Goal: Information Seeking & Learning: Compare options

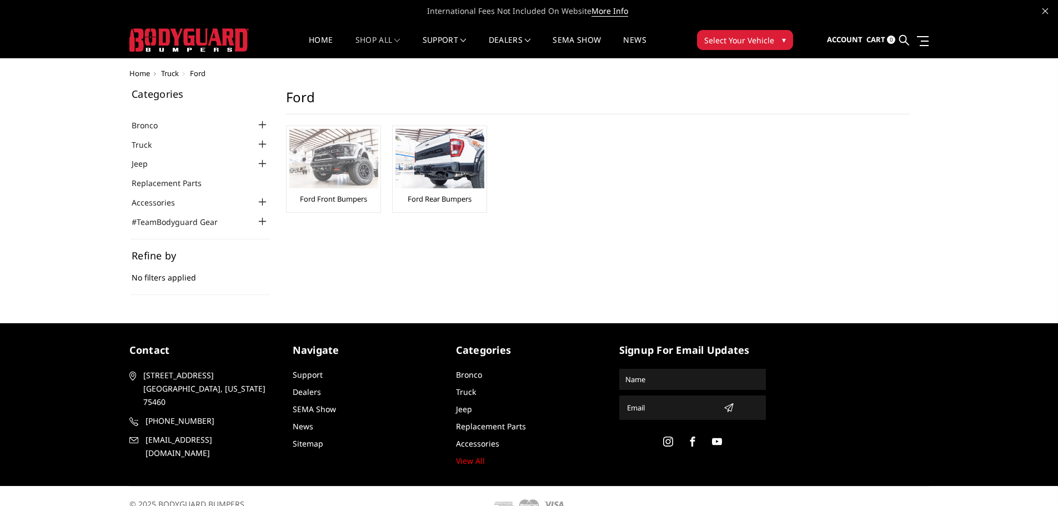
click at [343, 158] on img at bounding box center [333, 158] width 89 height 59
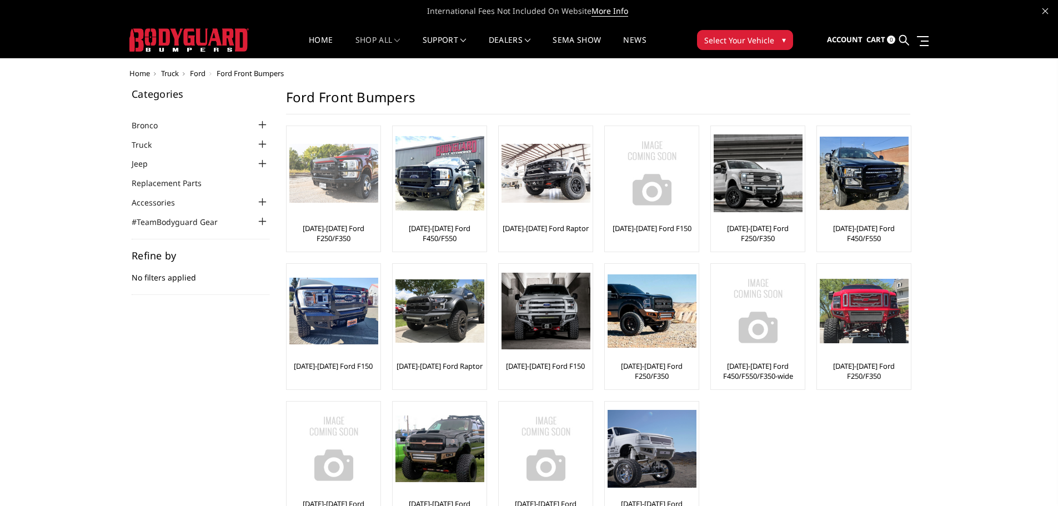
click at [380, 230] on li "[DATE]-[DATE] Ford F250/F350" at bounding box center [333, 189] width 95 height 127
click at [355, 227] on link "[DATE]-[DATE] Ford F250/F350" at bounding box center [333, 233] width 88 height 20
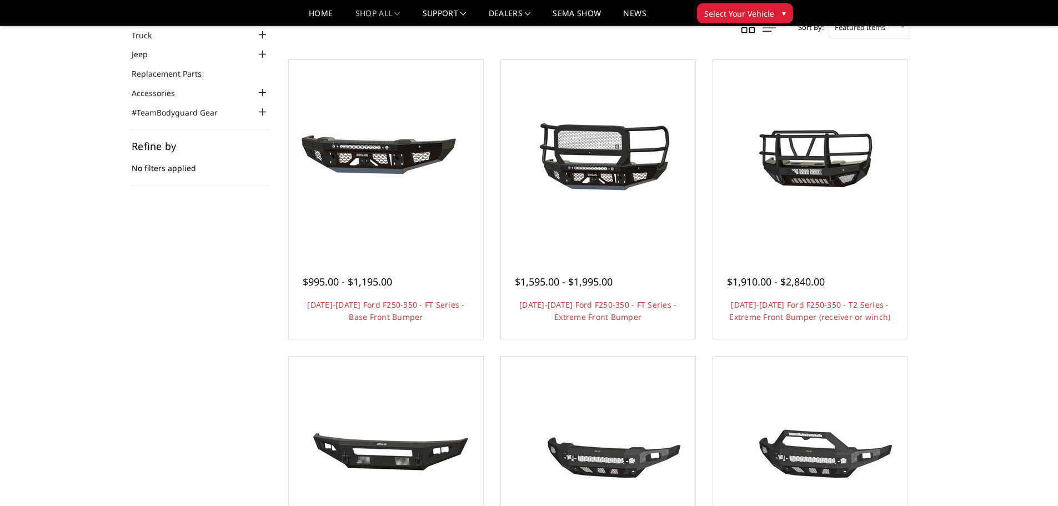
scroll to position [167, 0]
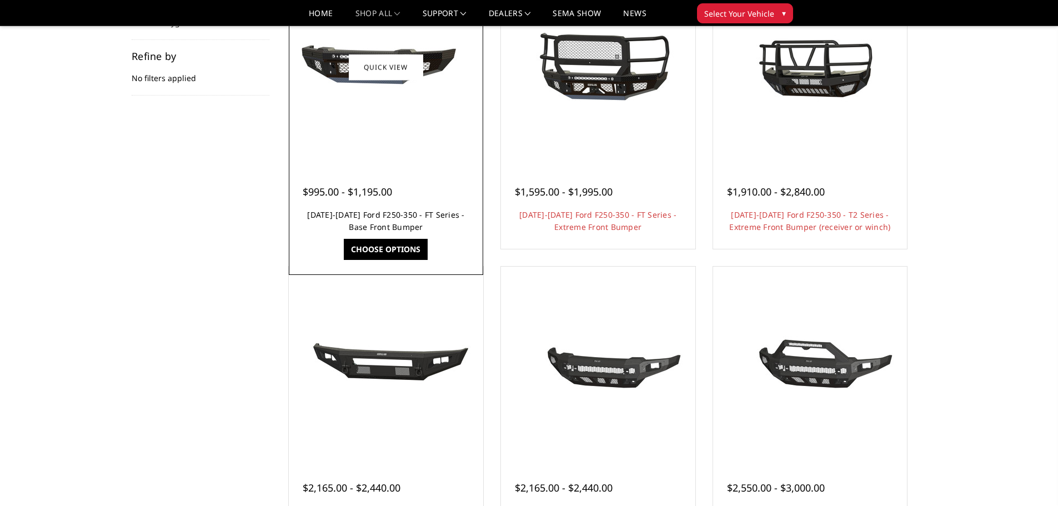
click at [394, 210] on link "[DATE]-[DATE] Ford F250-350 - FT Series - Base Front Bumper" at bounding box center [385, 220] width 157 height 23
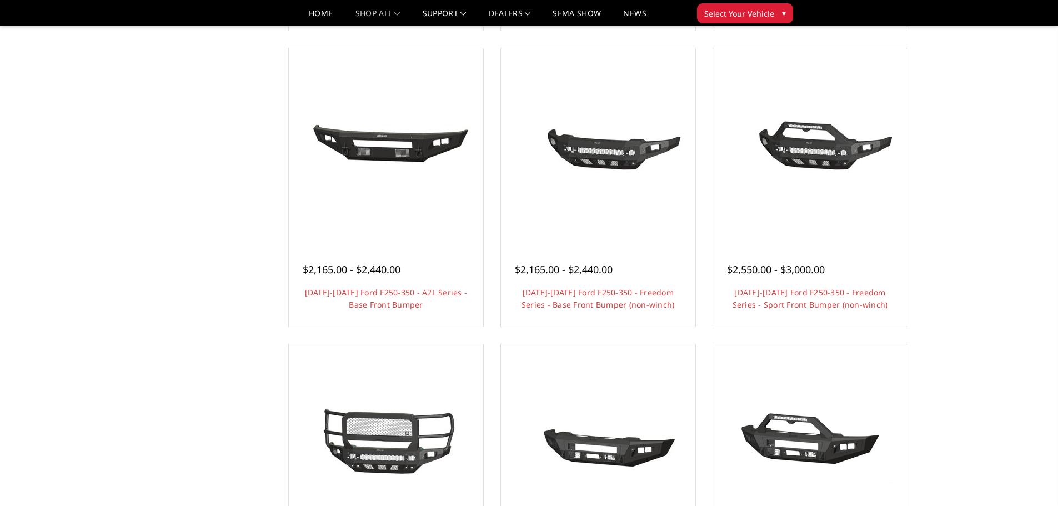
scroll to position [389, 0]
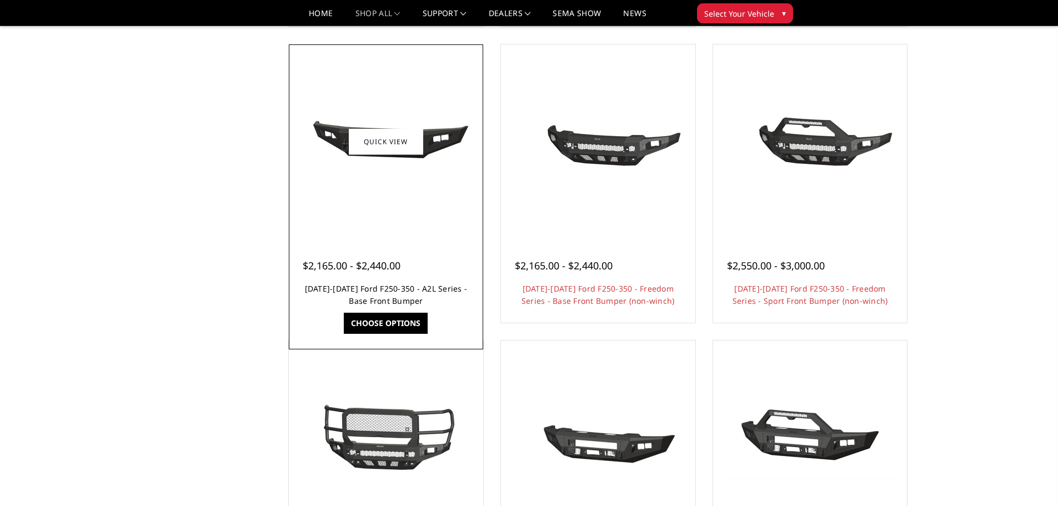
click at [395, 304] on link "[DATE]-[DATE] Ford F250-350 - A2L Series - Base Front Bumper" at bounding box center [386, 294] width 163 height 23
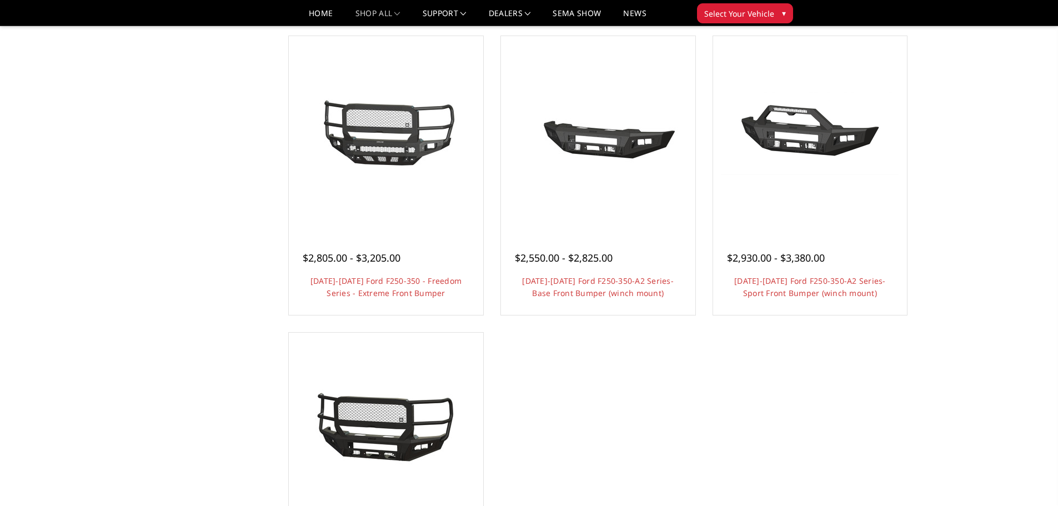
scroll to position [644, 0]
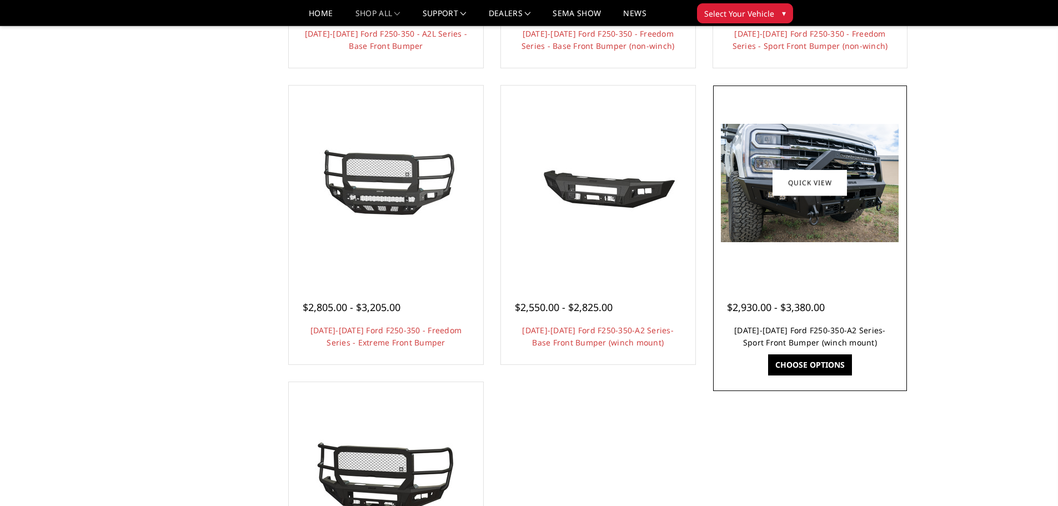
click at [839, 328] on link "2023-2025 Ford F250-350-A2 Series-Sport Front Bumper (winch mount)" at bounding box center [810, 336] width 152 height 23
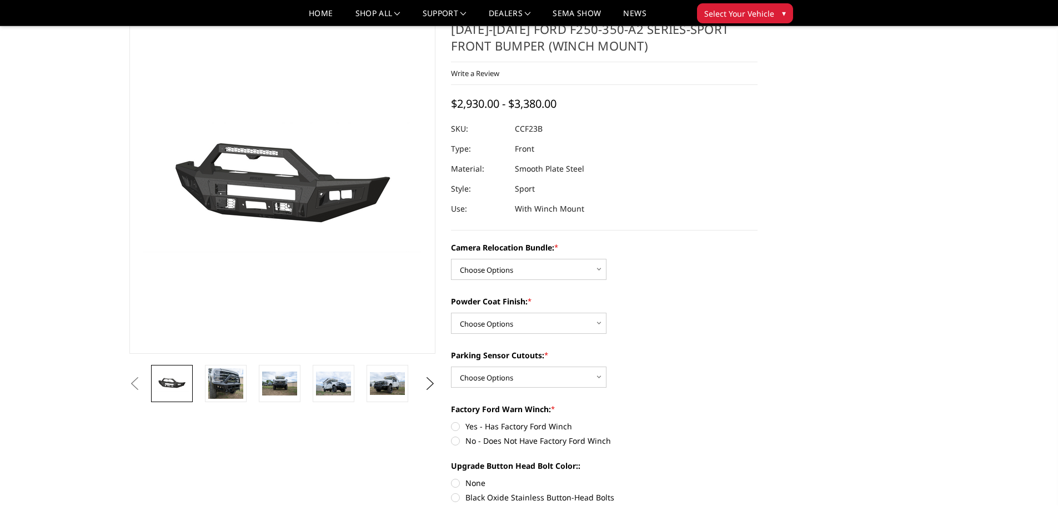
scroll to position [56, 0]
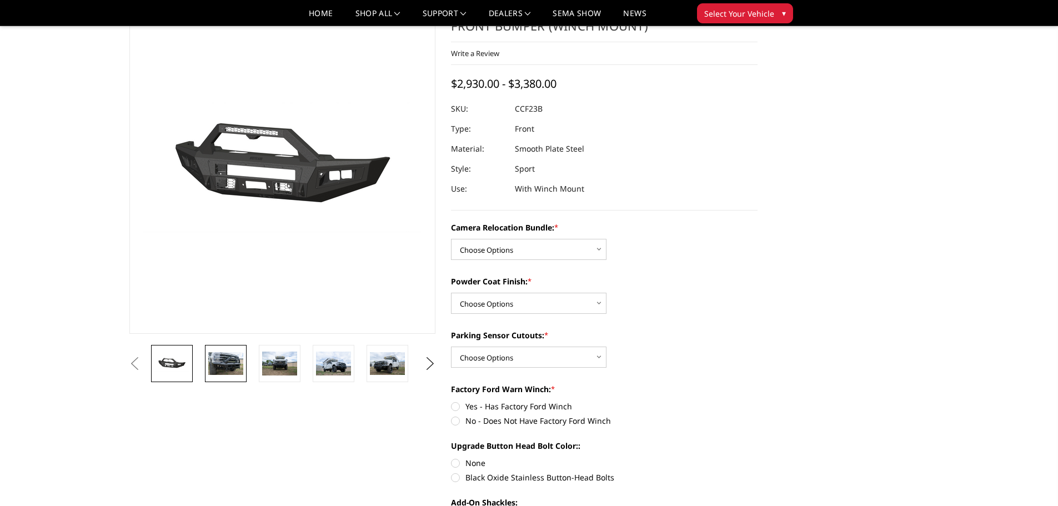
click at [214, 377] on link at bounding box center [226, 363] width 42 height 37
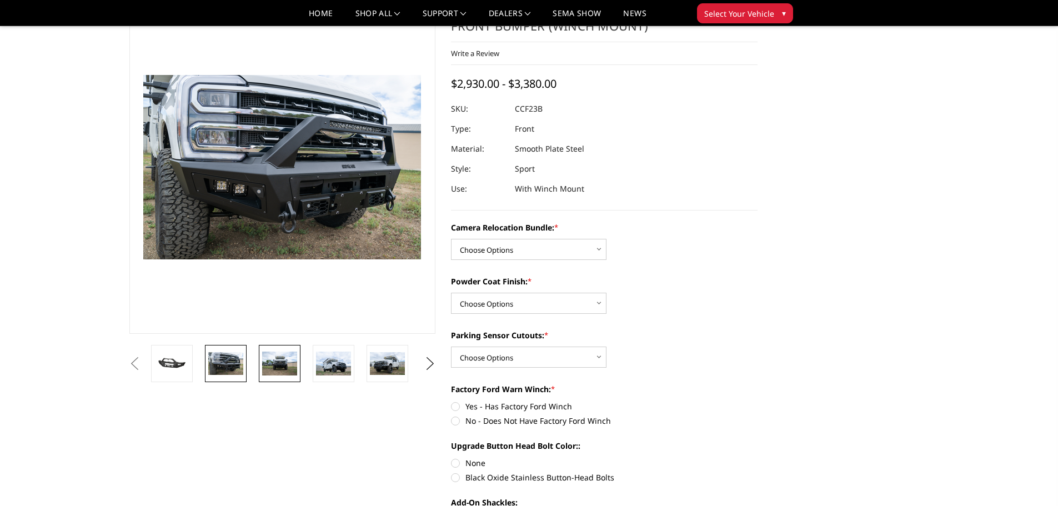
click at [288, 362] on img at bounding box center [279, 363] width 35 height 23
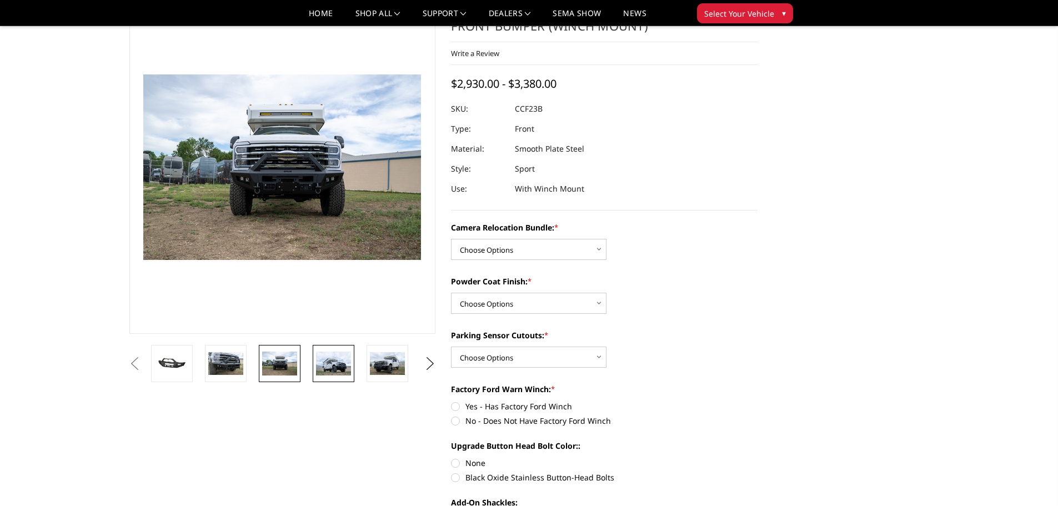
click at [329, 359] on img at bounding box center [333, 363] width 35 height 23
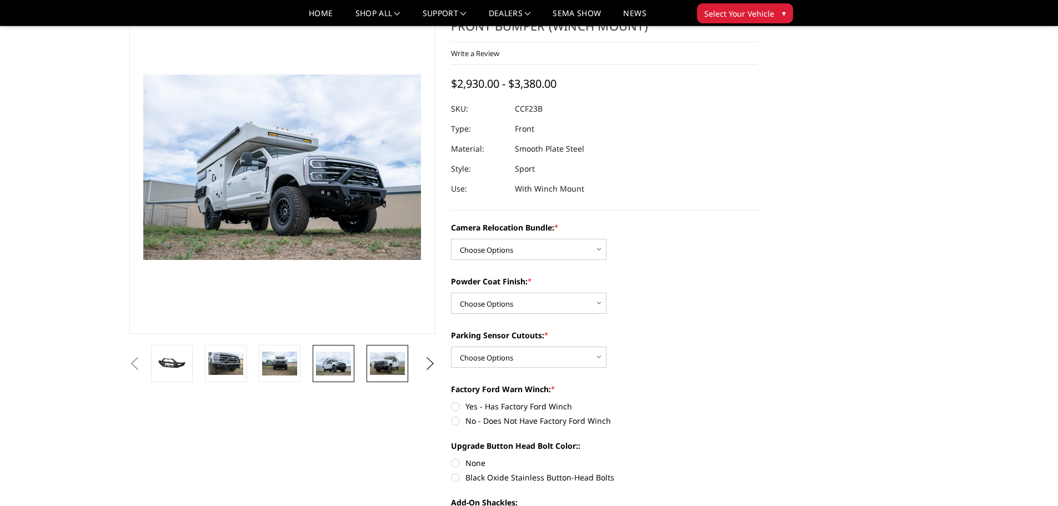
click at [388, 360] on img at bounding box center [387, 363] width 35 height 23
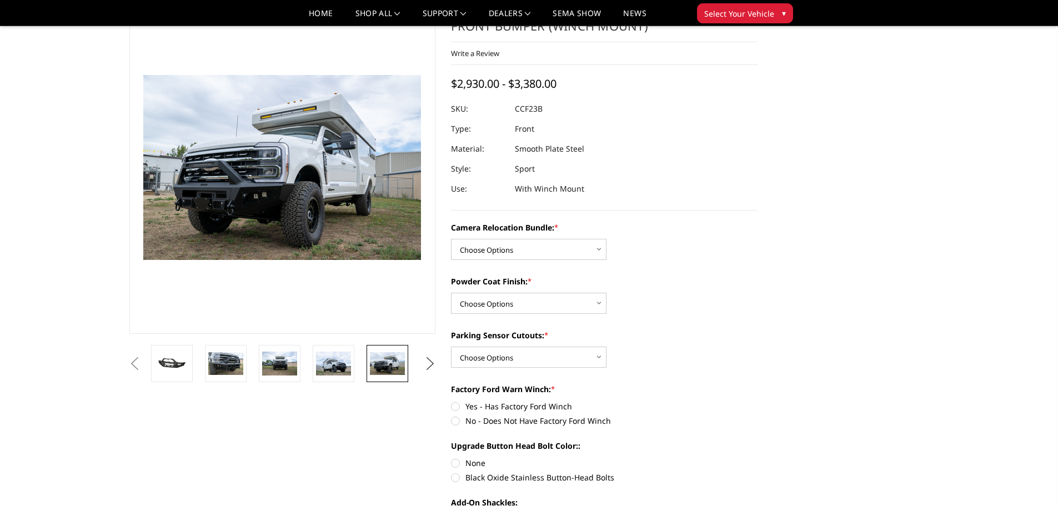
click at [424, 368] on button "Next" at bounding box center [430, 363] width 17 height 17
click at [373, 369] on img at bounding box center [387, 363] width 35 height 23
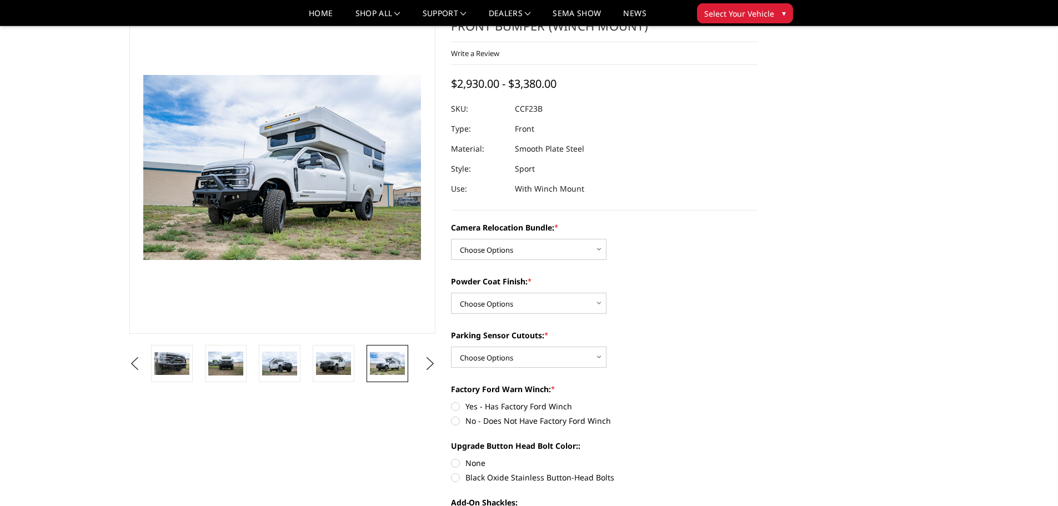
click at [394, 371] on img at bounding box center [387, 363] width 35 height 23
click at [422, 365] on button "Next" at bounding box center [430, 363] width 17 height 17
click at [404, 368] on img at bounding box center [387, 371] width 35 height 47
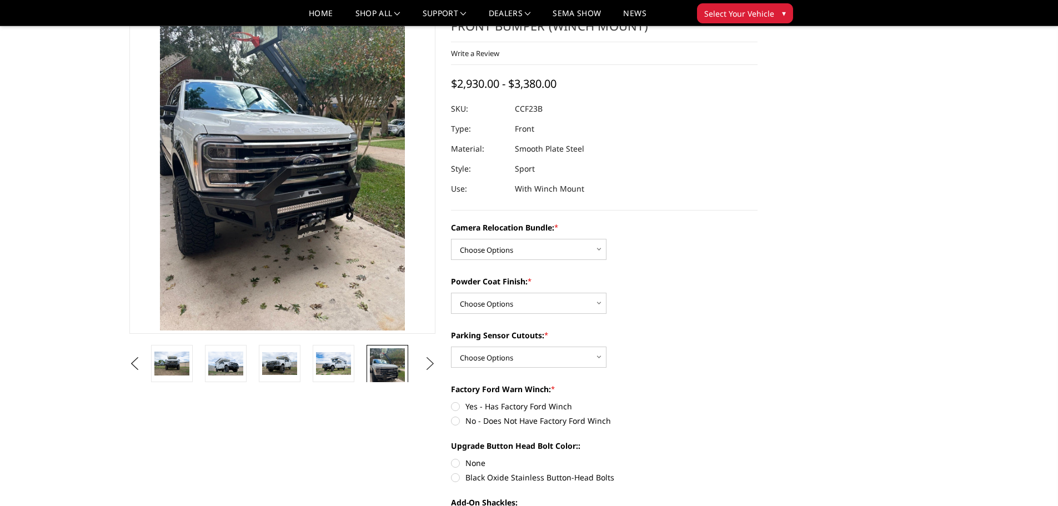
click at [425, 366] on button "Next" at bounding box center [430, 363] width 17 height 17
click at [399, 372] on img at bounding box center [387, 371] width 35 height 47
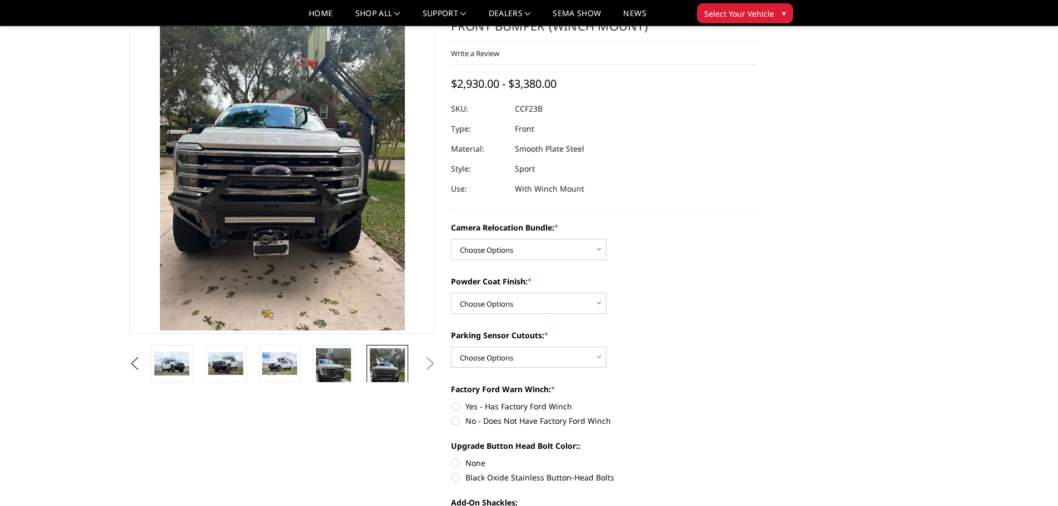
click at [431, 367] on button "Next" at bounding box center [430, 363] width 17 height 17
click at [405, 374] on link at bounding box center [388, 371] width 42 height 53
click at [401, 372] on img at bounding box center [387, 371] width 35 height 47
click at [484, 244] on select "Choose Options WITHOUT Camera Relocation Bundle WITH Camera Relocation Bundle" at bounding box center [529, 249] width 156 height 21
select select "2614"
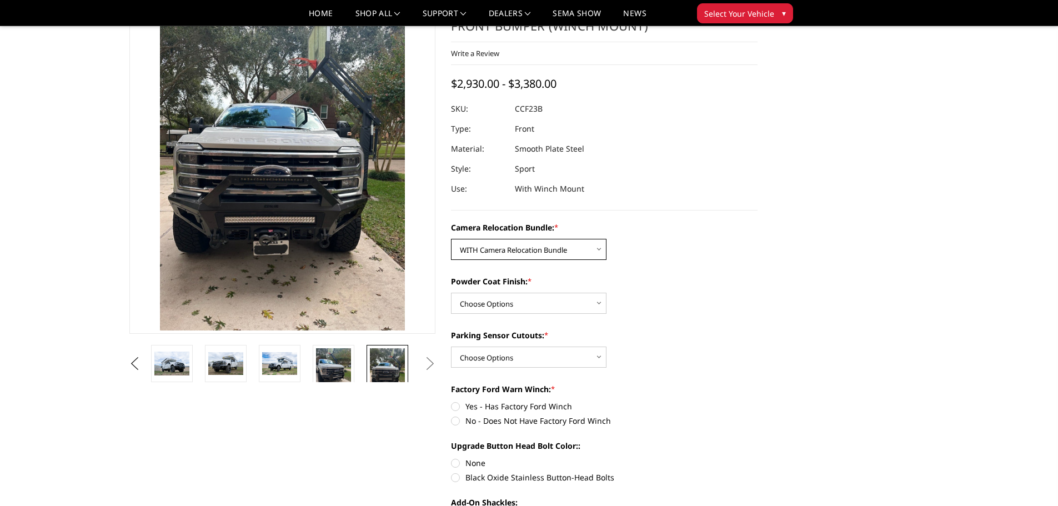
click at [451, 239] on select "Choose Options WITHOUT Camera Relocation Bundle WITH Camera Relocation Bundle" at bounding box center [529, 249] width 156 height 21
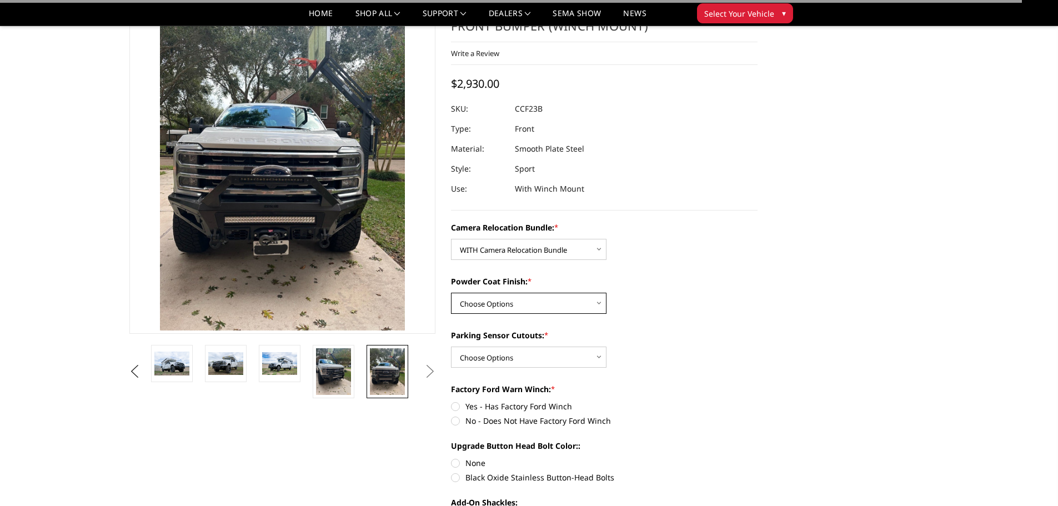
click at [505, 309] on select "Choose Options Textured Black Powder Coat Bare Metal" at bounding box center [529, 303] width 156 height 21
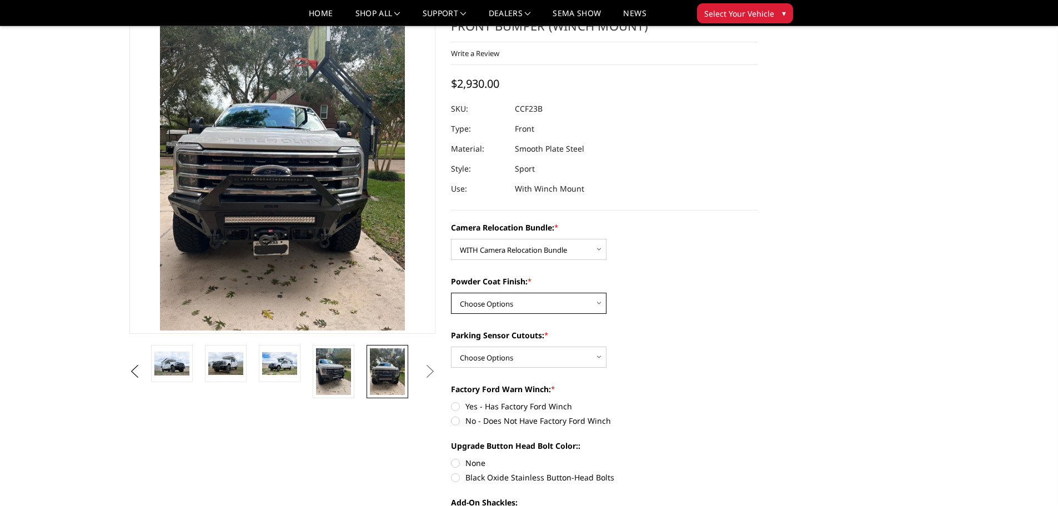
select select "2613"
click at [451, 293] on select "Choose Options Textured Black Powder Coat Bare Metal" at bounding box center [529, 303] width 156 height 21
click at [507, 360] on select "Choose Options Yes - With Parking Sensor Cutouts No - Without Parking Sensor Cu…" at bounding box center [529, 357] width 156 height 21
select select "2610"
click at [451, 347] on select "Choose Options Yes - With Parking Sensor Cutouts No - Without Parking Sensor Cu…" at bounding box center [529, 357] width 156 height 21
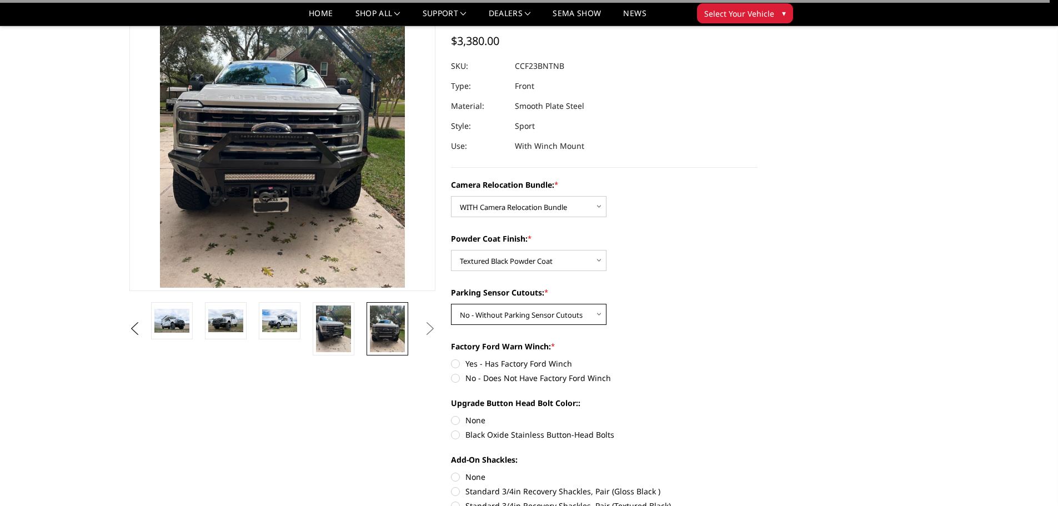
scroll to position [111, 0]
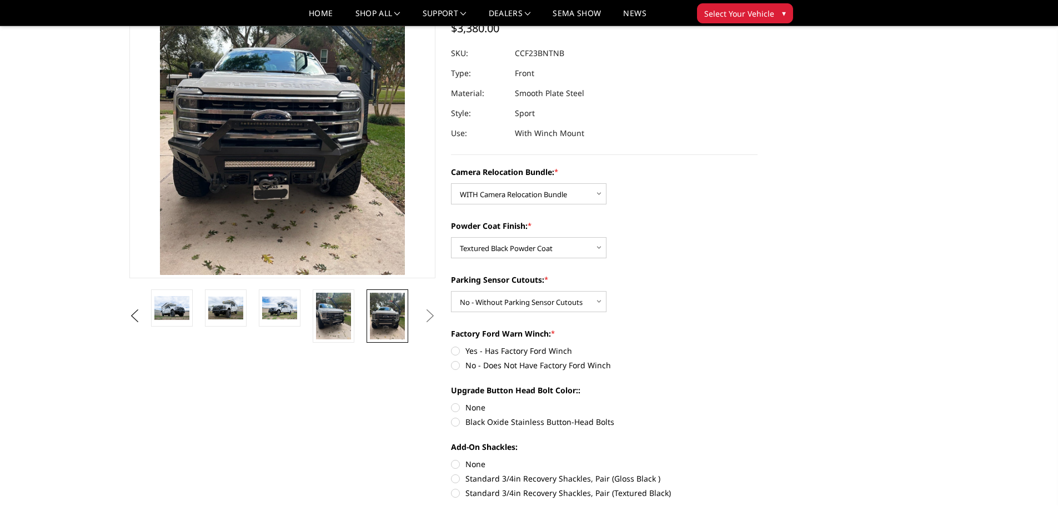
click at [455, 349] on label "Yes - Has Factory Ford Winch" at bounding box center [604, 351] width 307 height 12
click at [452, 345] on input "Yes - Has Factory Ford Winch" at bounding box center [451, 345] width 1 height 1
radio input "true"
click at [453, 419] on label "Black Oxide Stainless Button-Head Bolts" at bounding box center [604, 422] width 307 height 12
click at [758, 402] on input "Black Oxide Stainless Button-Head Bolts" at bounding box center [758, 402] width 1 height 1
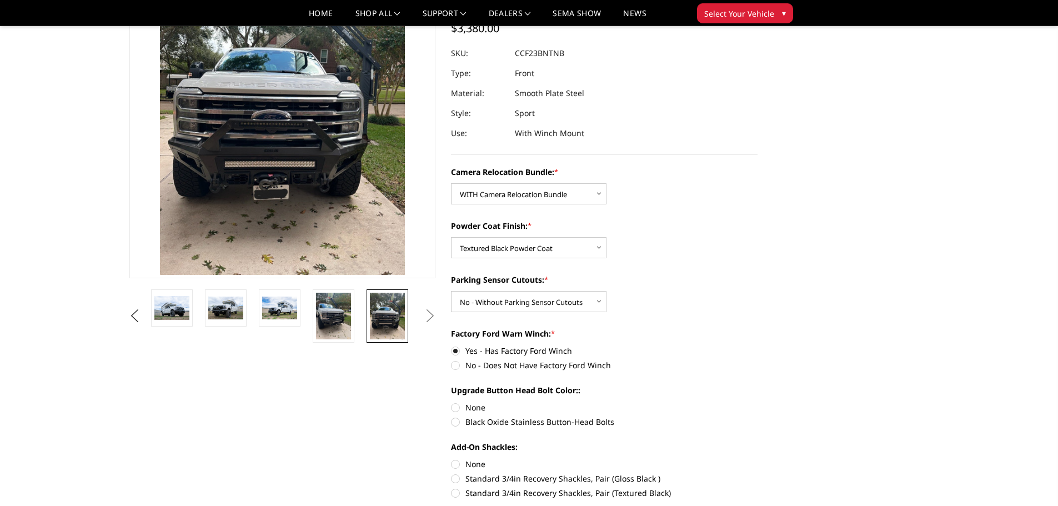
radio input "true"
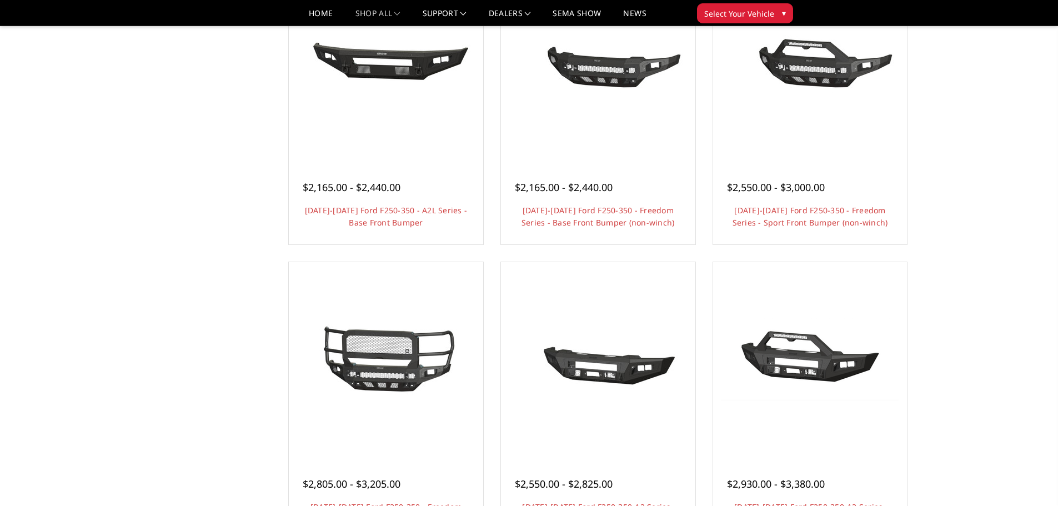
scroll to position [477, 0]
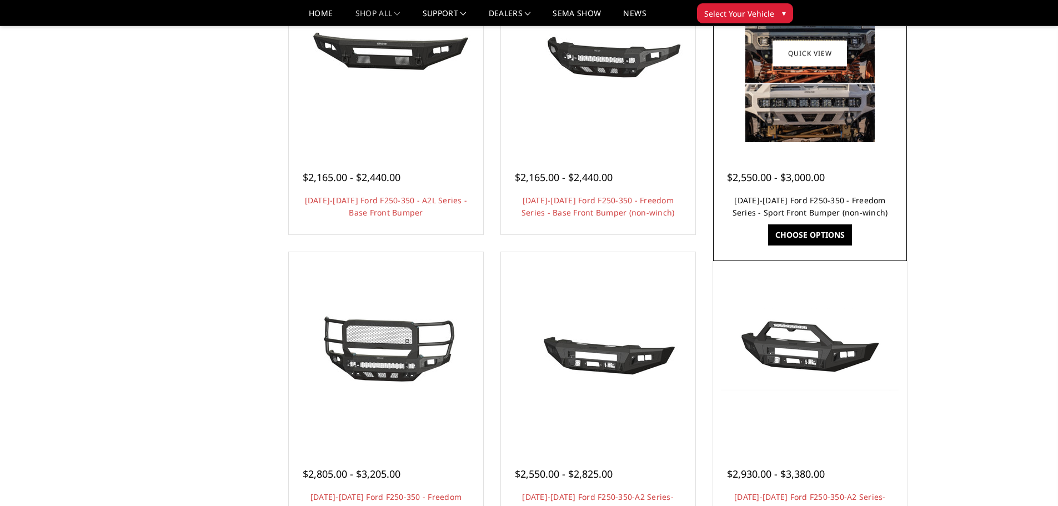
click at [839, 213] on link "[DATE]-[DATE] Ford F250-350 - Freedom Series - Sport Front Bumper (non-winch)" at bounding box center [811, 206] width 156 height 23
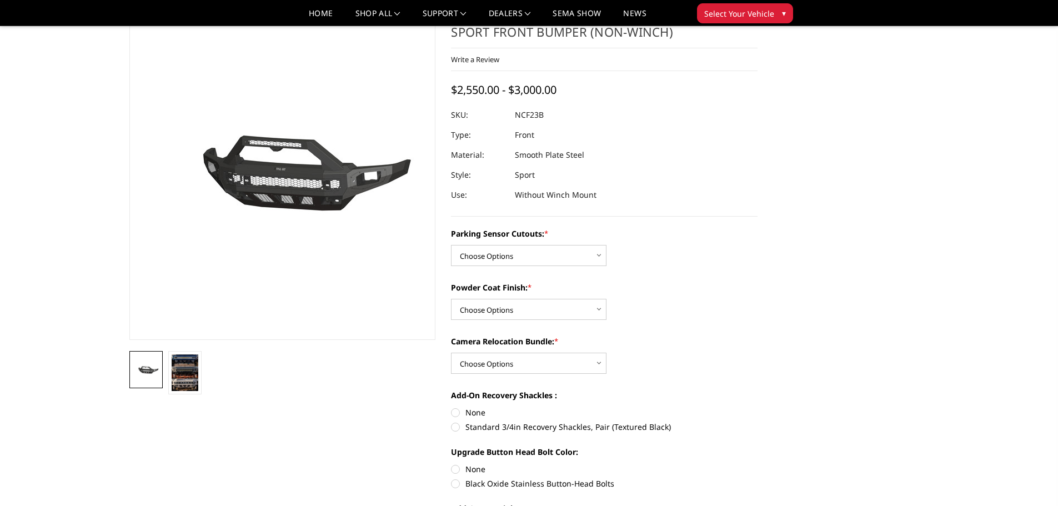
scroll to position [111, 0]
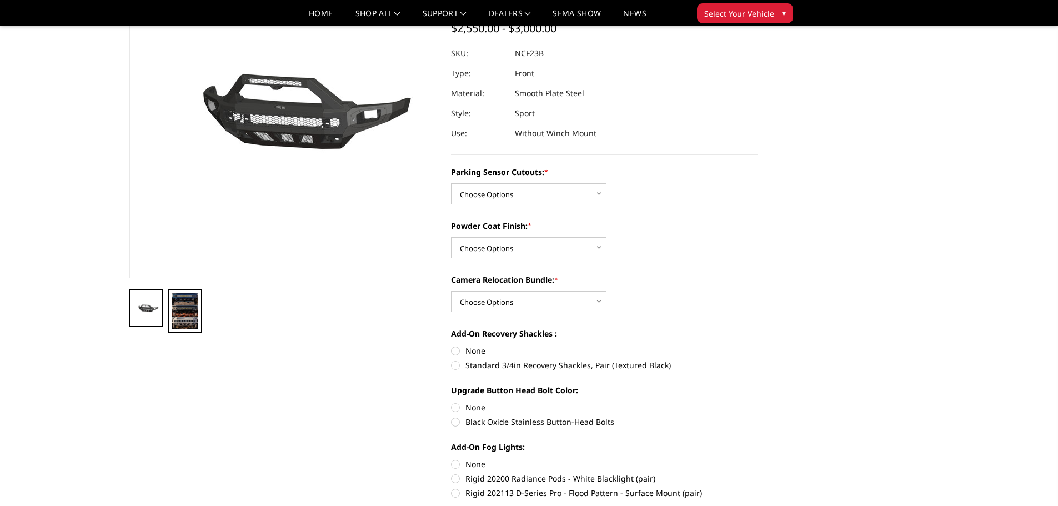
click at [176, 309] on img at bounding box center [185, 311] width 27 height 37
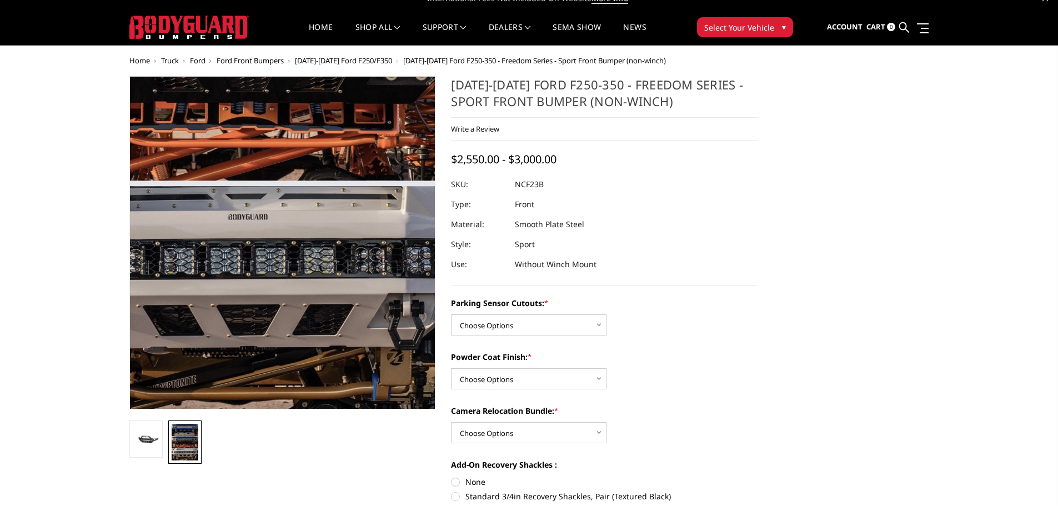
scroll to position [0, 0]
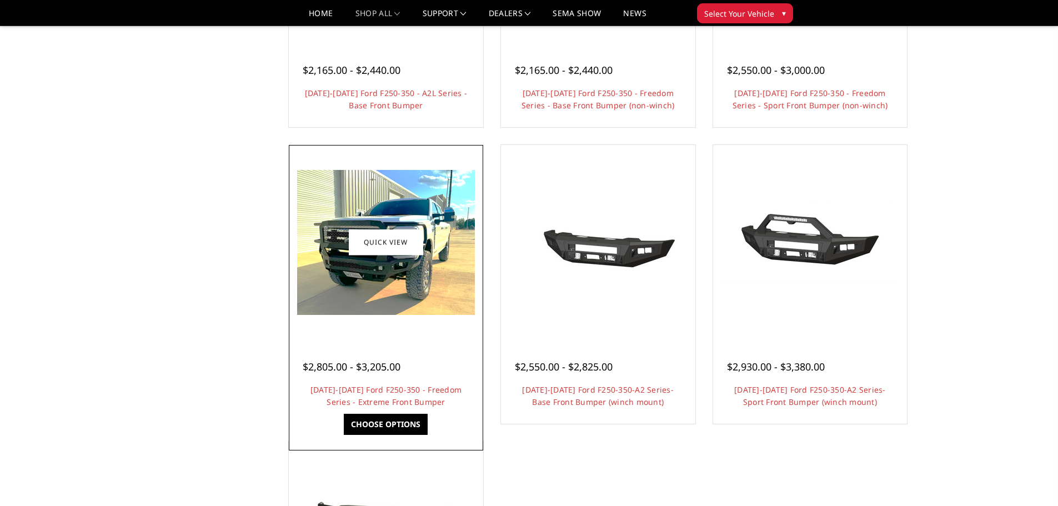
scroll to position [588, 0]
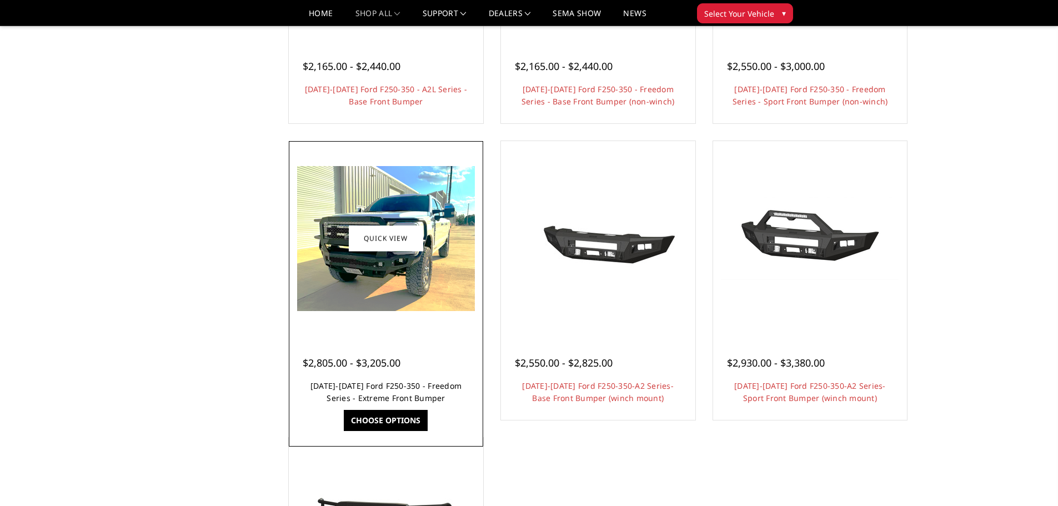
click at [414, 386] on link "[DATE]-[DATE] Ford F250-350 - Freedom Series - Extreme Front Bumper" at bounding box center [385, 391] width 151 height 23
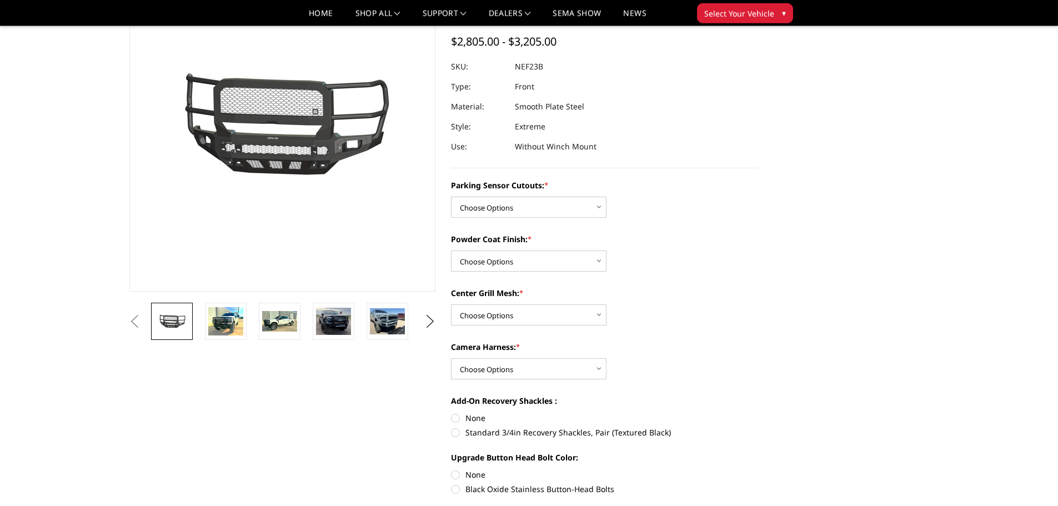
scroll to position [111, 0]
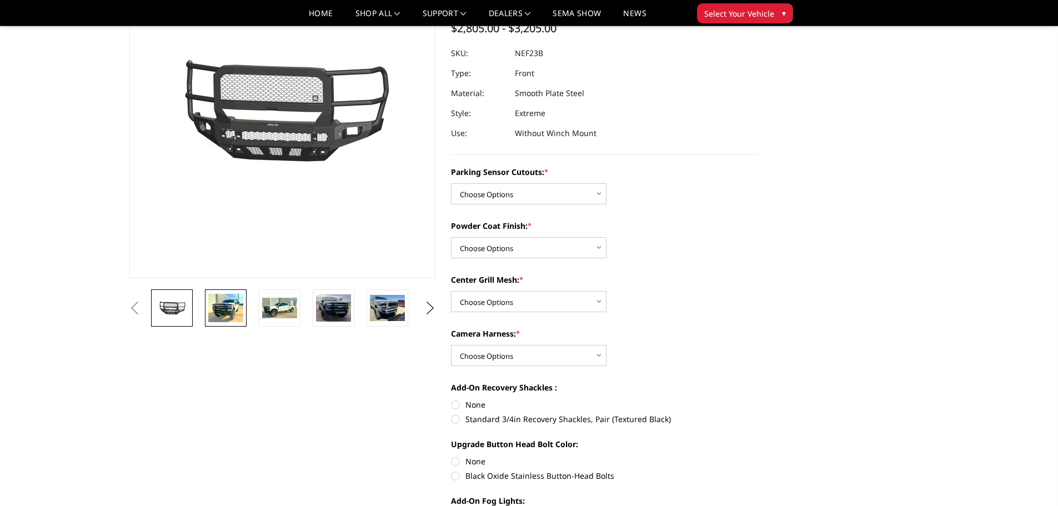
click at [218, 317] on img at bounding box center [225, 308] width 35 height 28
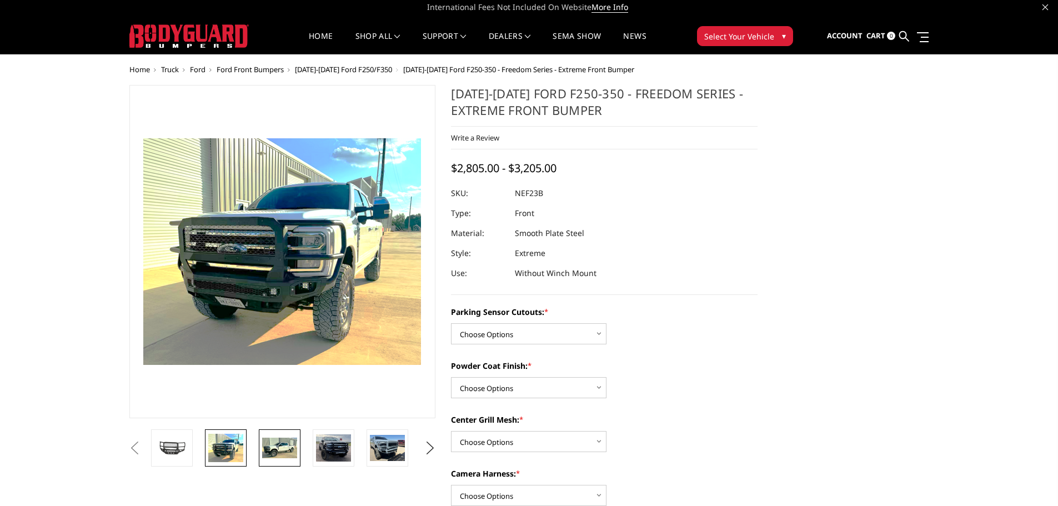
scroll to position [0, 0]
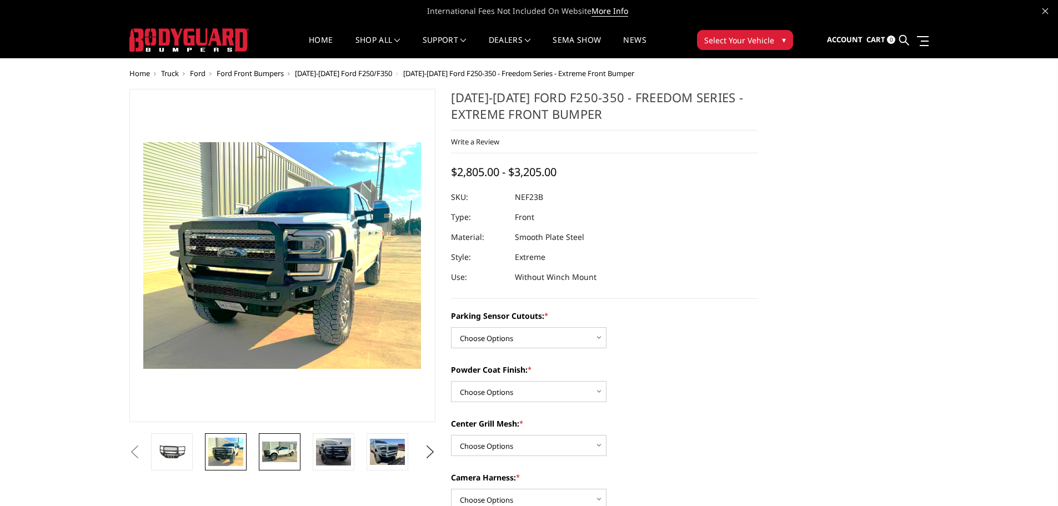
click at [284, 445] on img at bounding box center [279, 452] width 35 height 21
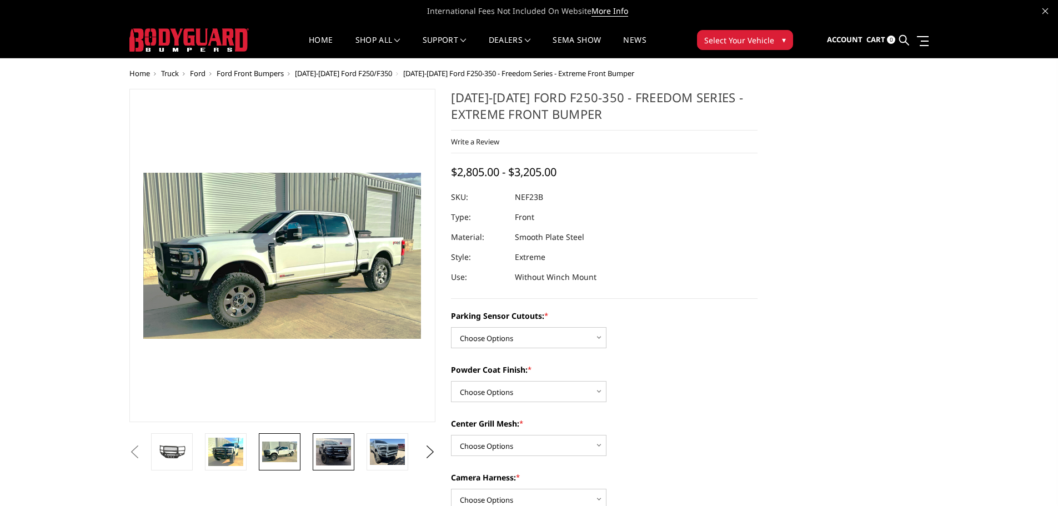
click at [338, 458] on img at bounding box center [333, 451] width 35 height 27
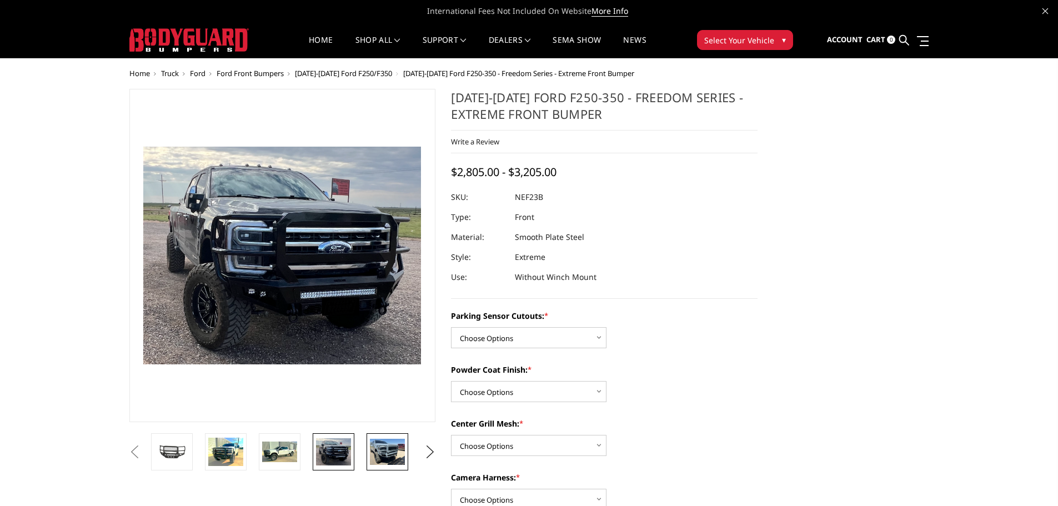
click at [388, 458] on img at bounding box center [387, 452] width 35 height 26
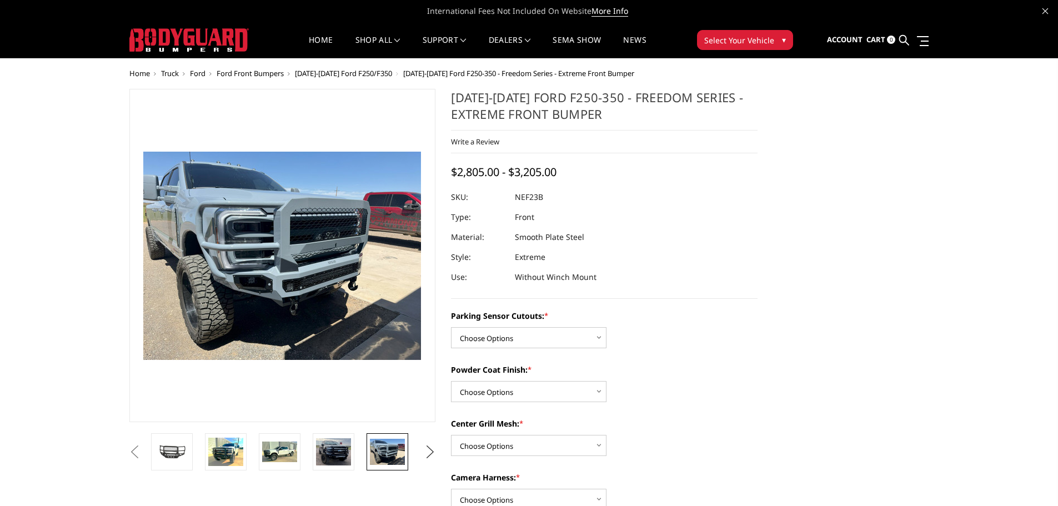
click at [423, 458] on button "Next" at bounding box center [430, 452] width 17 height 17
click at [392, 457] on img at bounding box center [387, 452] width 35 height 26
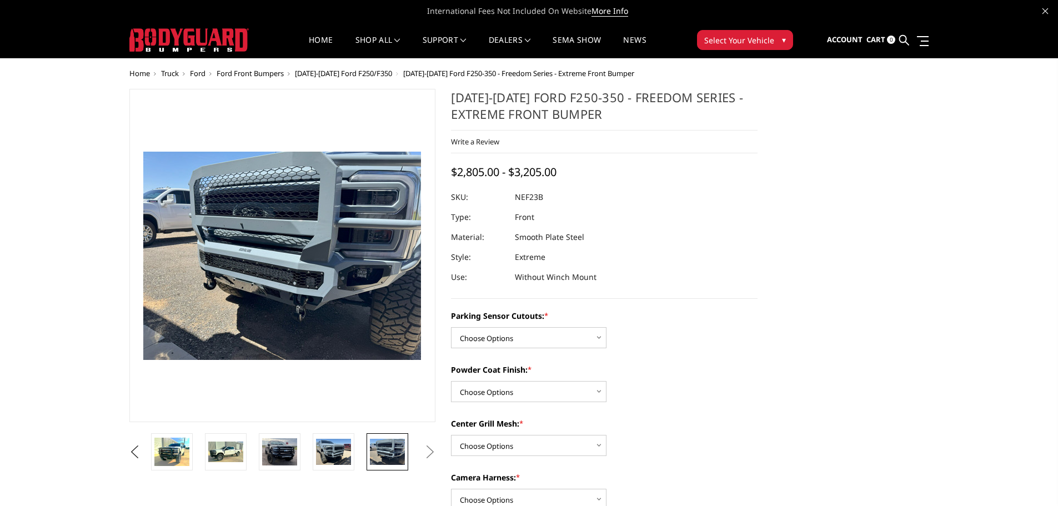
click at [428, 457] on button "Next" at bounding box center [430, 452] width 17 height 17
click at [437, 454] on button "Next" at bounding box center [430, 452] width 17 height 17
click at [210, 448] on img at bounding box center [225, 452] width 35 height 21
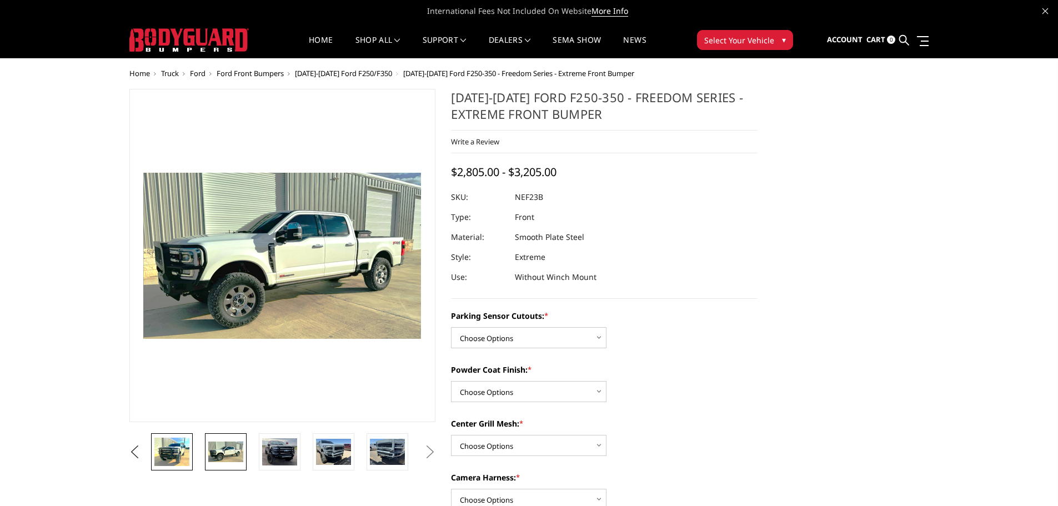
click at [177, 449] on img at bounding box center [171, 452] width 35 height 28
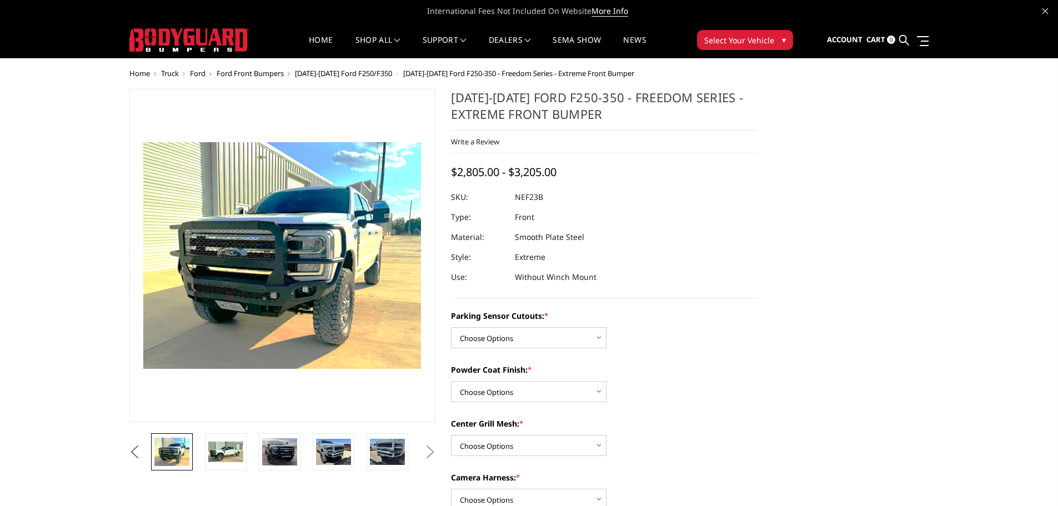
click at [135, 449] on button "Previous" at bounding box center [135, 452] width 17 height 17
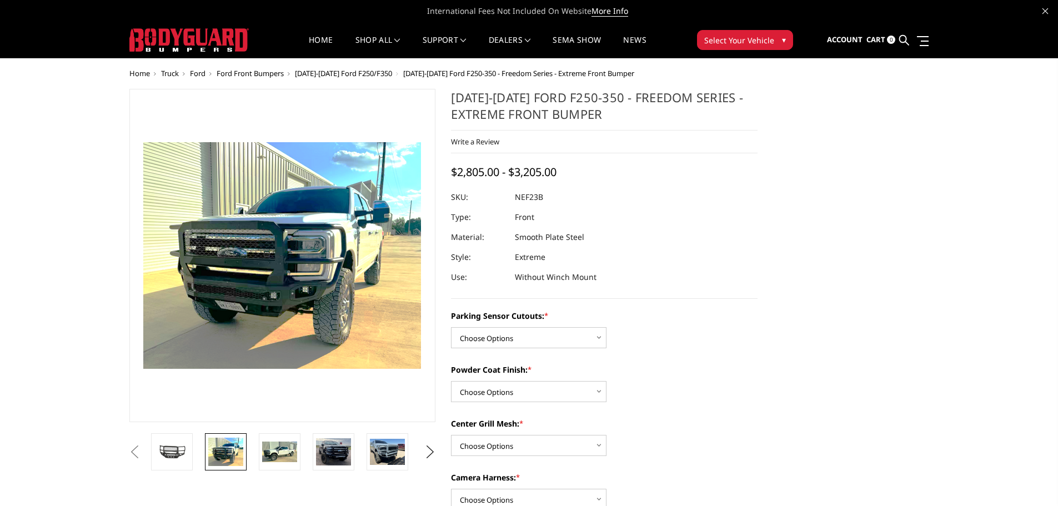
click at [143, 454] on button "Previous" at bounding box center [135, 452] width 17 height 17
click at [143, 453] on button "Previous" at bounding box center [135, 452] width 17 height 17
click at [179, 455] on img at bounding box center [171, 451] width 35 height 19
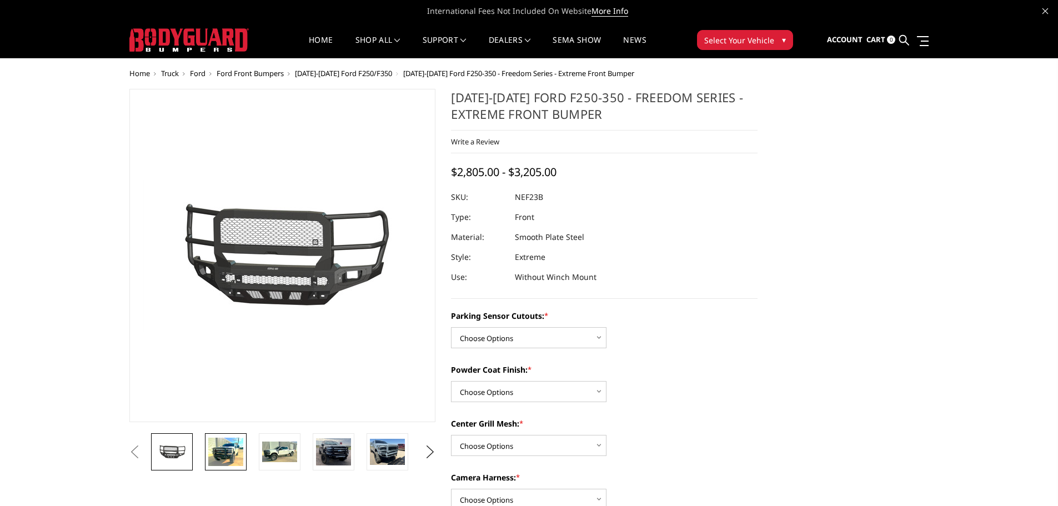
click at [217, 453] on img at bounding box center [225, 452] width 35 height 28
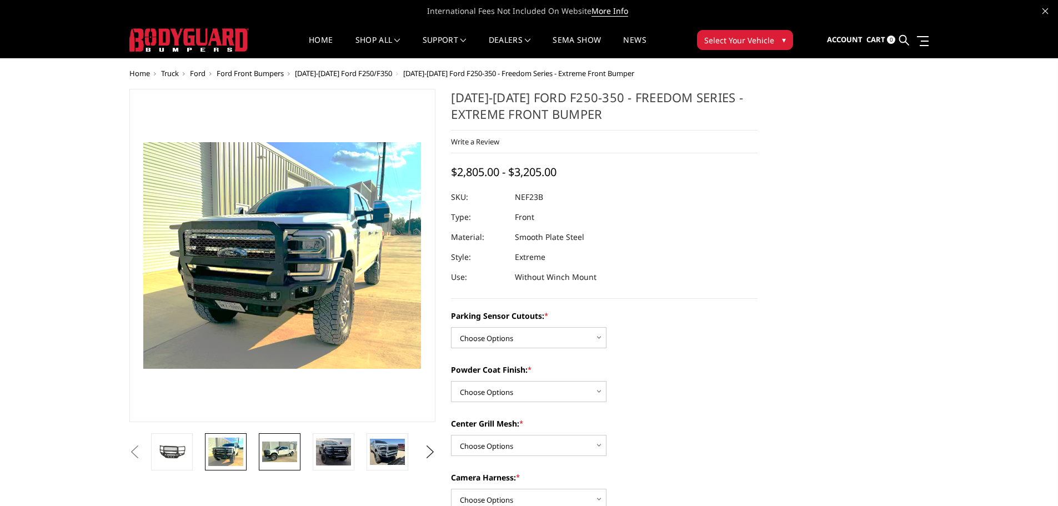
click at [276, 457] on img at bounding box center [279, 452] width 35 height 21
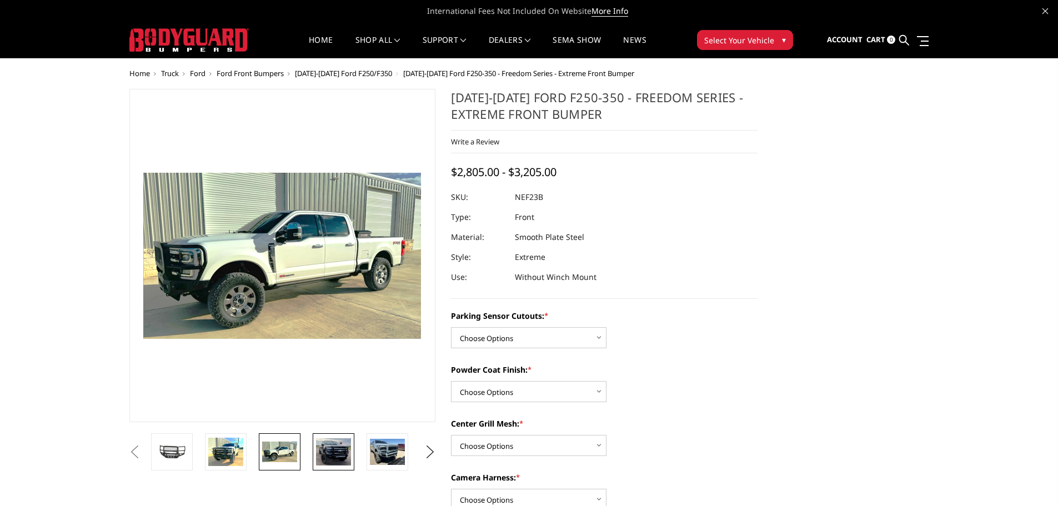
click at [327, 461] on img at bounding box center [333, 451] width 35 height 27
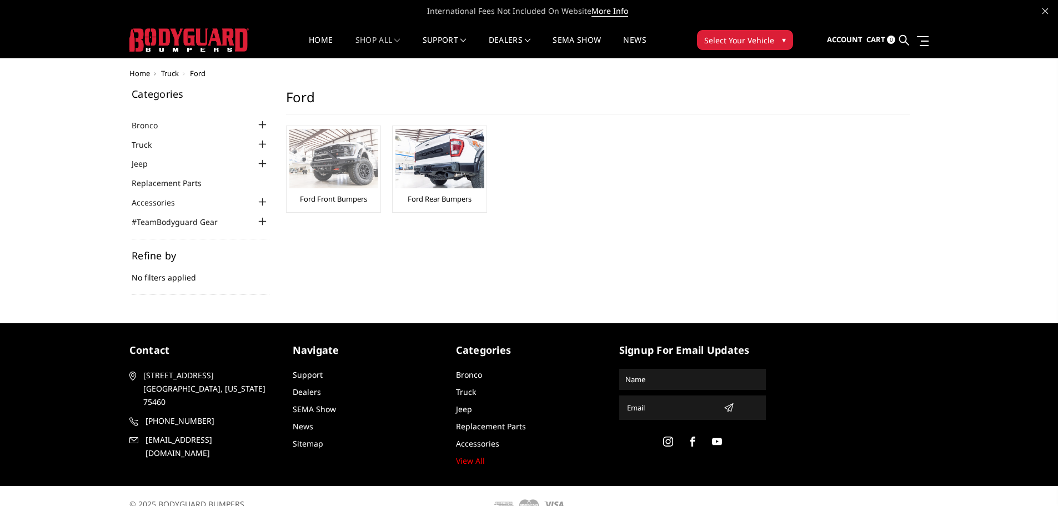
click at [302, 196] on link "Ford Front Bumpers" at bounding box center [333, 199] width 67 height 10
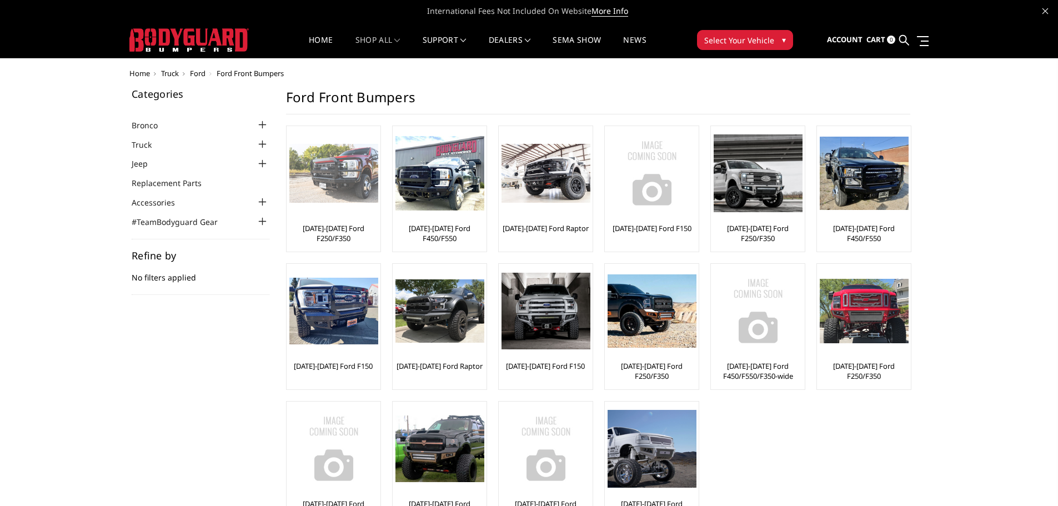
click at [333, 237] on link "[DATE]-[DATE] Ford F250/F350" at bounding box center [333, 233] width 88 height 20
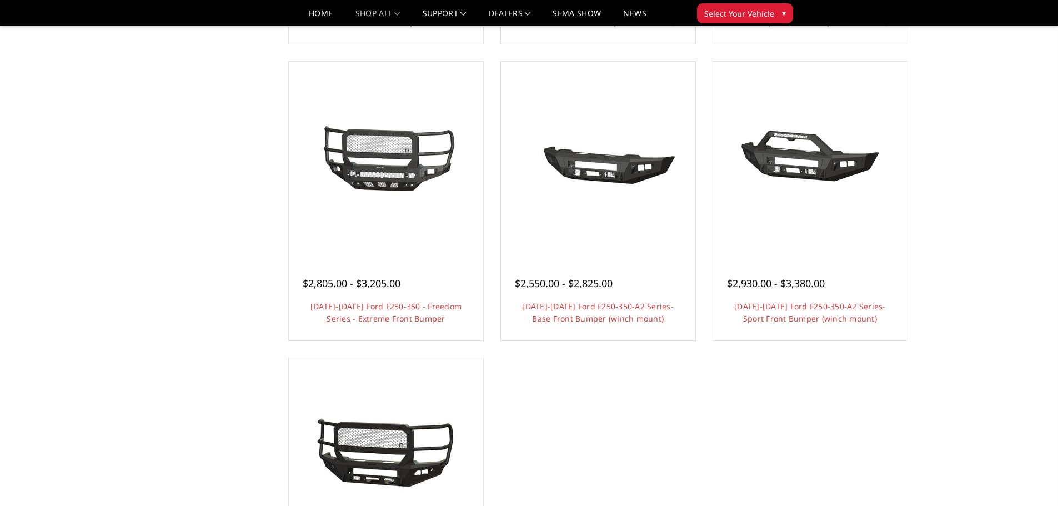
scroll to position [666, 0]
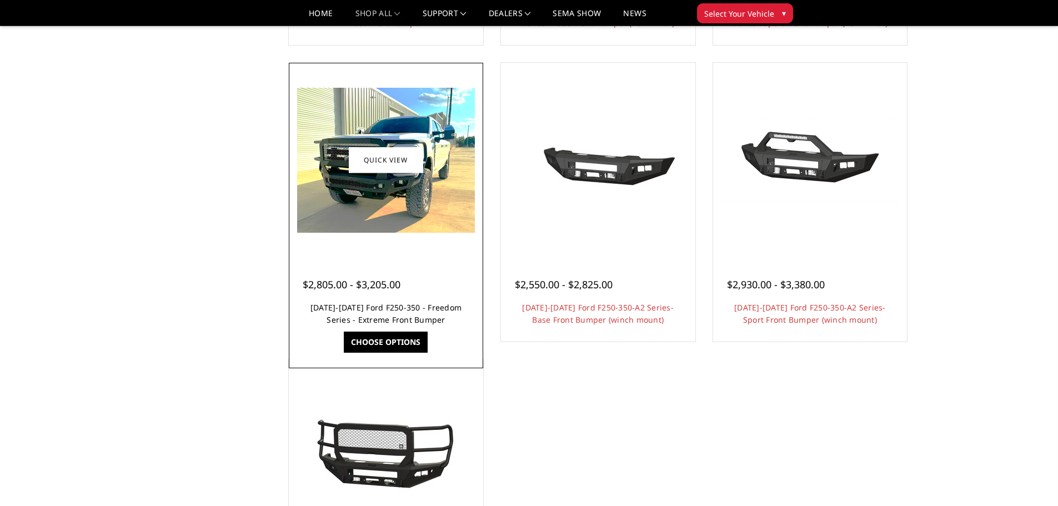
click at [345, 314] on link "[DATE]-[DATE] Ford F250-350 - Freedom Series - Extreme Front Bumper" at bounding box center [385, 313] width 151 height 23
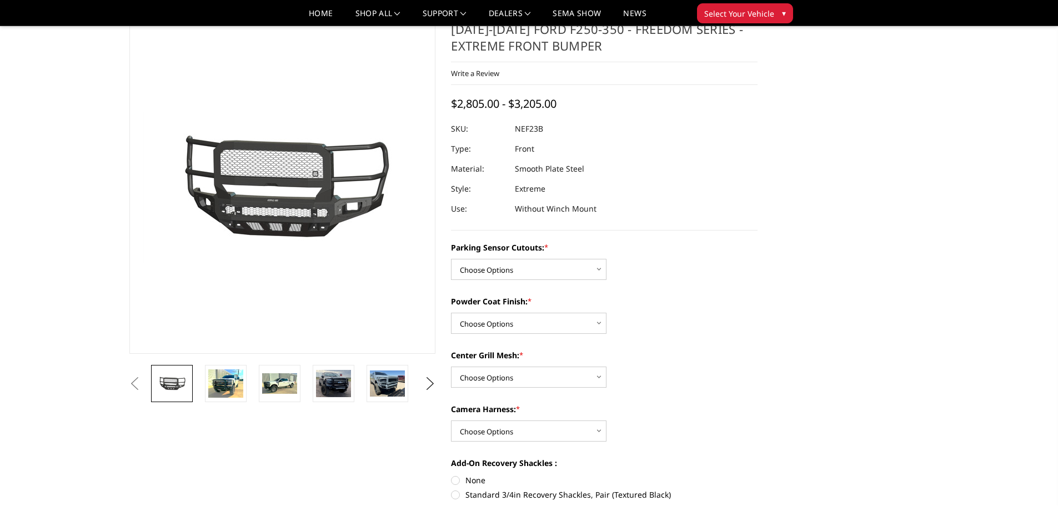
scroll to position [56, 0]
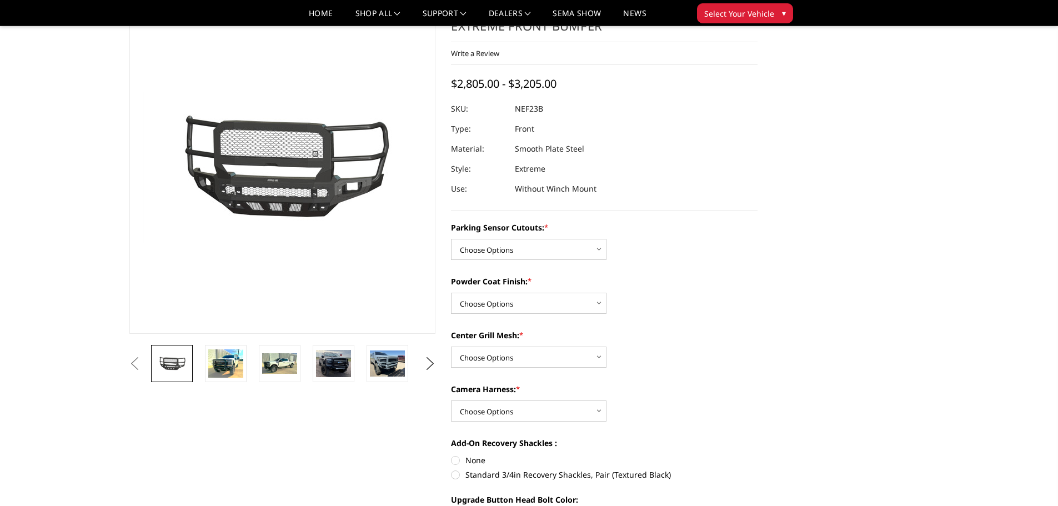
click at [203, 358] on li at bounding box center [230, 363] width 54 height 37
click at [225, 370] on img at bounding box center [225, 363] width 35 height 28
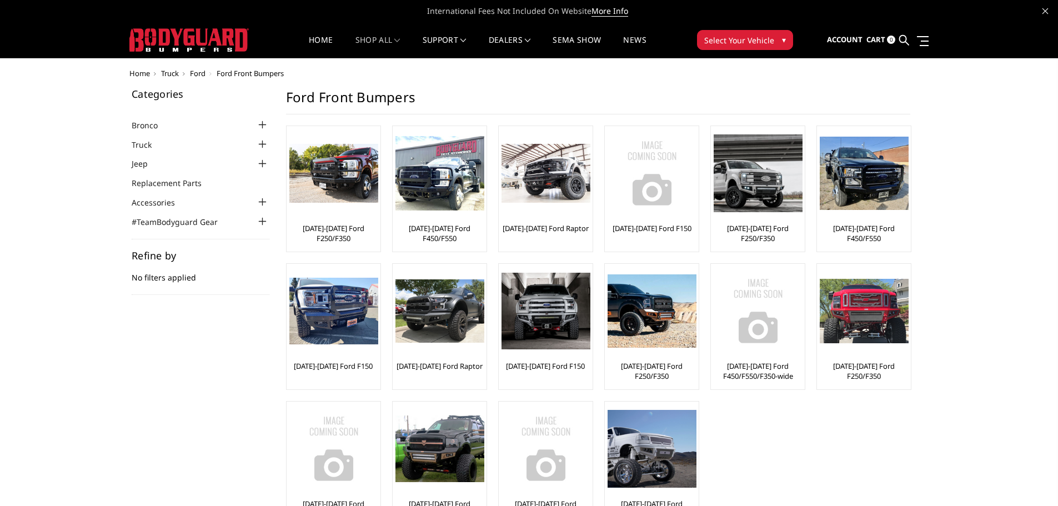
click at [264, 147] on div at bounding box center [262, 144] width 13 height 13
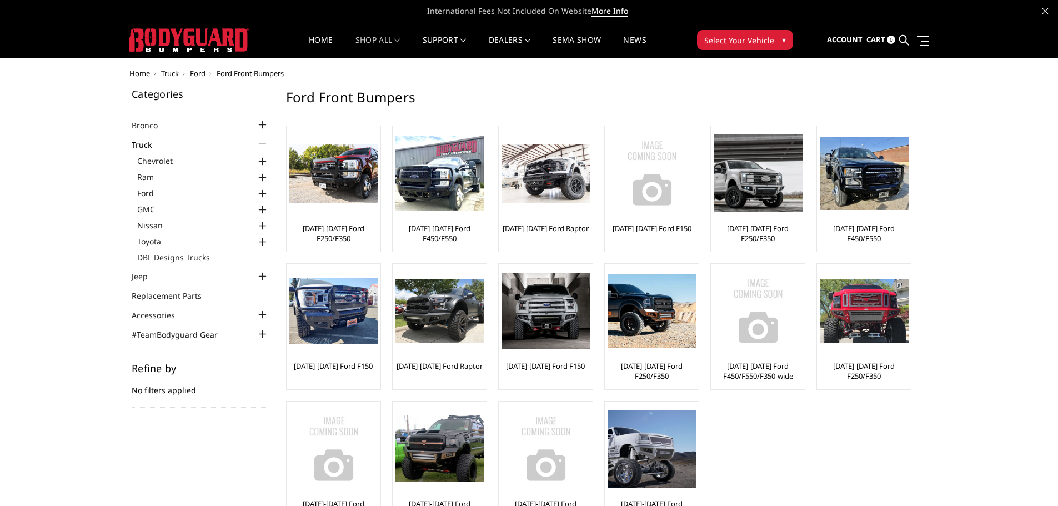
click at [263, 161] on div at bounding box center [262, 161] width 13 height 13
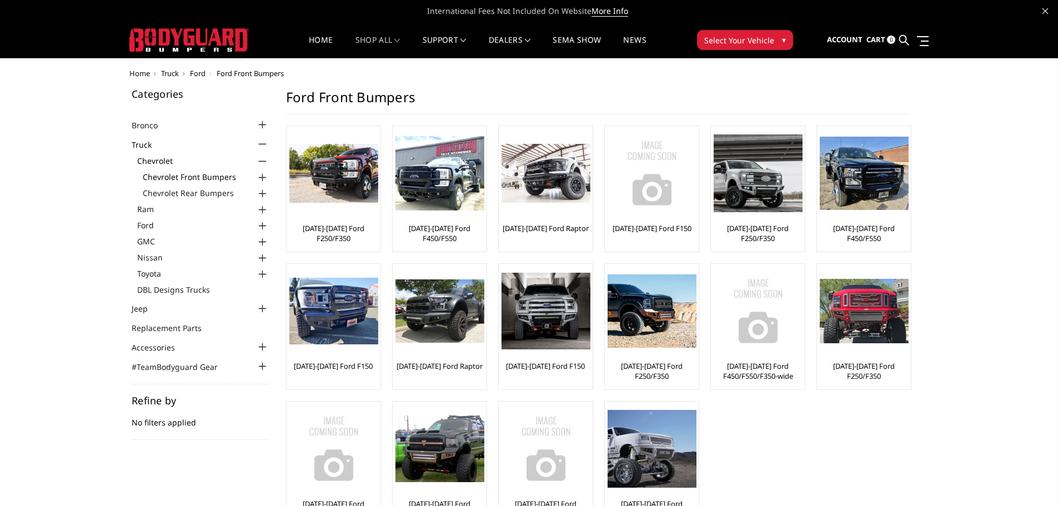
click at [228, 178] on link "Chevrolet Front Bumpers" at bounding box center [206, 177] width 127 height 12
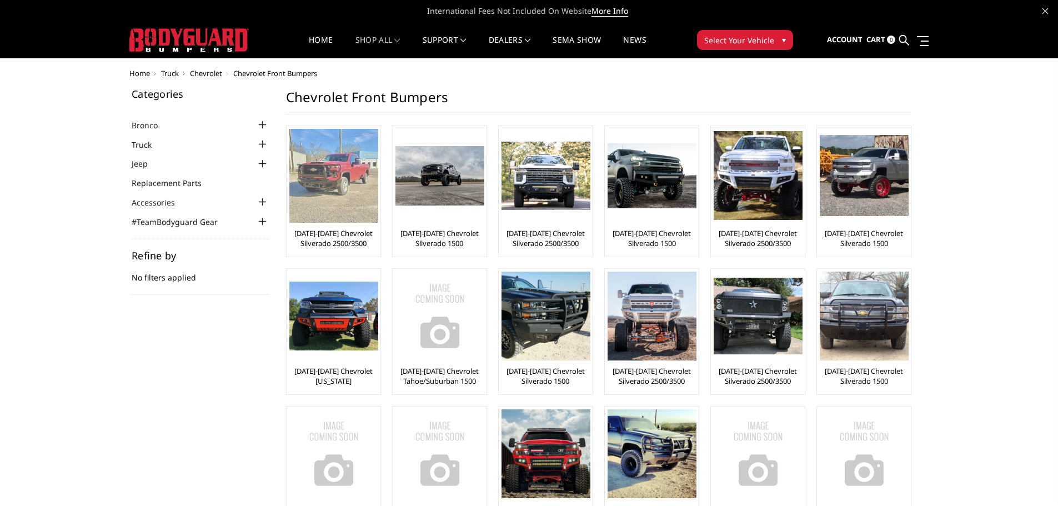
click at [321, 242] on link "[DATE]-[DATE] Chevrolet Silverado 2500/3500" at bounding box center [333, 238] width 88 height 20
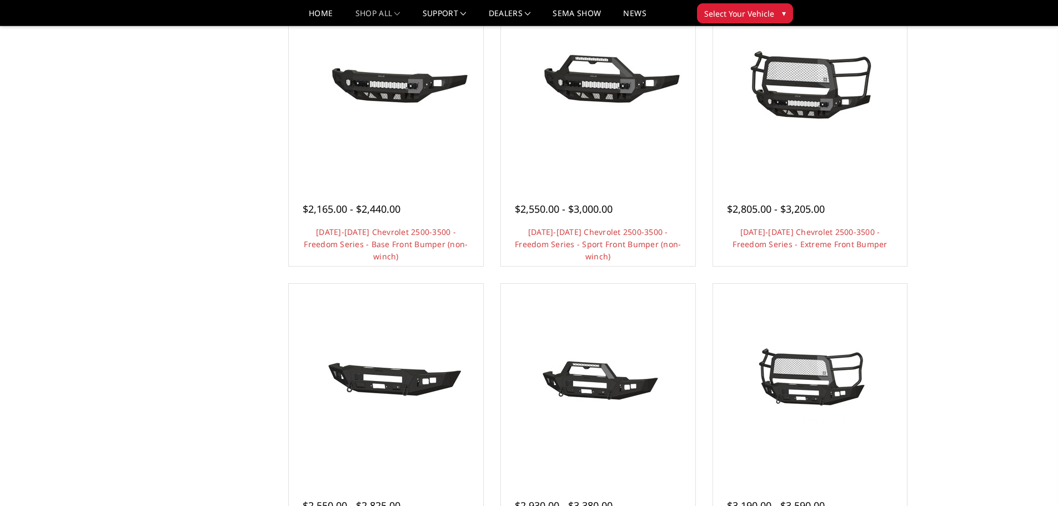
scroll to position [389, 0]
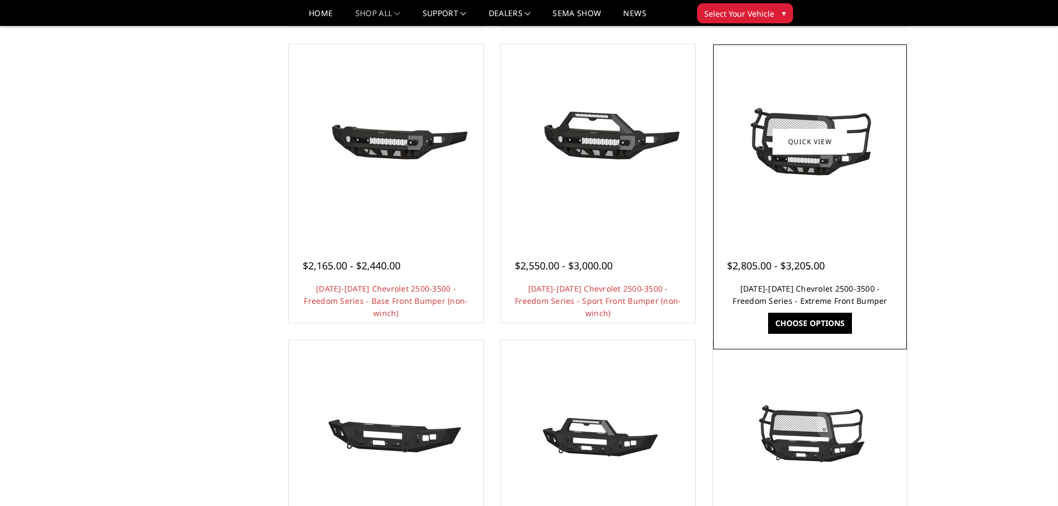
click at [835, 300] on link "[DATE]-[DATE] Chevrolet 2500-3500 - Freedom Series - Extreme Front Bumper" at bounding box center [810, 294] width 154 height 23
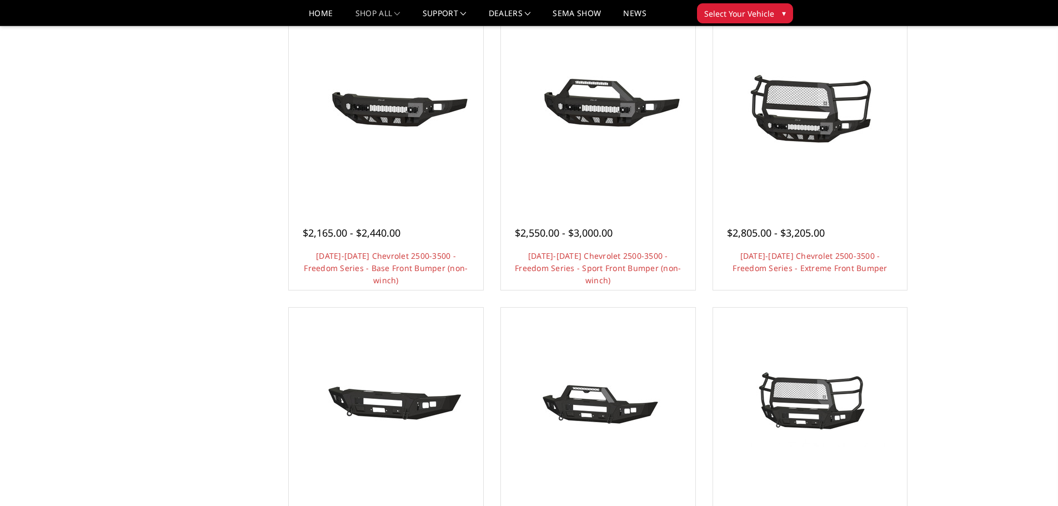
scroll to position [389, 0]
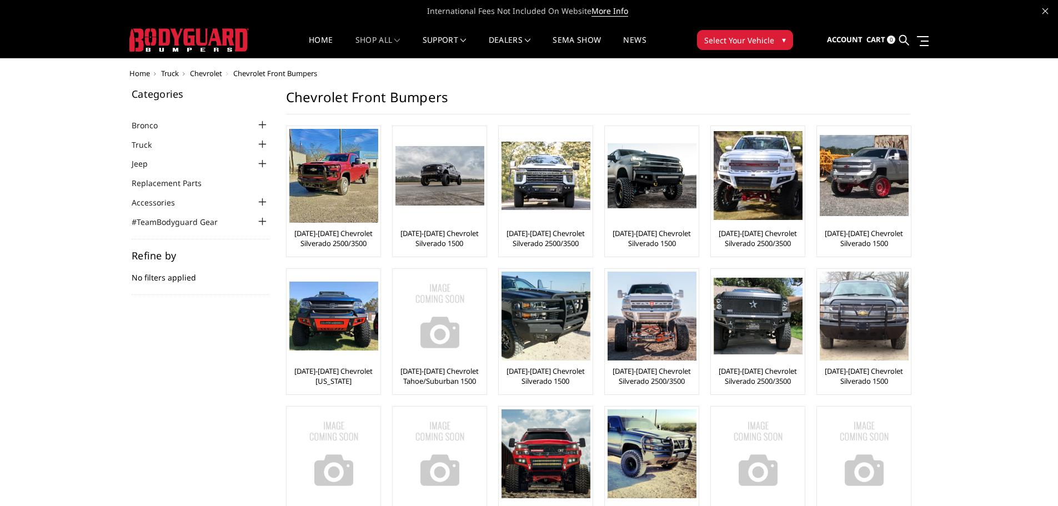
click at [262, 143] on div at bounding box center [262, 144] width 13 height 13
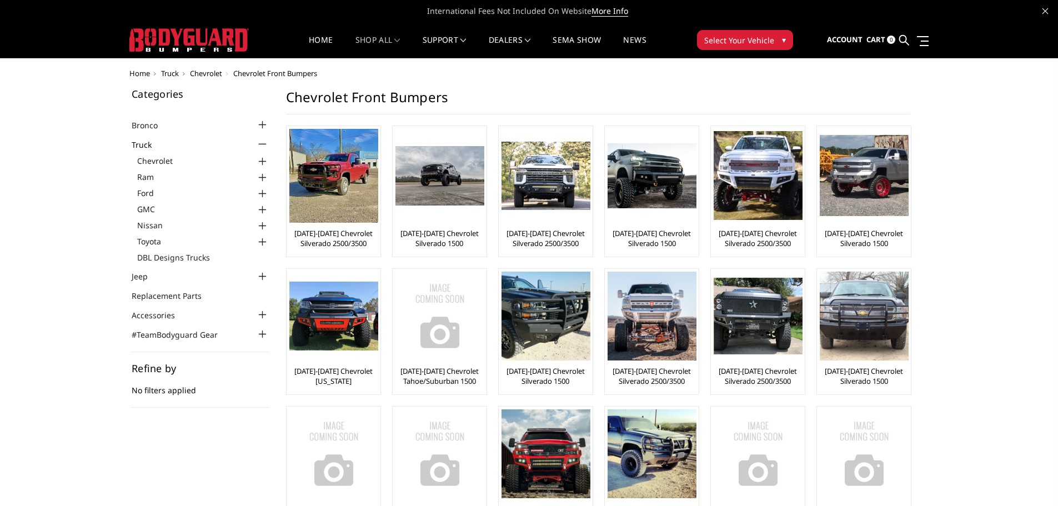
click at [260, 210] on div at bounding box center [262, 209] width 13 height 13
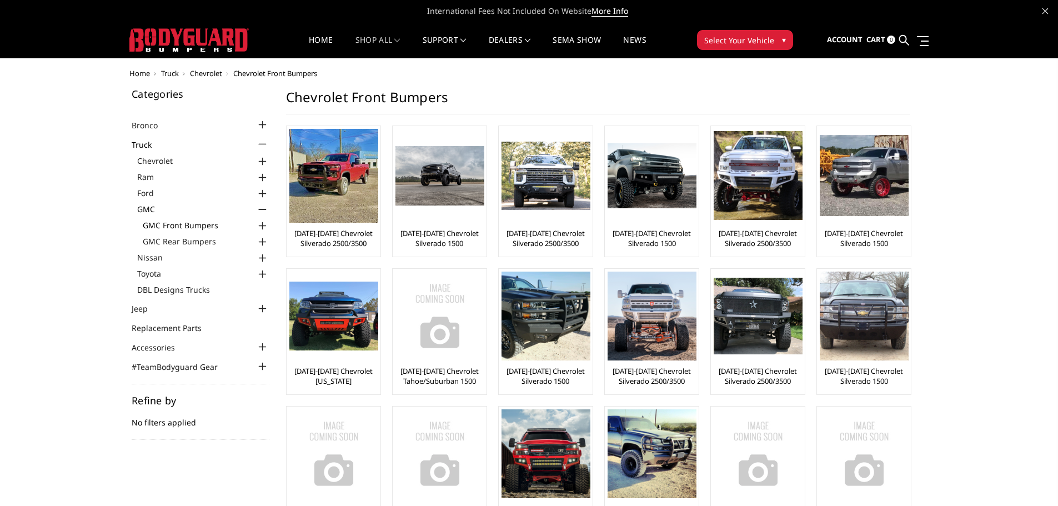
click at [214, 229] on link "GMC Front Bumpers" at bounding box center [206, 225] width 127 height 12
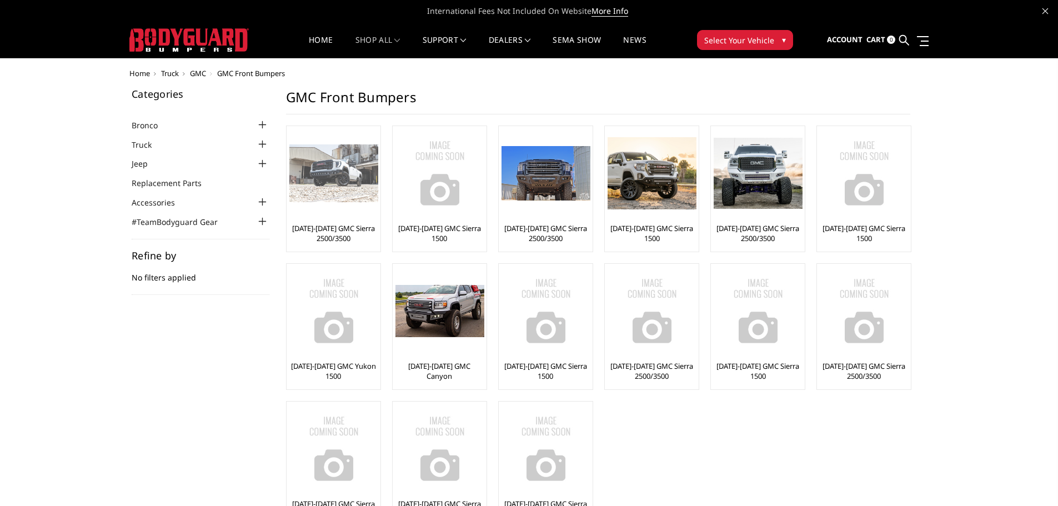
click at [363, 228] on link "[DATE]-[DATE] GMC Sierra 2500/3500" at bounding box center [333, 233] width 88 height 20
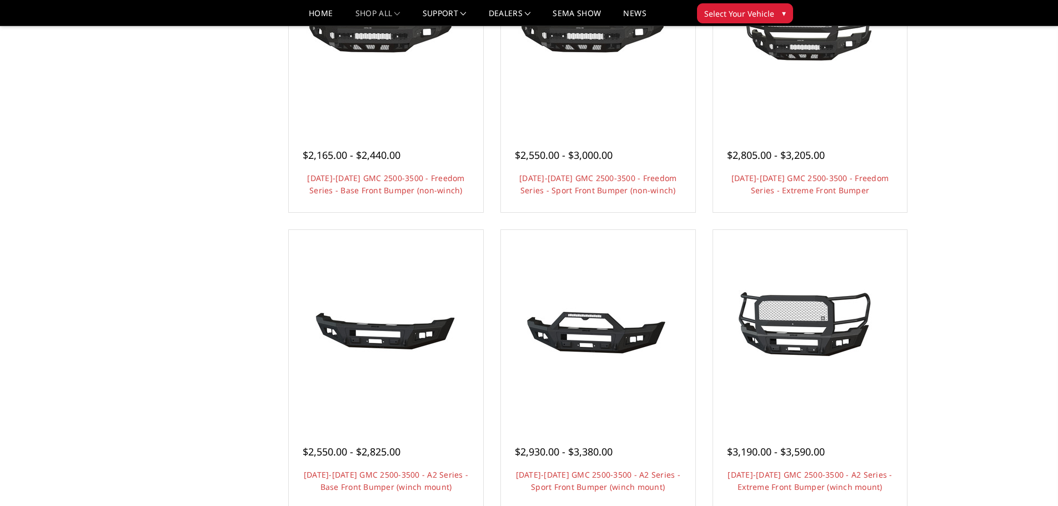
scroll to position [500, 0]
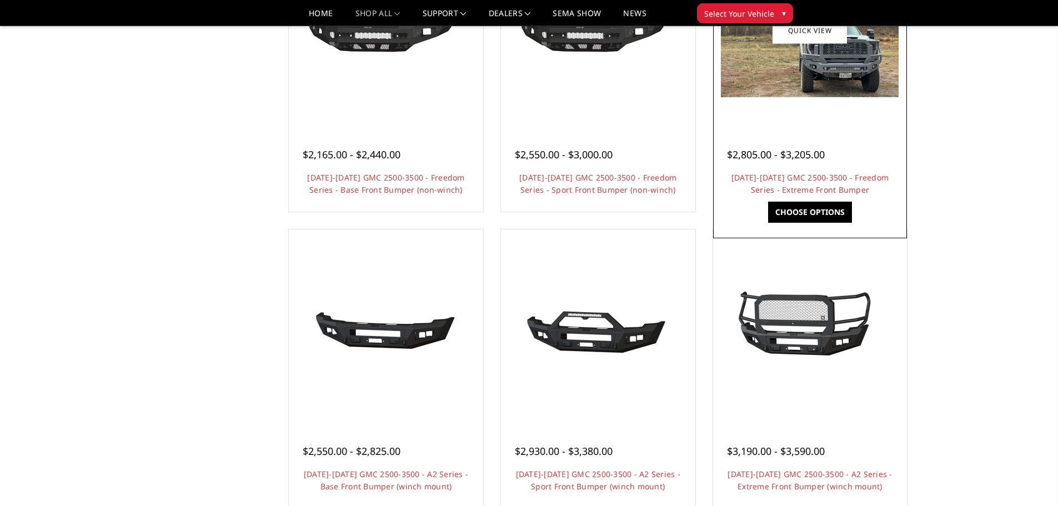
click at [837, 170] on div "$2,805.00 - $3,205.00 2024-2025 GMC 2500-3500 - Freedom Series - Extreme Front …" at bounding box center [810, 166] width 189 height 84
click at [837, 177] on link "[DATE]-[DATE] GMC 2500-3500 - Freedom Series - Extreme Front Bumper" at bounding box center [809, 183] width 157 height 23
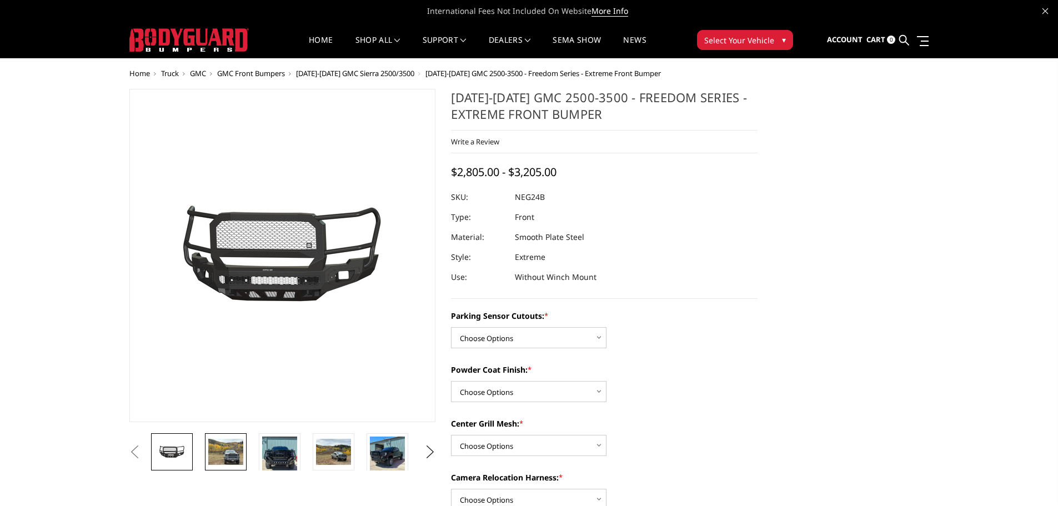
click at [226, 450] on img at bounding box center [225, 452] width 35 height 26
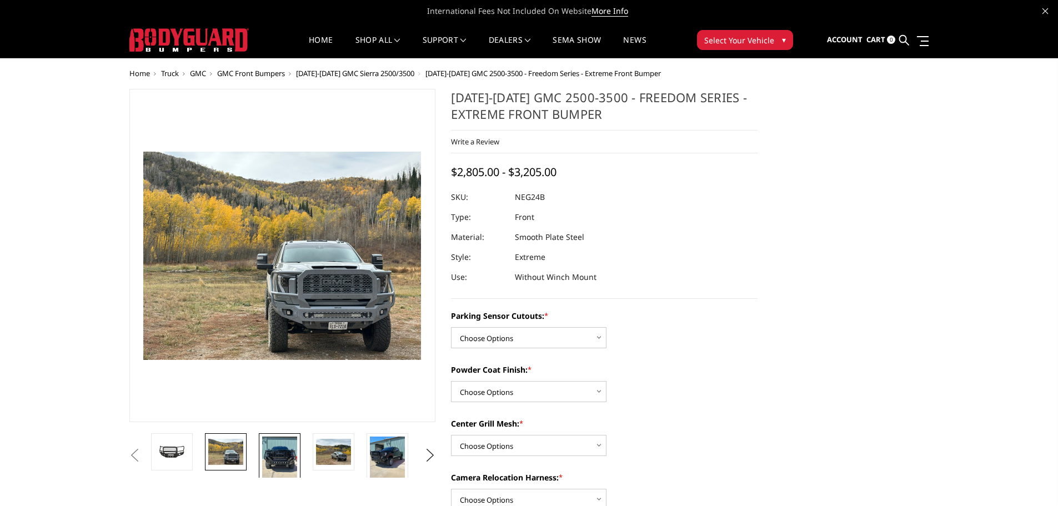
click at [270, 455] on img at bounding box center [279, 460] width 35 height 47
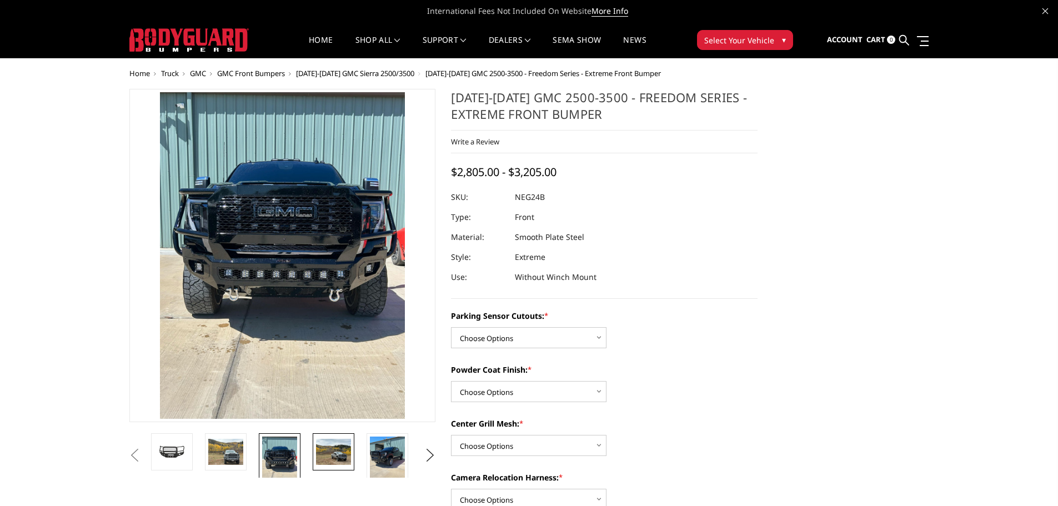
click at [324, 457] on img at bounding box center [333, 452] width 35 height 26
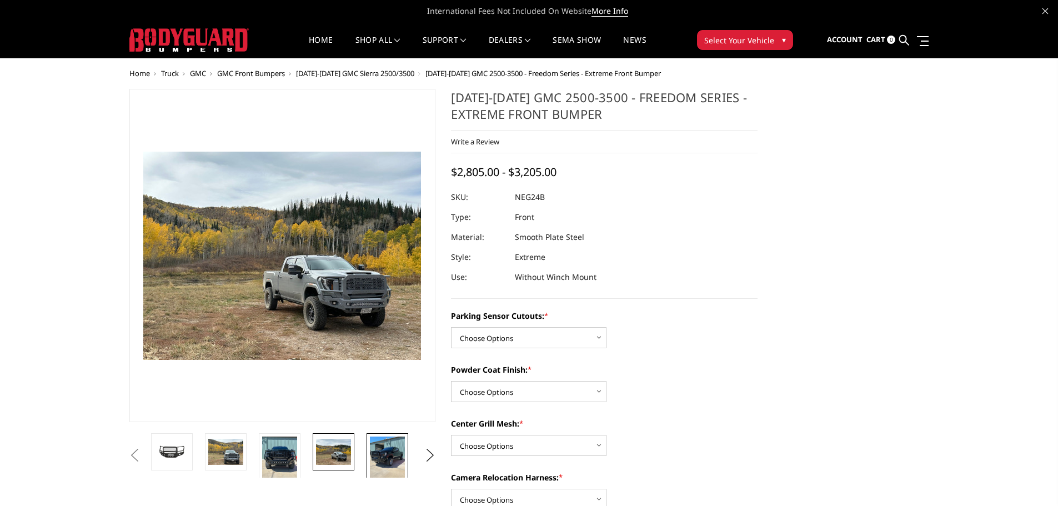
click at [381, 455] on img at bounding box center [387, 460] width 35 height 47
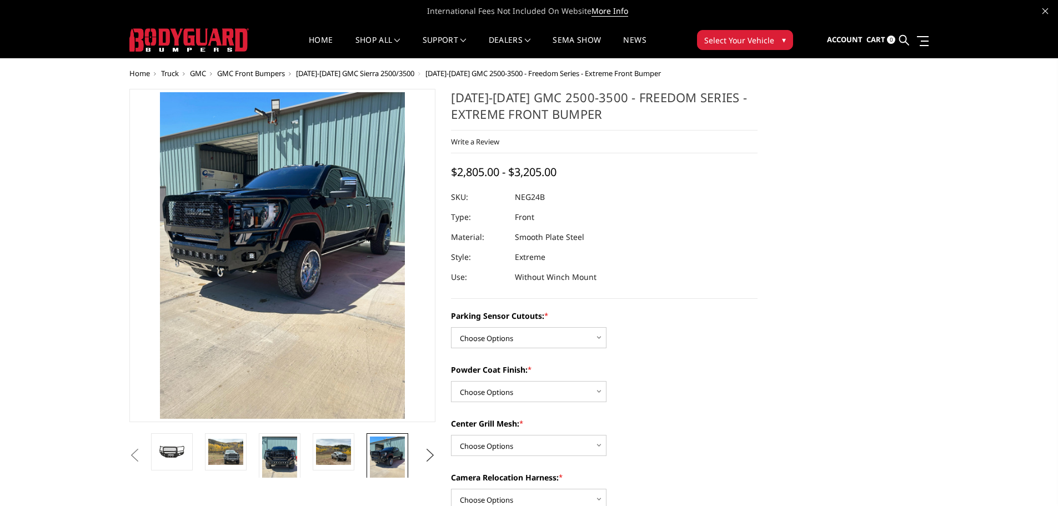
click at [424, 454] on button "Next" at bounding box center [430, 455] width 17 height 17
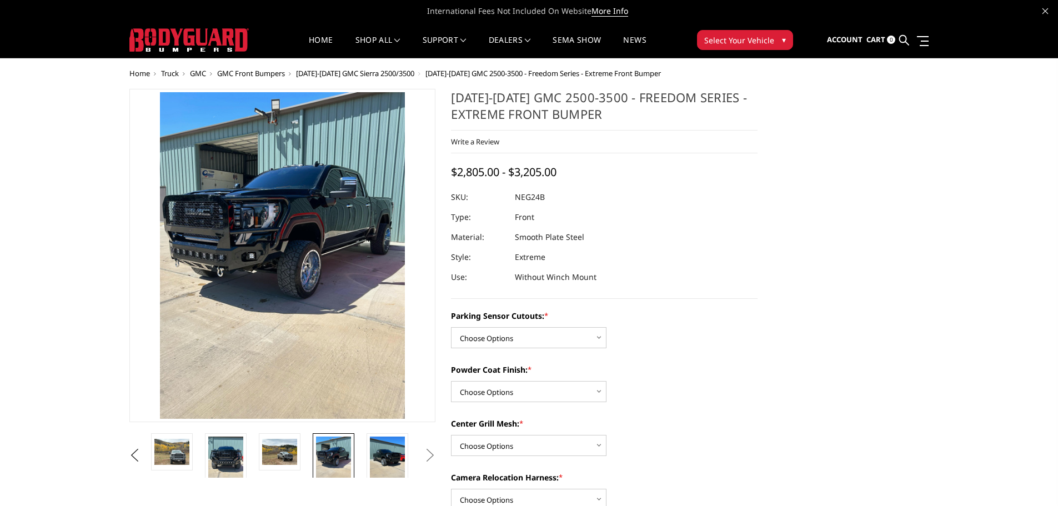
click at [349, 467] on img at bounding box center [333, 460] width 35 height 47
click at [381, 464] on img at bounding box center [387, 460] width 35 height 47
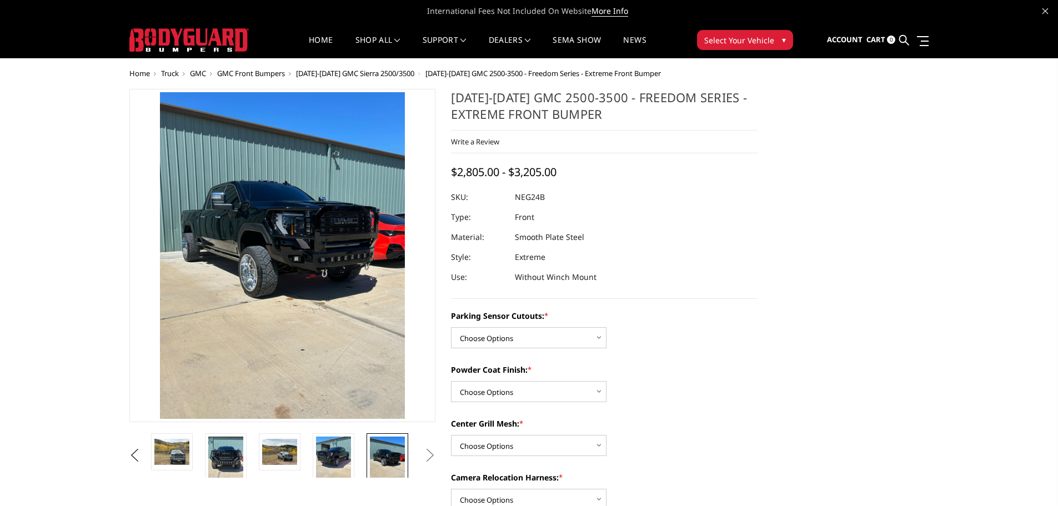
click at [418, 454] on ul "Previous Next" at bounding box center [283, 455] width 312 height 44
click at [430, 454] on button "Next" at bounding box center [430, 455] width 17 height 17
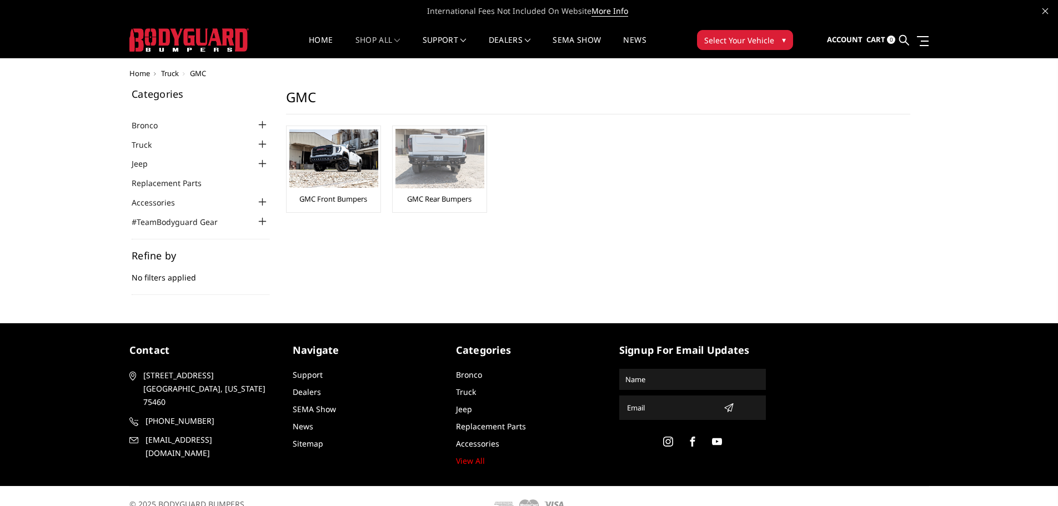
click at [425, 192] on div "GMC Rear Bumpers" at bounding box center [439, 169] width 88 height 81
click at [454, 199] on link "GMC Rear Bumpers" at bounding box center [439, 199] width 64 height 10
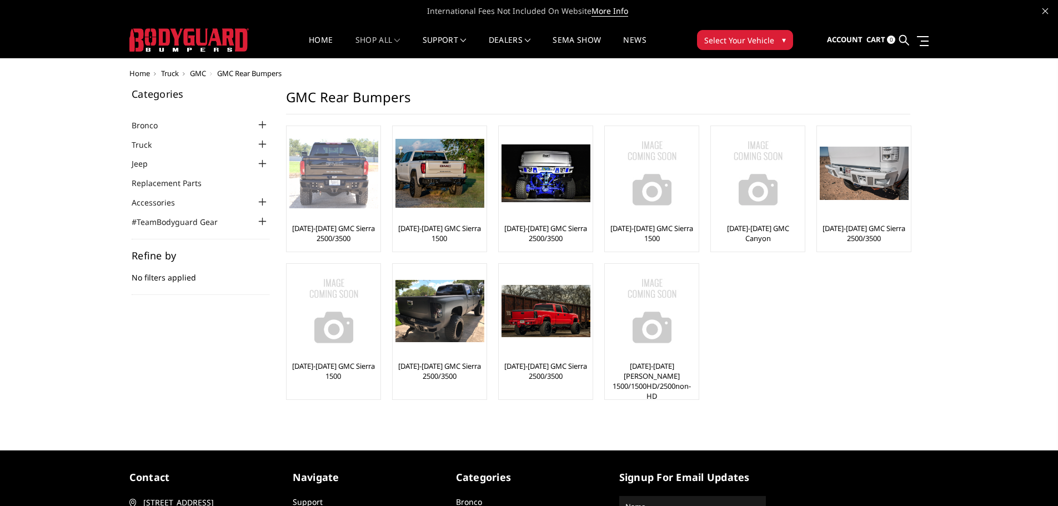
click at [334, 207] on img at bounding box center [333, 173] width 89 height 70
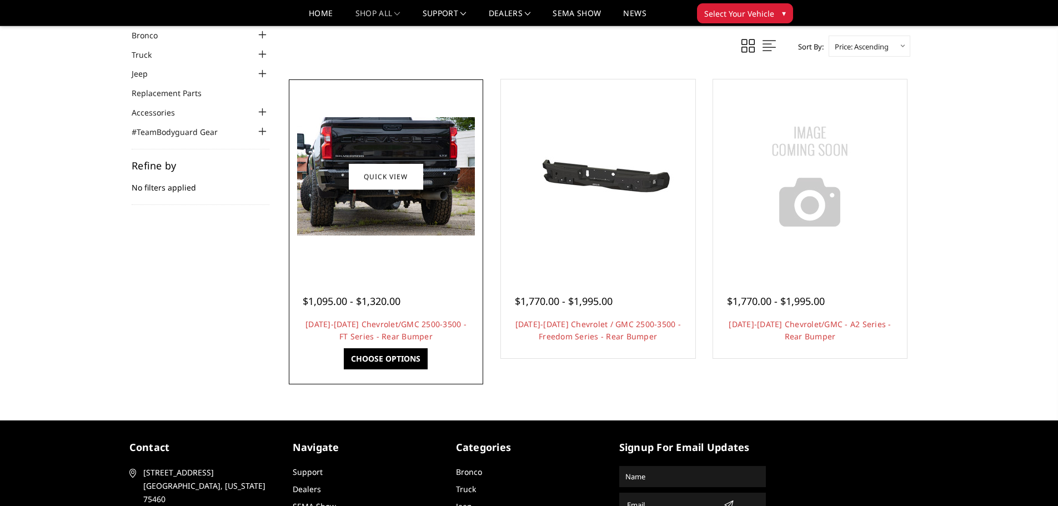
scroll to position [111, 0]
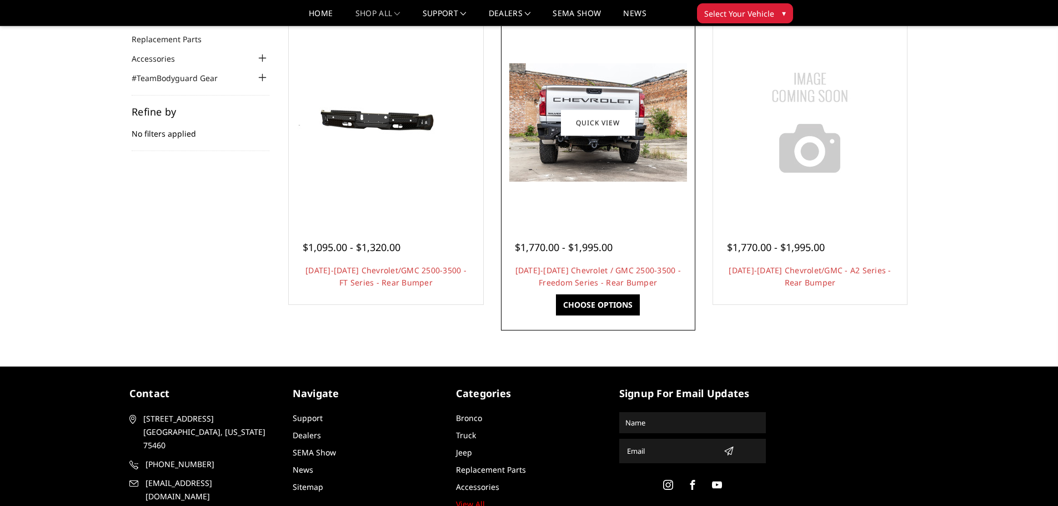
click at [588, 276] on h4 "[DATE]-[DATE] Chevrolet / GMC 2500-3500 - Freedom Series - Rear Bumper" at bounding box center [598, 276] width 167 height 24
click at [588, 270] on link "[DATE]-[DATE] Chevrolet / GMC 2500-3500 - Freedom Series - Rear Bumper" at bounding box center [598, 276] width 166 height 23
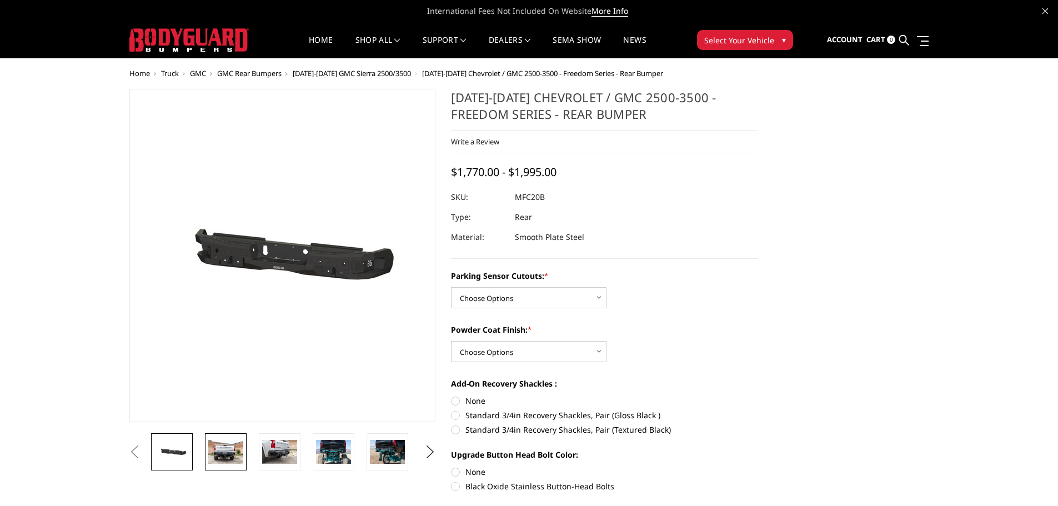
click at [233, 457] on img at bounding box center [225, 451] width 35 height 23
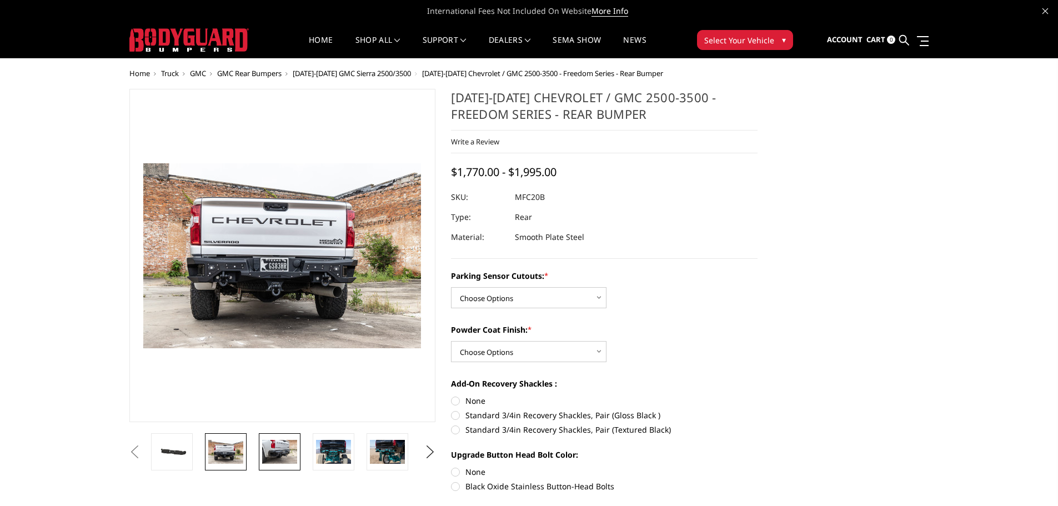
click at [280, 455] on img at bounding box center [279, 451] width 35 height 23
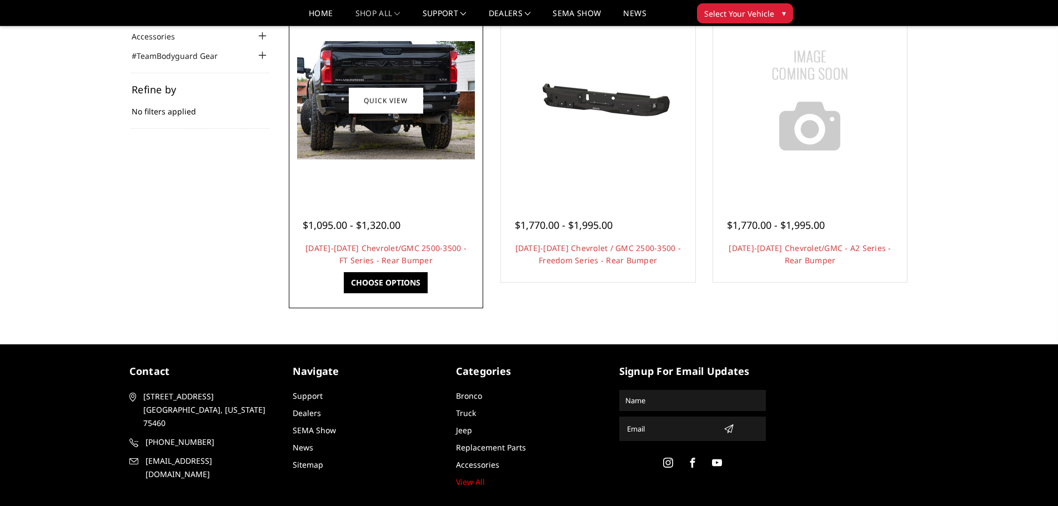
scroll to position [111, 0]
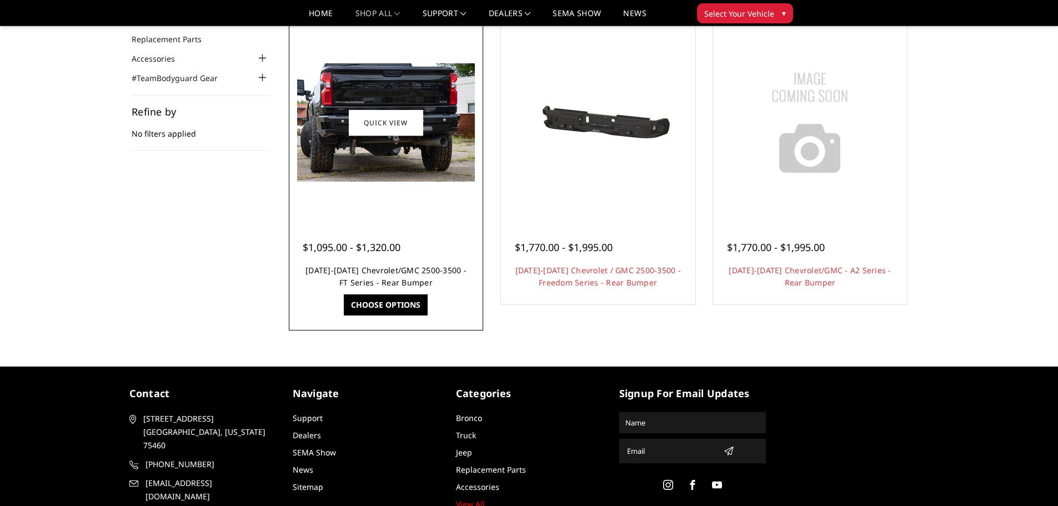
click at [394, 274] on link "[DATE]-[DATE] Chevrolet/GMC 2500-3500 - FT Series - Rear Bumper" at bounding box center [385, 276] width 161 height 23
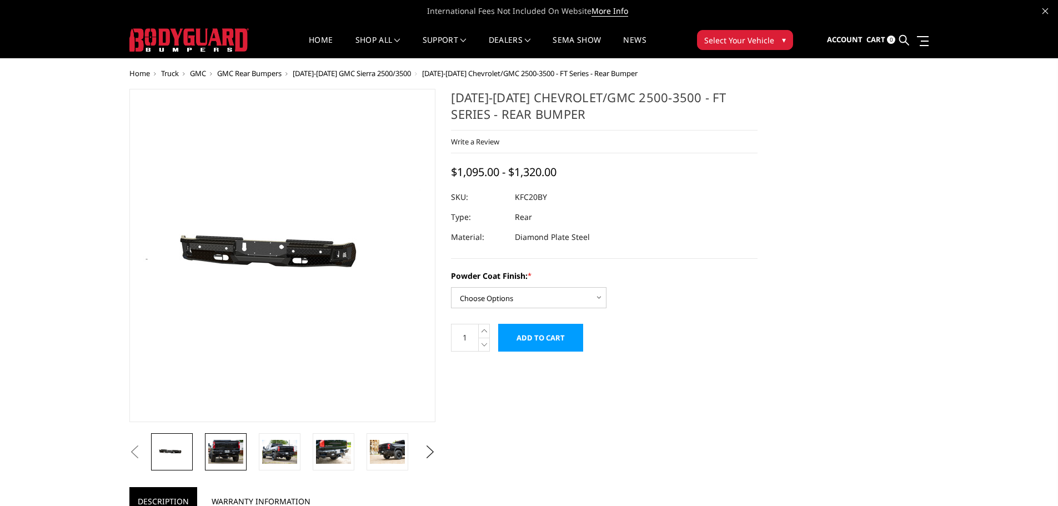
click at [231, 454] on img at bounding box center [225, 451] width 35 height 23
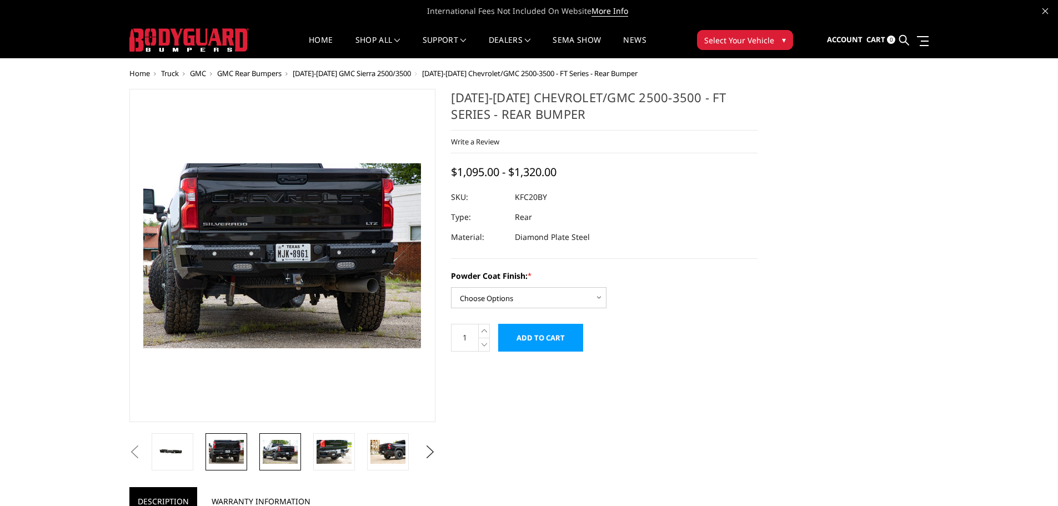
click at [278, 442] on img at bounding box center [280, 451] width 35 height 23
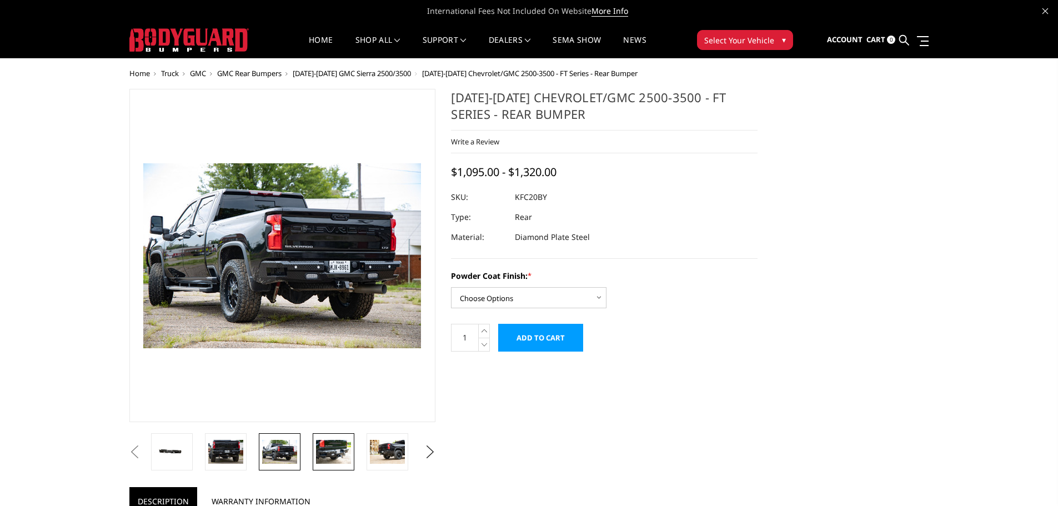
click at [323, 453] on img at bounding box center [333, 451] width 35 height 23
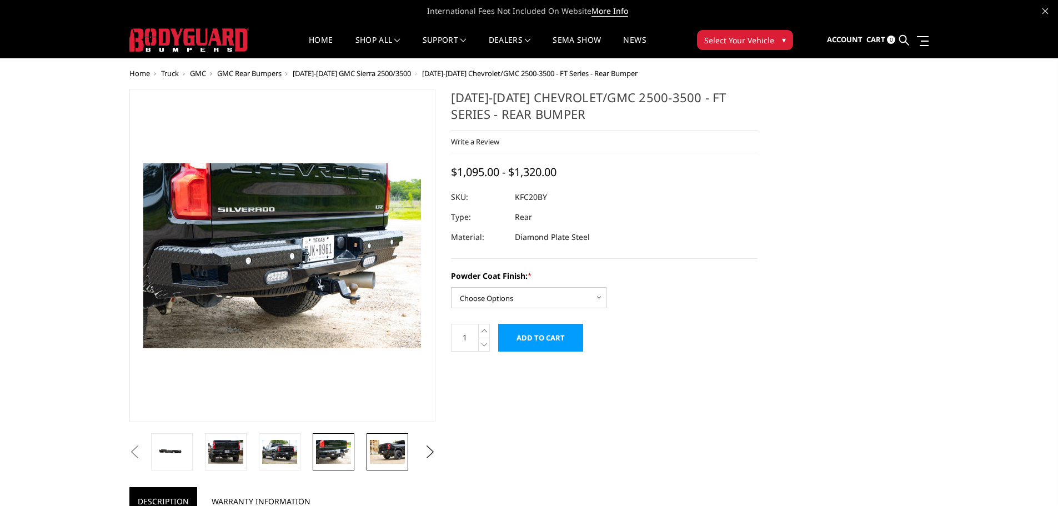
click at [384, 454] on img at bounding box center [387, 451] width 35 height 23
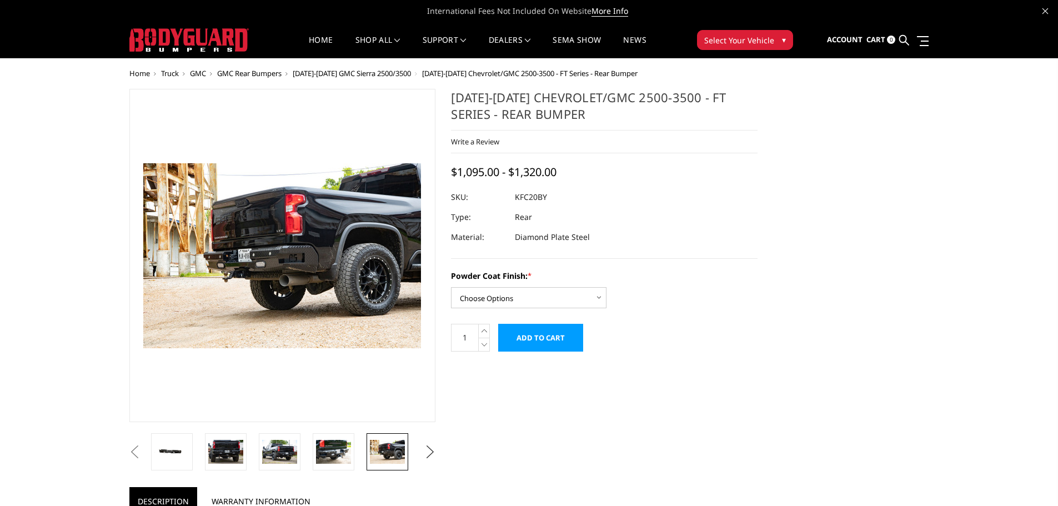
click at [427, 456] on button "Next" at bounding box center [430, 452] width 17 height 17
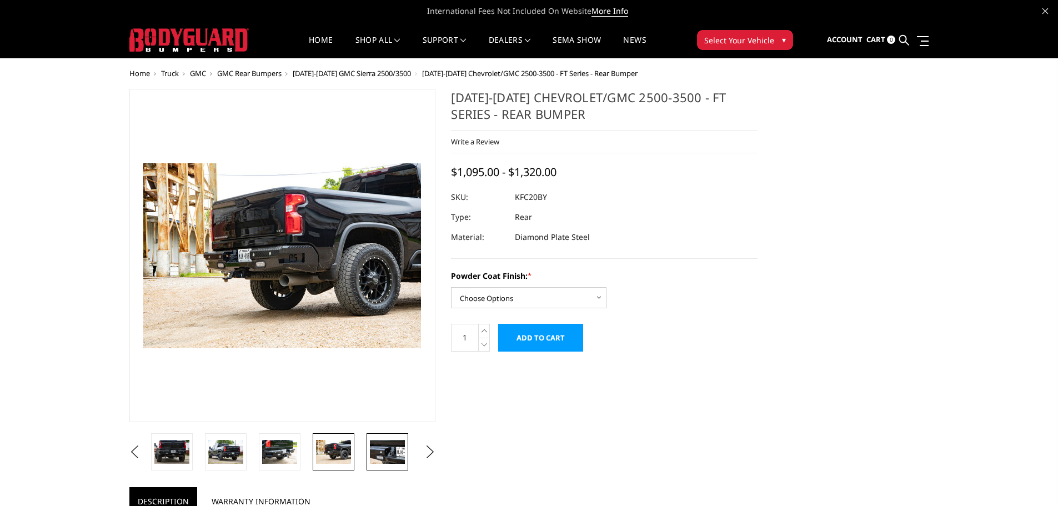
click at [396, 451] on img at bounding box center [387, 451] width 35 height 23
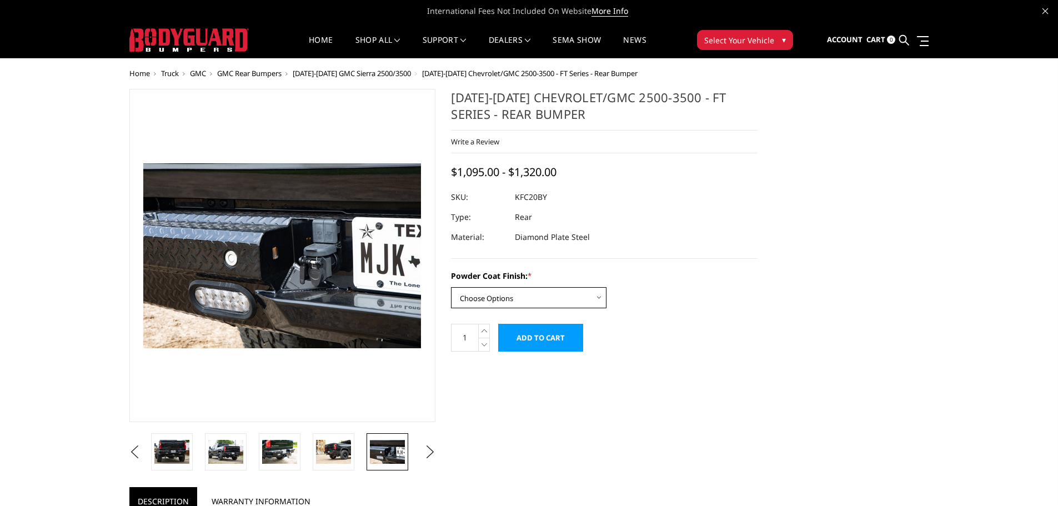
click at [517, 298] on select "Choose Options Bare Metal Gloss Black Powder Coat Textured Black Powder Coat" at bounding box center [529, 297] width 156 height 21
select select "3419"
click at [451, 287] on select "Choose Options Bare Metal Gloss Black Powder Coat Textured Black Powder Coat" at bounding box center [529, 297] width 156 height 21
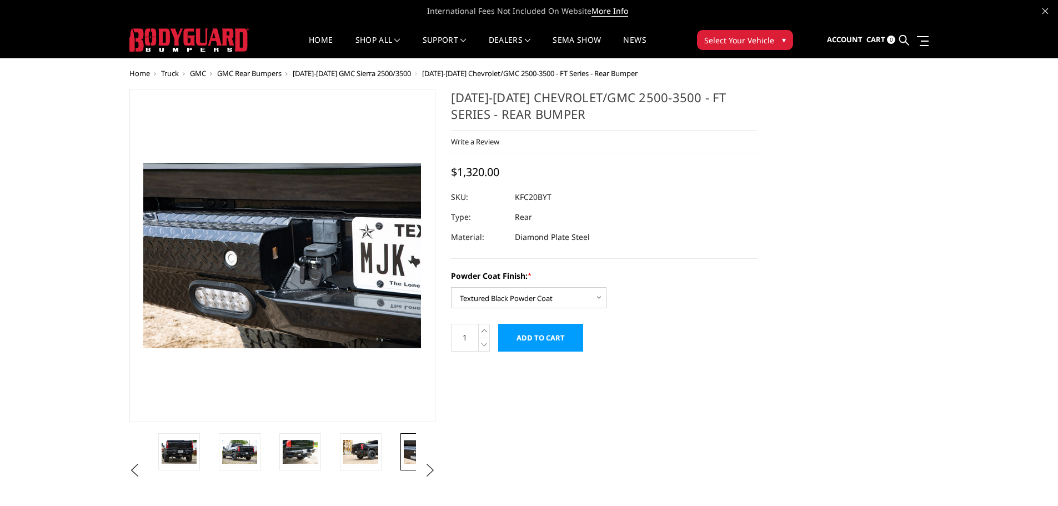
click at [427, 468] on button "Next" at bounding box center [430, 470] width 17 height 17
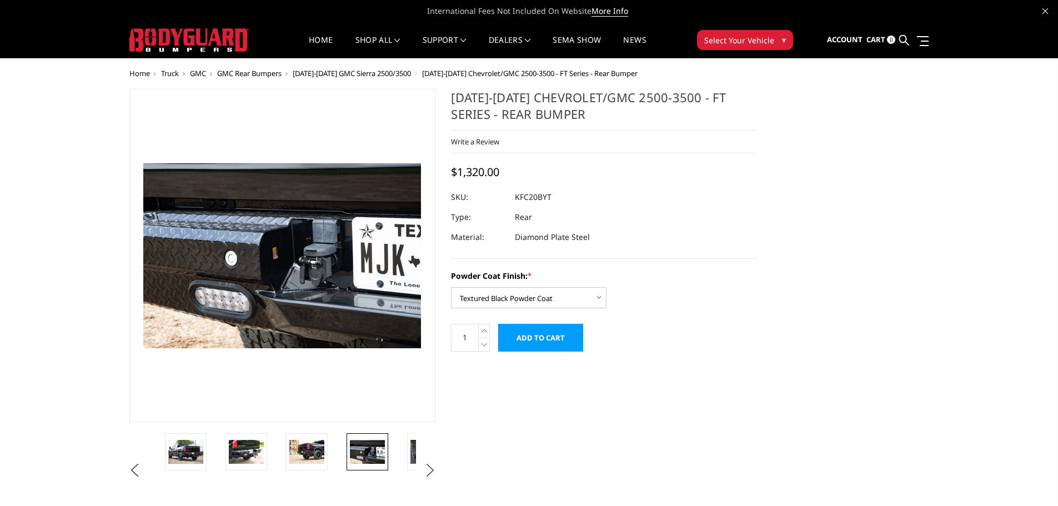
click at [427, 468] on button "Next" at bounding box center [430, 470] width 17 height 17
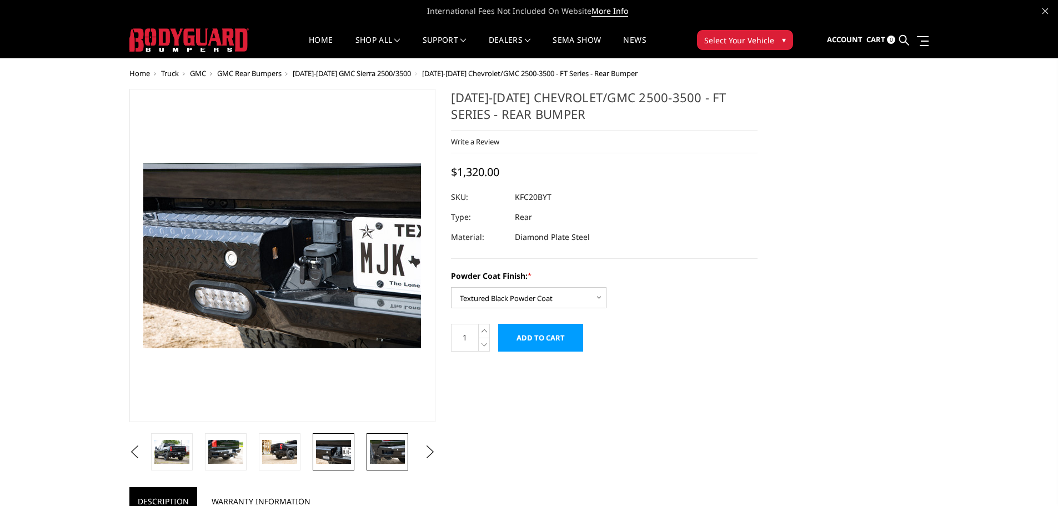
click at [372, 455] on img at bounding box center [387, 451] width 35 height 23
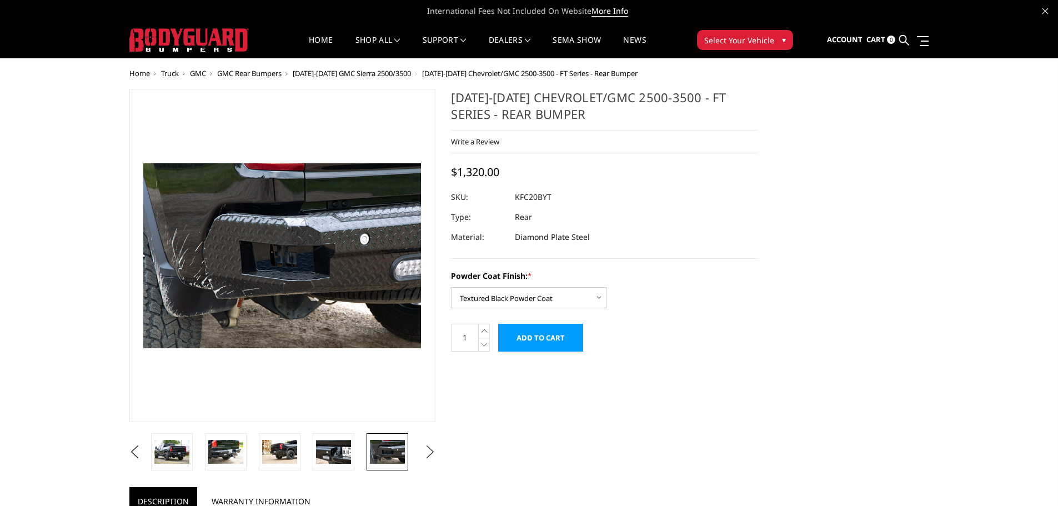
click at [429, 454] on button "Next" at bounding box center [430, 452] width 17 height 17
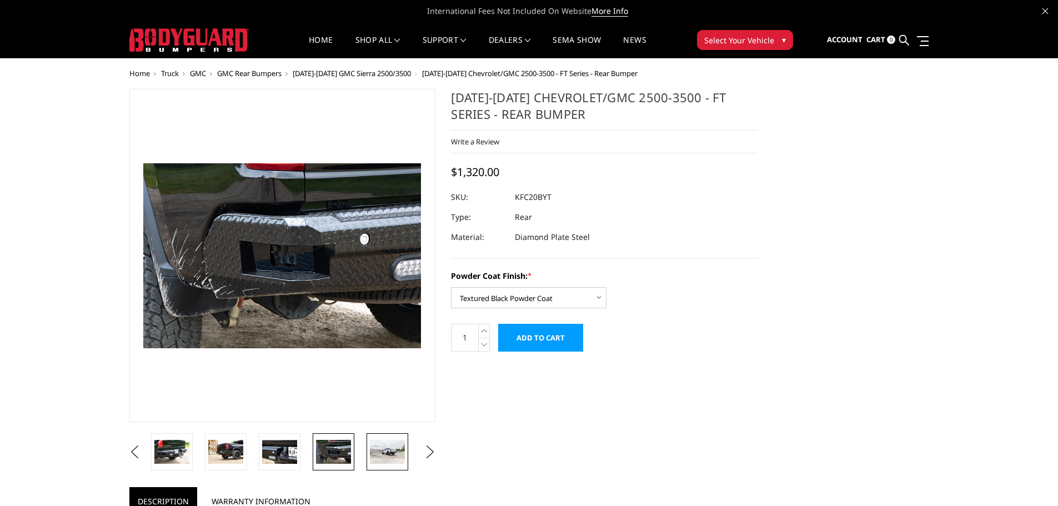
click at [404, 454] on img at bounding box center [387, 451] width 35 height 23
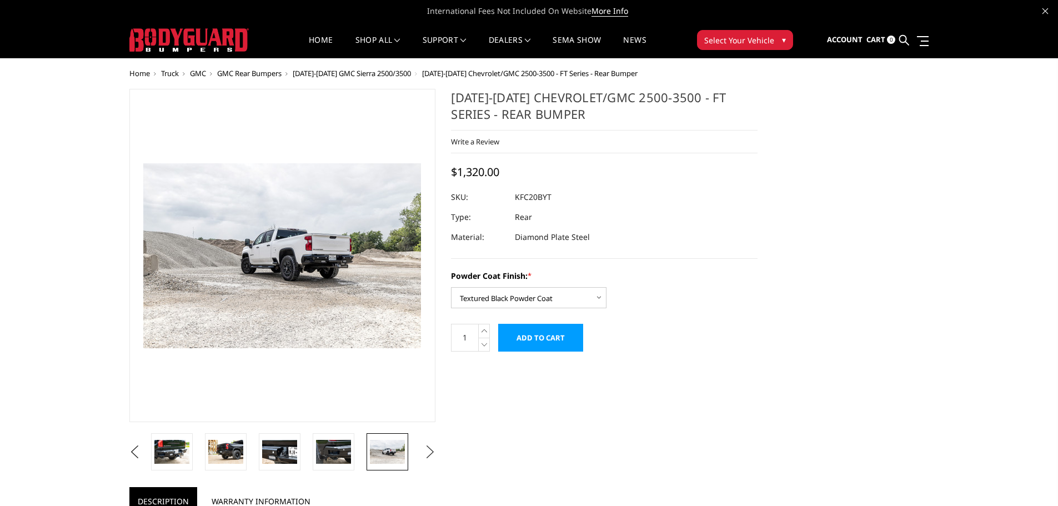
click at [423, 454] on button "Next" at bounding box center [430, 452] width 17 height 17
click at [405, 454] on link at bounding box center [388, 451] width 42 height 37
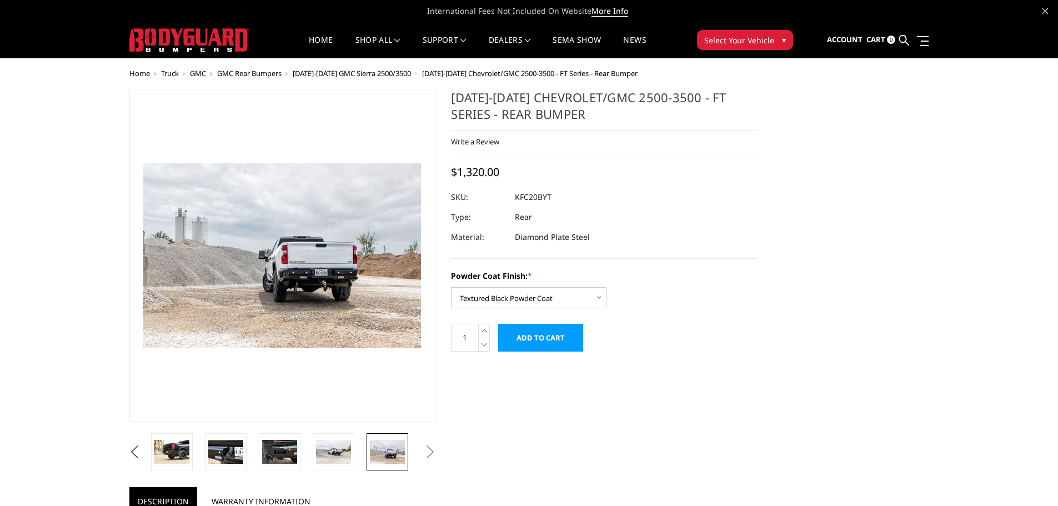
click at [423, 454] on button "Next" at bounding box center [430, 452] width 17 height 17
click at [429, 458] on button "Next" at bounding box center [430, 452] width 17 height 17
click at [430, 454] on button "Next" at bounding box center [430, 452] width 17 height 17
click at [341, 452] on img at bounding box center [333, 451] width 35 height 23
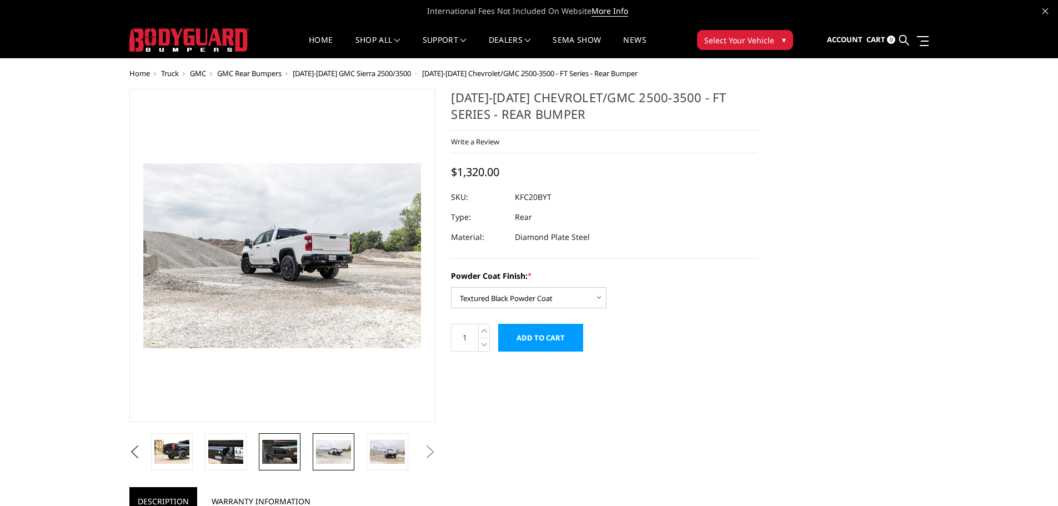
click at [273, 445] on img at bounding box center [279, 451] width 35 height 23
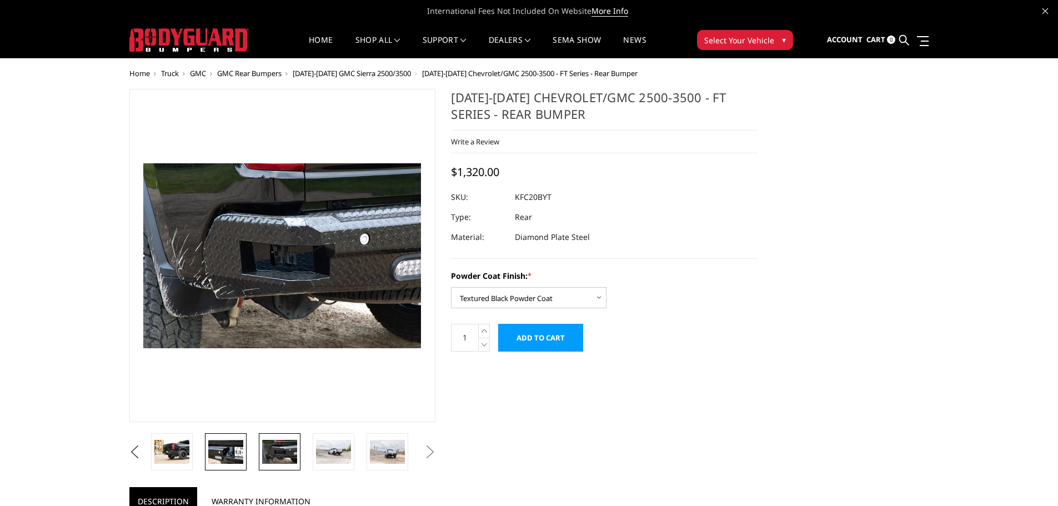
click at [238, 445] on img at bounding box center [225, 451] width 35 height 23
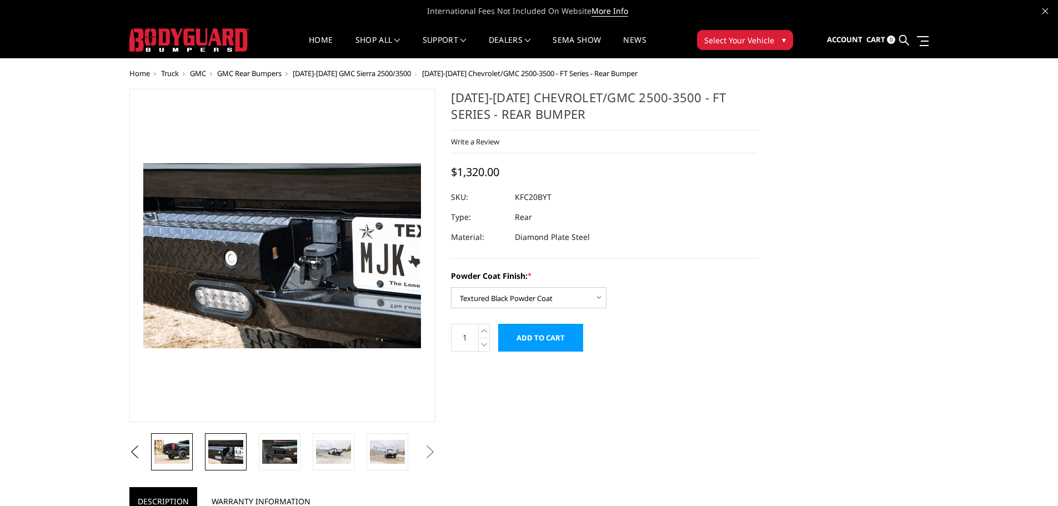
click at [167, 443] on img at bounding box center [171, 451] width 35 height 23
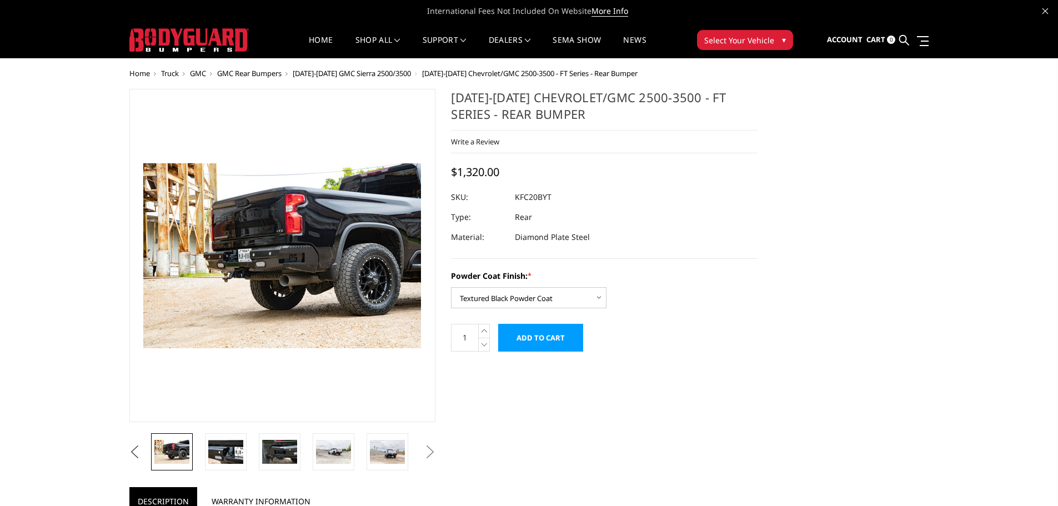
click at [131, 449] on button "Previous" at bounding box center [135, 452] width 17 height 17
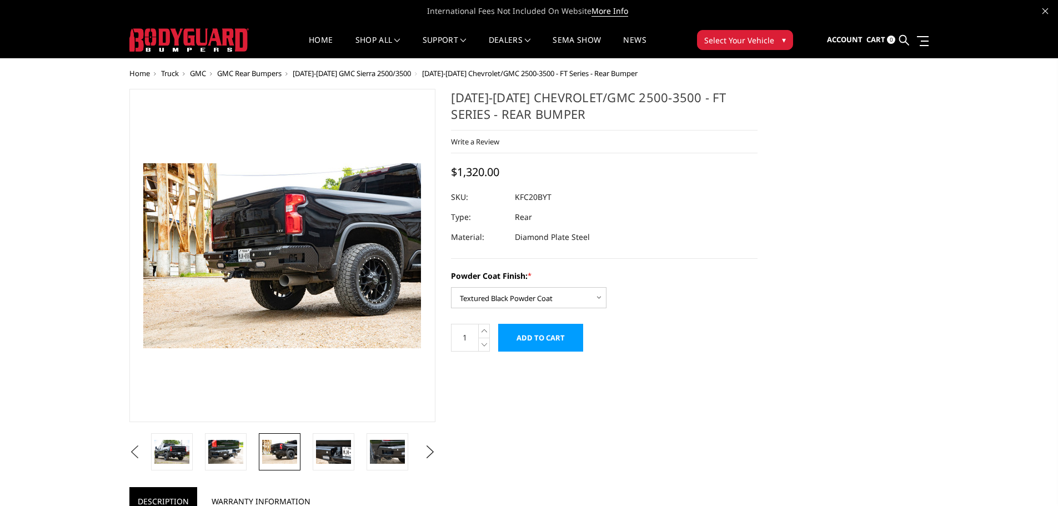
click at [133, 452] on button "Previous" at bounding box center [135, 452] width 17 height 17
click at [134, 452] on button "Previous" at bounding box center [135, 452] width 17 height 17
click at [143, 457] on button "Previous" at bounding box center [135, 452] width 17 height 17
click at [186, 455] on img at bounding box center [171, 452] width 35 height 17
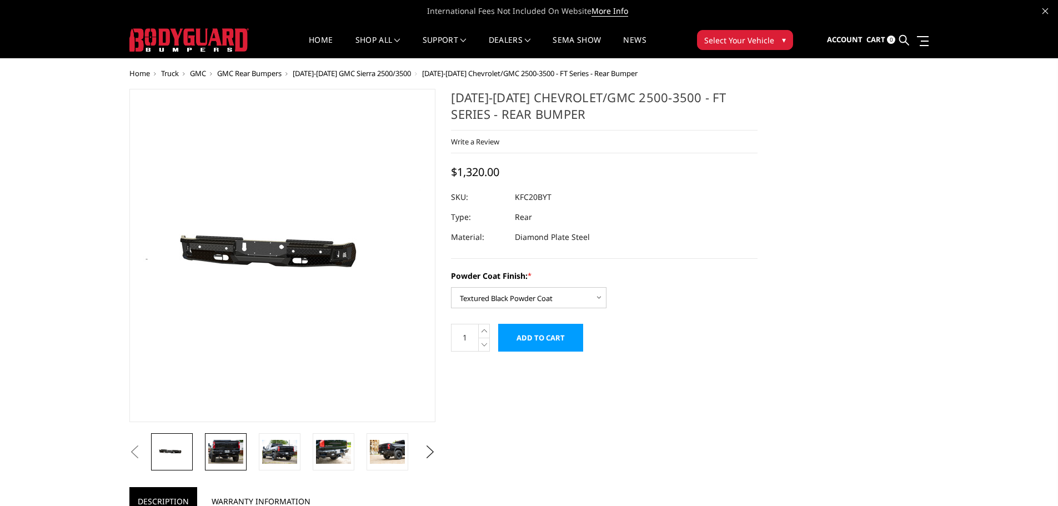
click at [220, 455] on img at bounding box center [225, 451] width 35 height 23
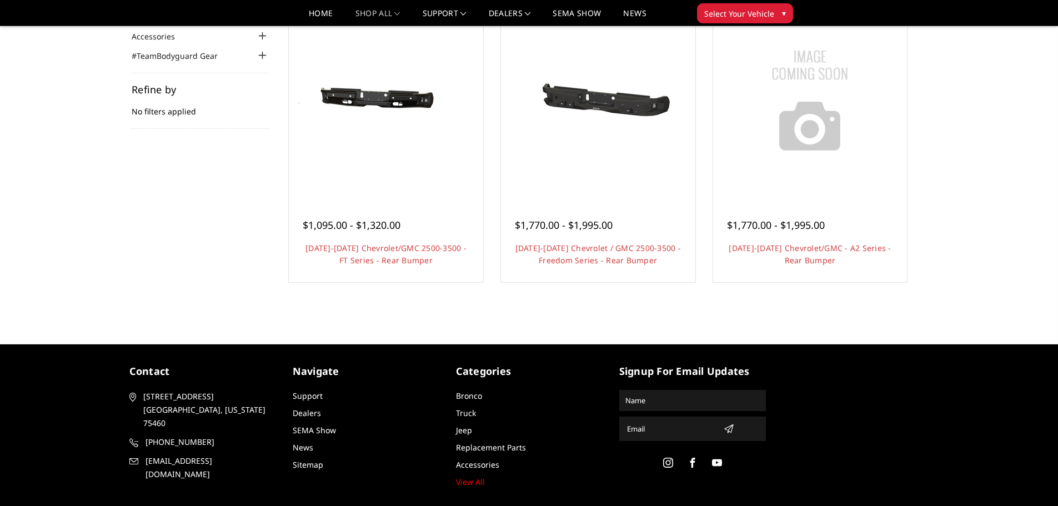
scroll to position [111, 0]
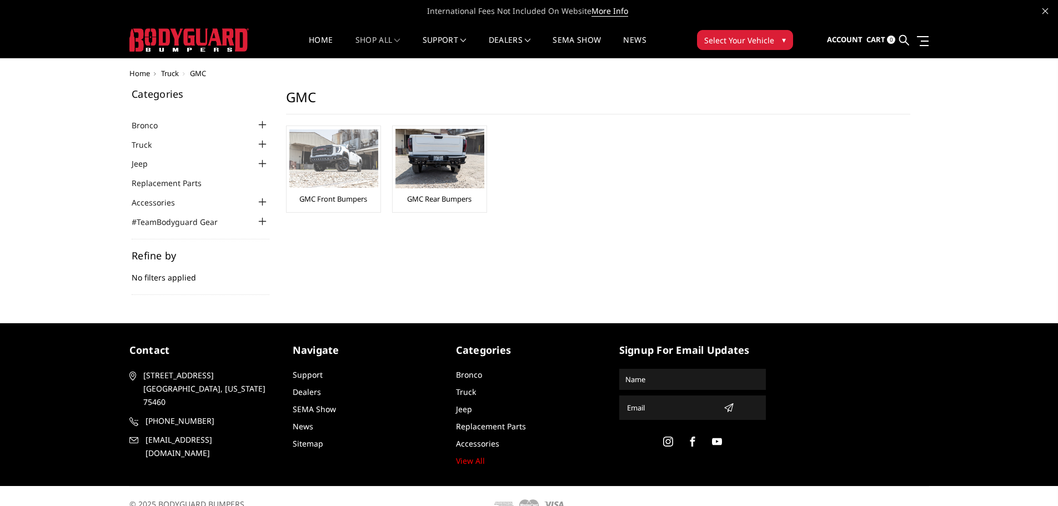
click at [305, 168] on img at bounding box center [333, 158] width 89 height 58
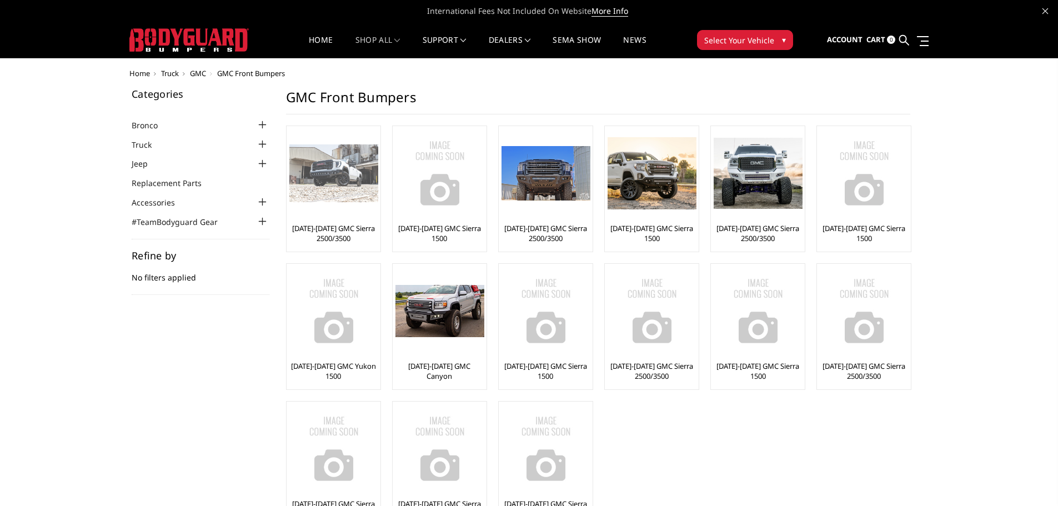
click at [319, 197] on img at bounding box center [333, 173] width 89 height 58
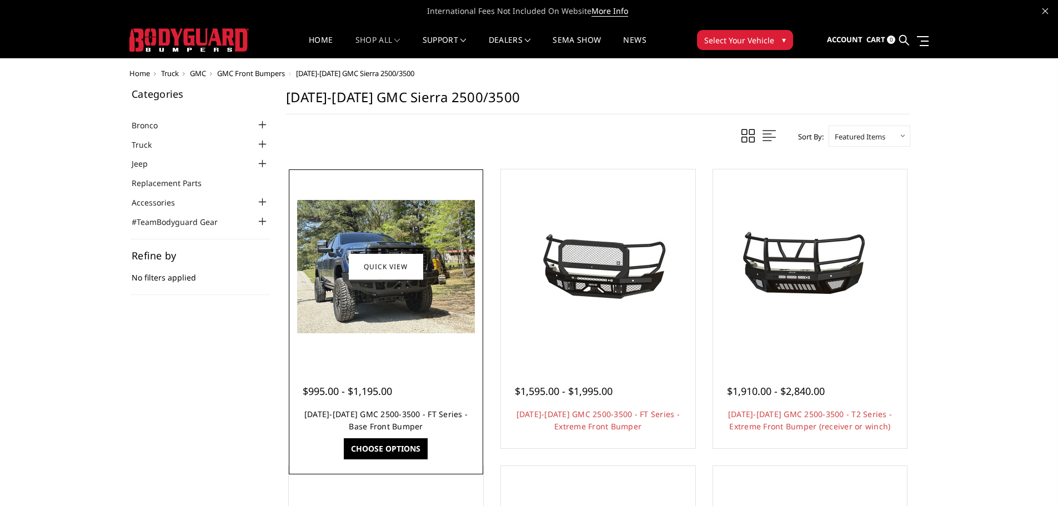
click at [384, 412] on link "2024-2025 GMC 2500-3500 - FT Series - Base Front Bumper" at bounding box center [385, 420] width 163 height 23
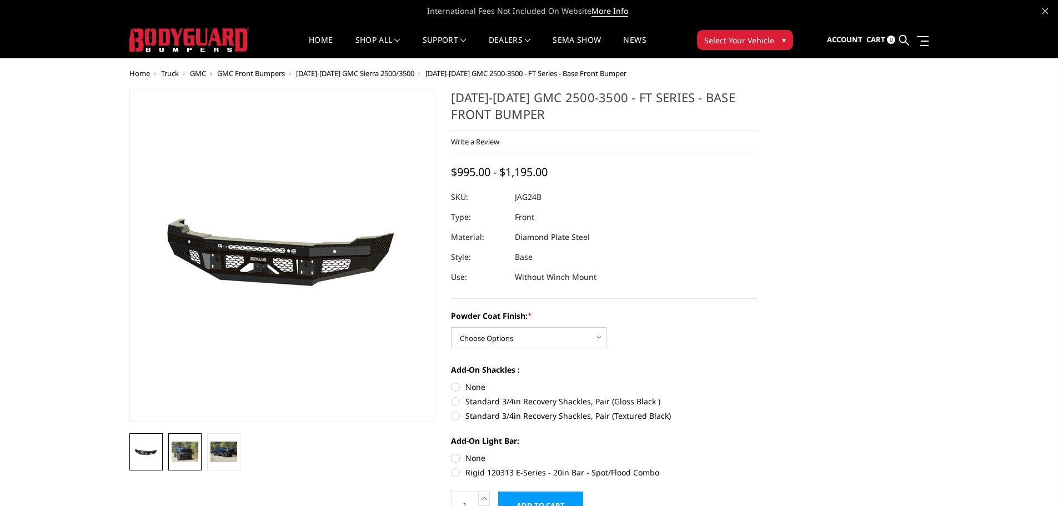
click at [185, 447] on img at bounding box center [185, 452] width 27 height 20
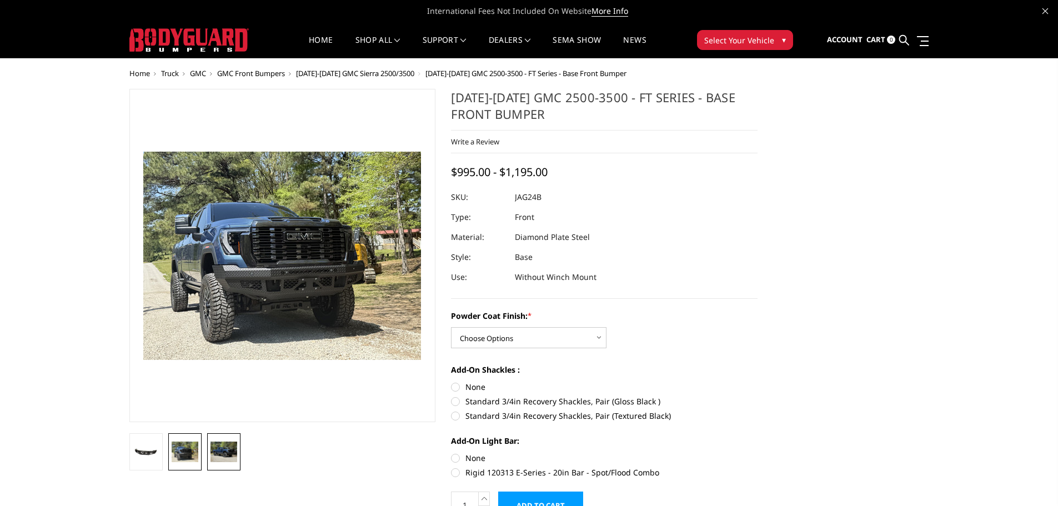
click at [218, 458] on img at bounding box center [223, 452] width 27 height 20
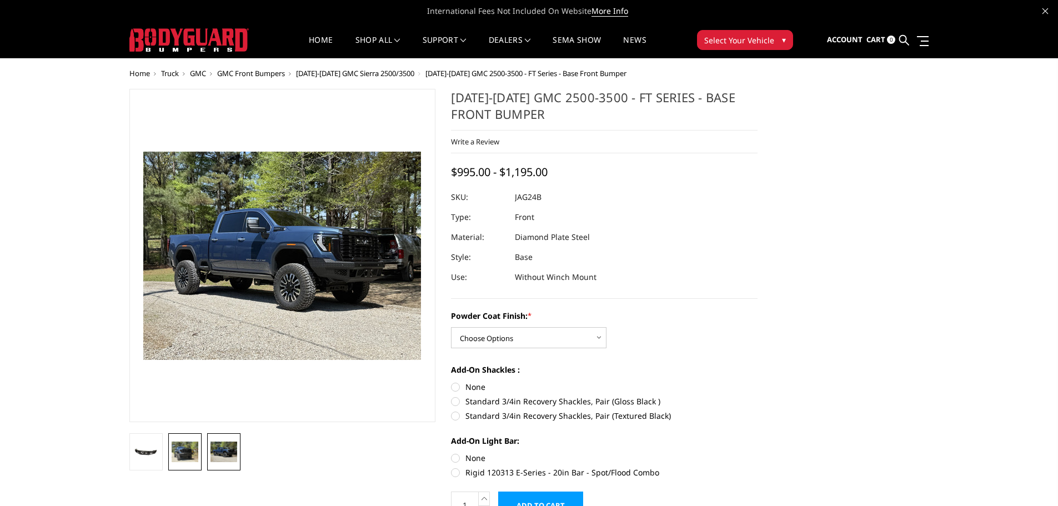
click at [192, 458] on img at bounding box center [185, 452] width 27 height 20
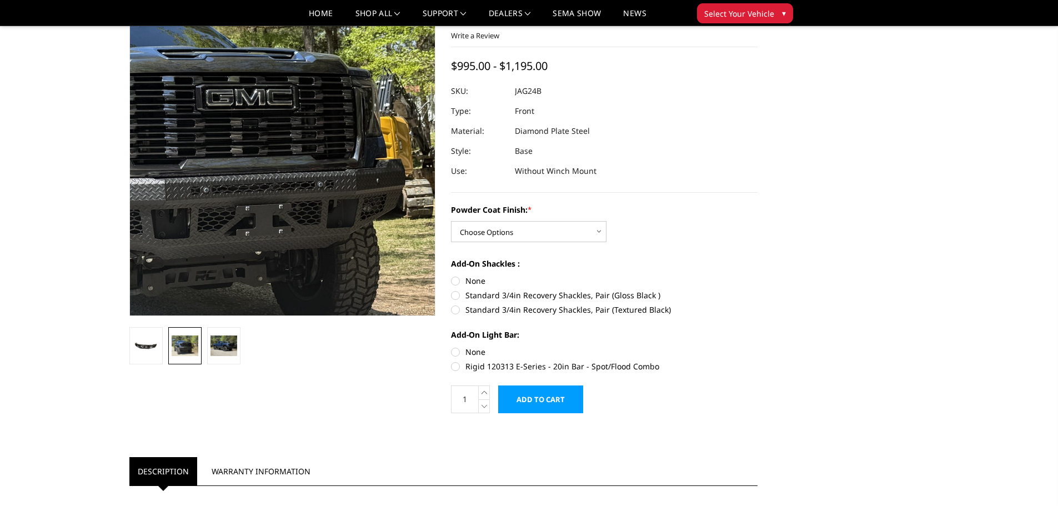
scroll to position [154, 0]
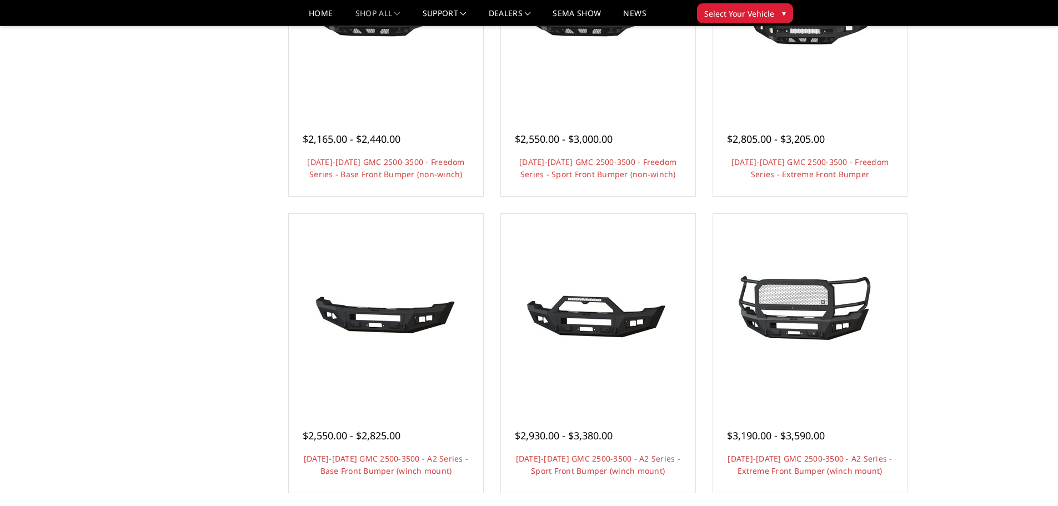
scroll to position [500, 0]
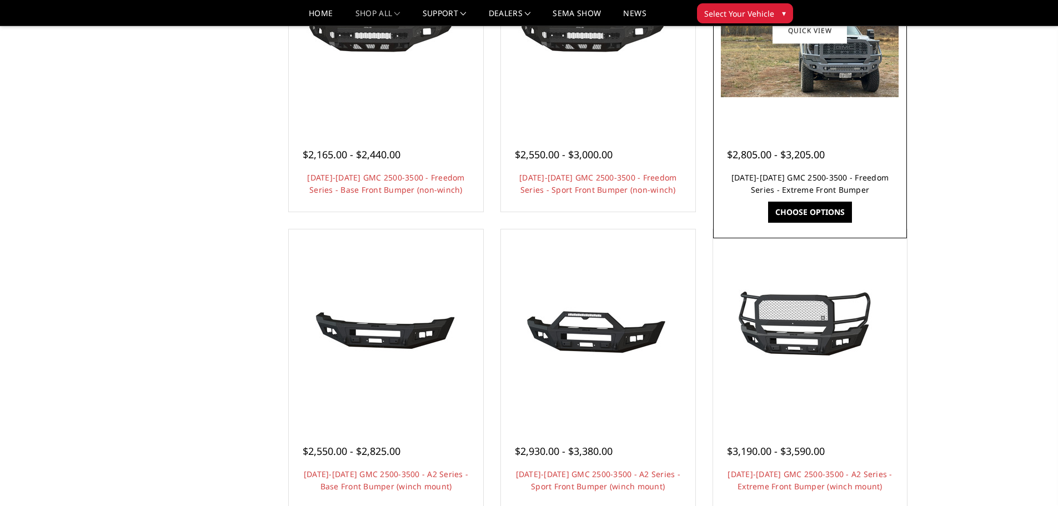
click at [804, 176] on link "[DATE]-[DATE] GMC 2500-3500 - Freedom Series - Extreme Front Bumper" at bounding box center [809, 183] width 157 height 23
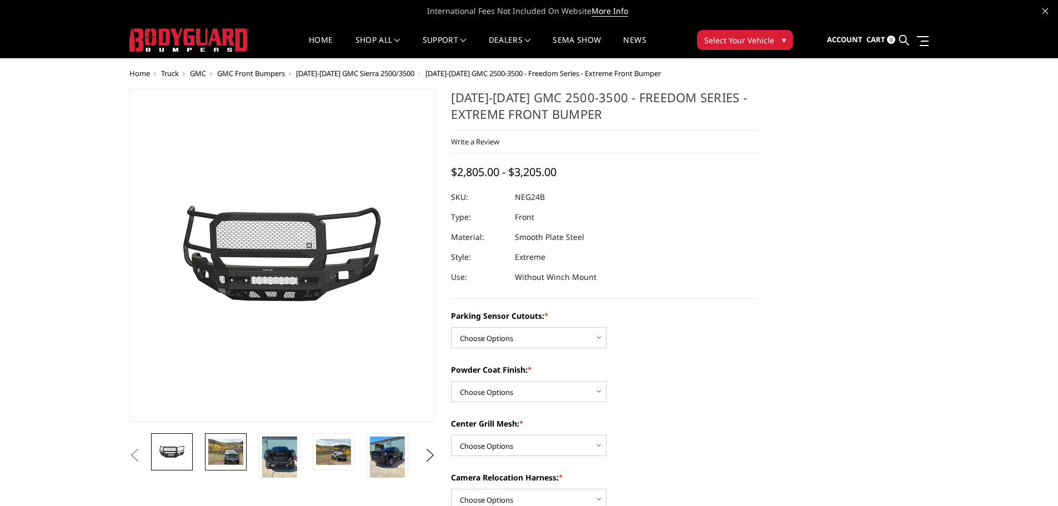
click at [227, 453] on img at bounding box center [225, 452] width 35 height 26
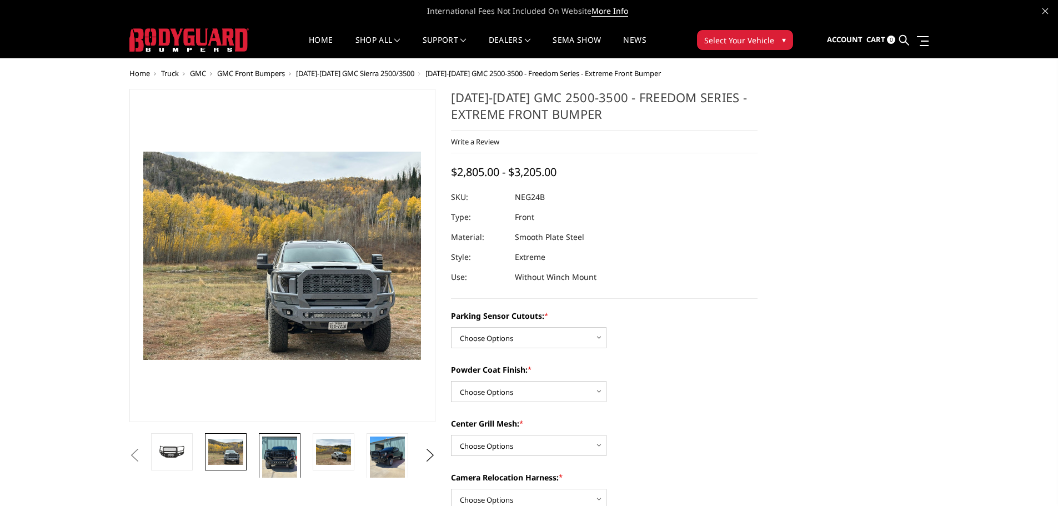
click at [285, 460] on img at bounding box center [279, 460] width 35 height 47
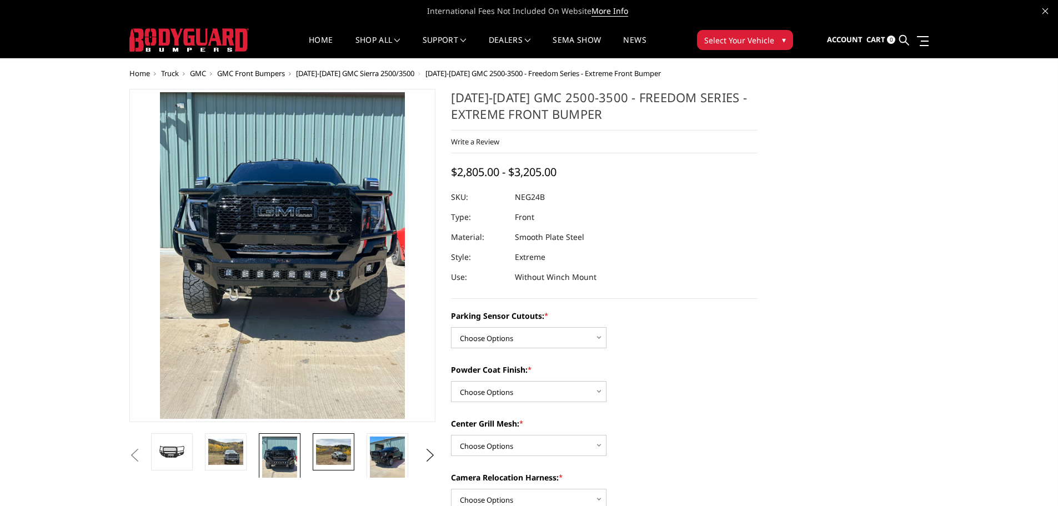
click at [332, 462] on img at bounding box center [333, 452] width 35 height 26
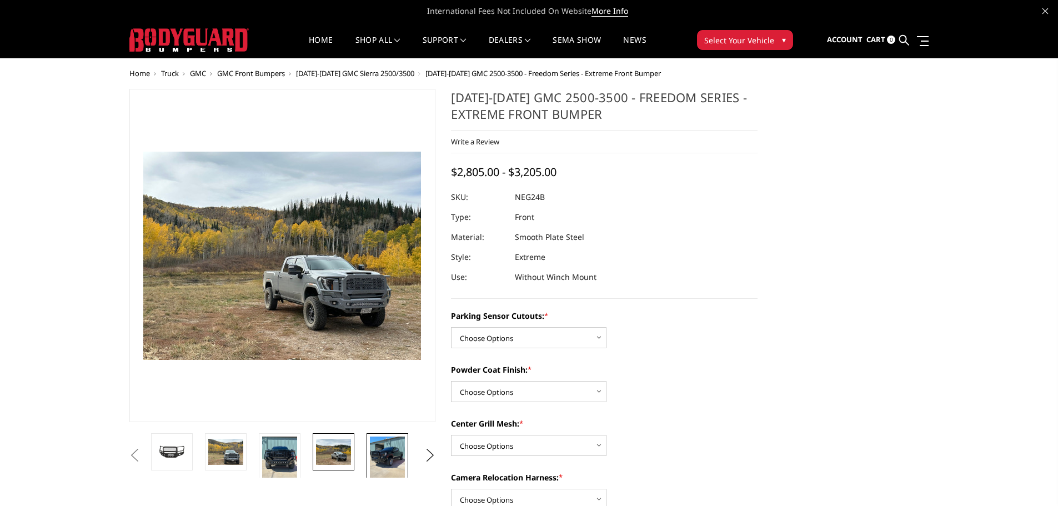
click at [369, 461] on link at bounding box center [388, 459] width 42 height 53
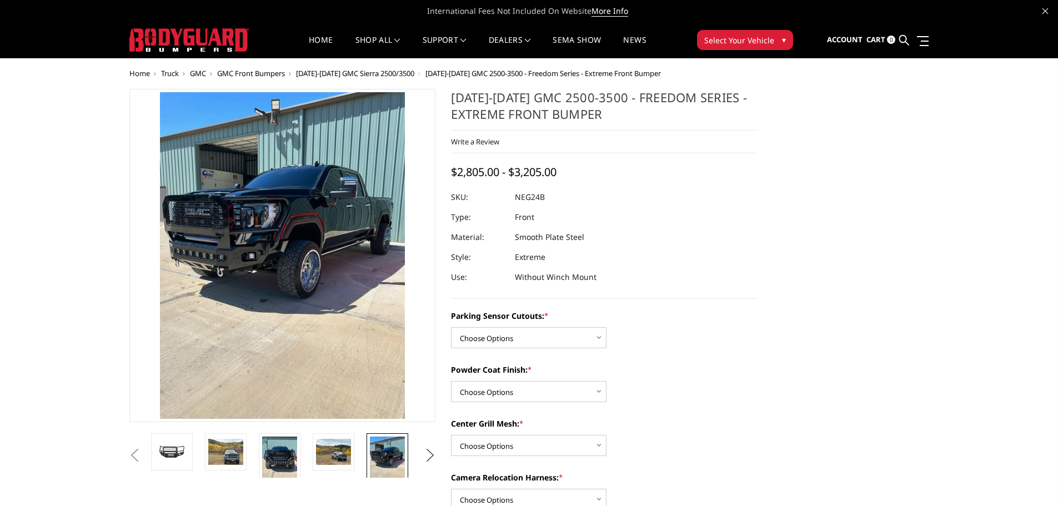
click at [435, 454] on button "Next" at bounding box center [430, 455] width 17 height 17
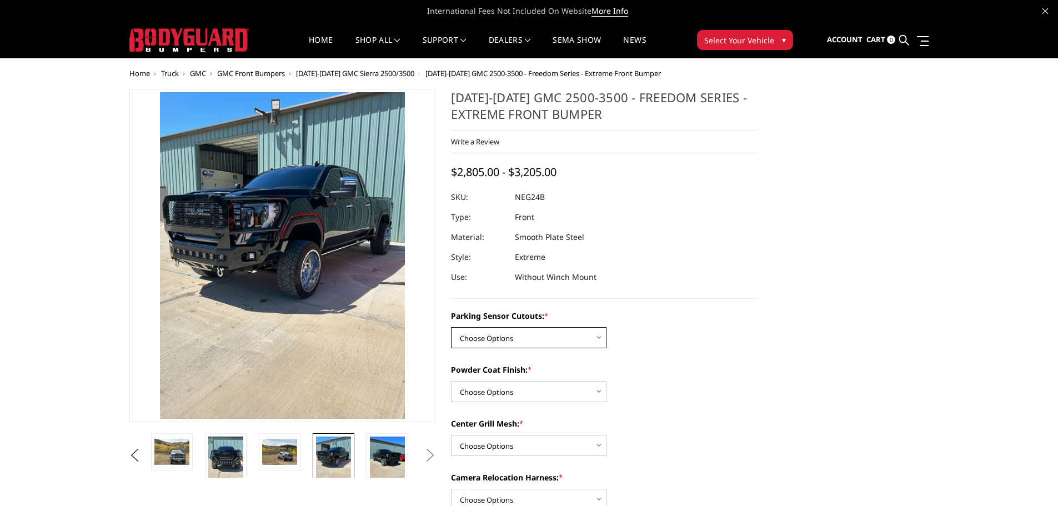
click at [486, 345] on select "Choose Options No - Without Parking Sensor Cutouts Yes - With Parking Sensor Cu…" at bounding box center [529, 337] width 156 height 21
select select "2874"
click at [451, 327] on select "Choose Options No - Without Parking Sensor Cutouts Yes - With Parking Sensor Cu…" at bounding box center [529, 337] width 156 height 21
click at [487, 391] on select "Choose Options Bare Metal Texture Black Powder Coat" at bounding box center [529, 391] width 156 height 21
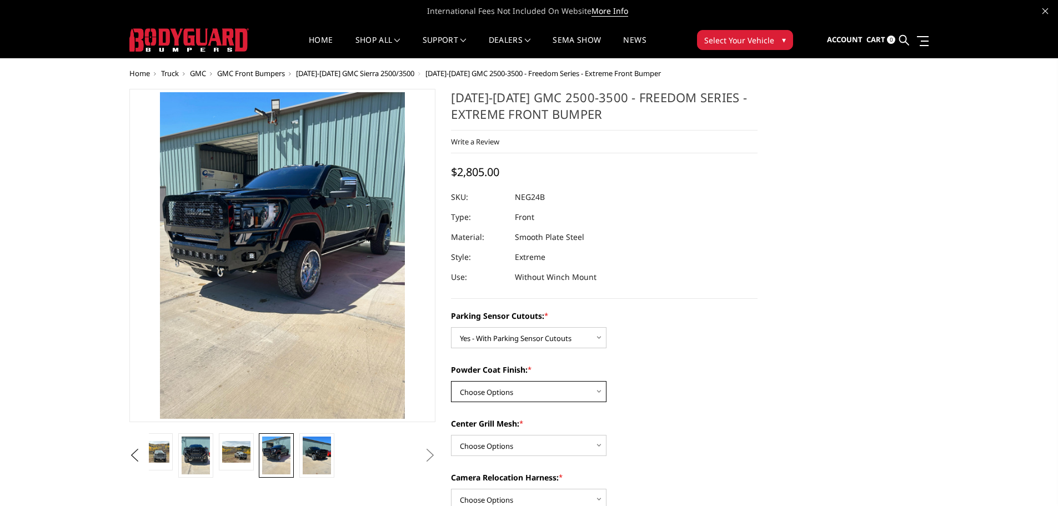
select select "2876"
click at [451, 381] on select "Choose Options Bare Metal Texture Black Powder Coat" at bounding box center [529, 391] width 156 height 21
click at [477, 444] on select "Choose Options WITH Expanded Metal in Center Grill WITHOUT Expanded Metal in Ce…" at bounding box center [529, 445] width 156 height 21
select select "2877"
click at [451, 435] on select "Choose Options WITH Expanded Metal in Center Grill WITHOUT Expanded Metal in Ce…" at bounding box center [529, 445] width 156 height 21
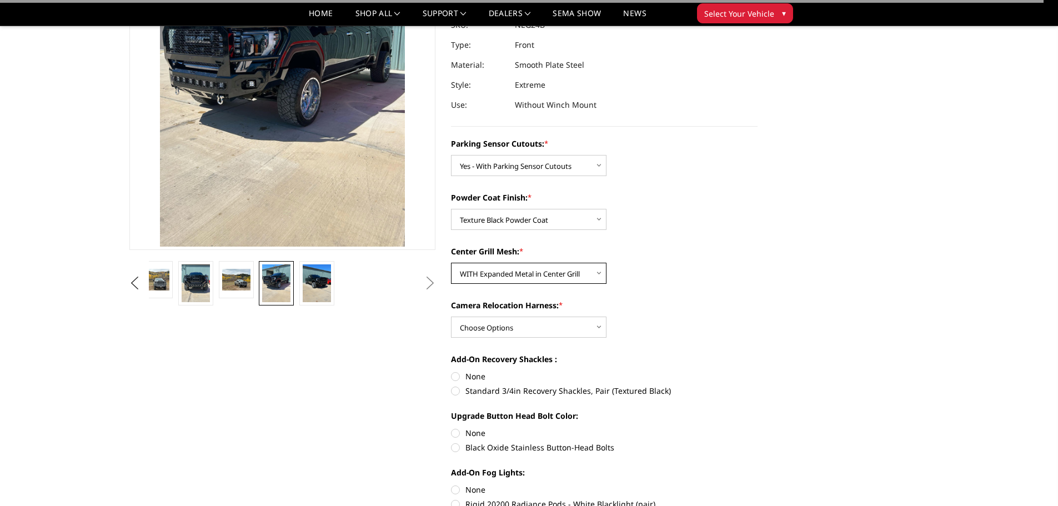
scroll to position [167, 0]
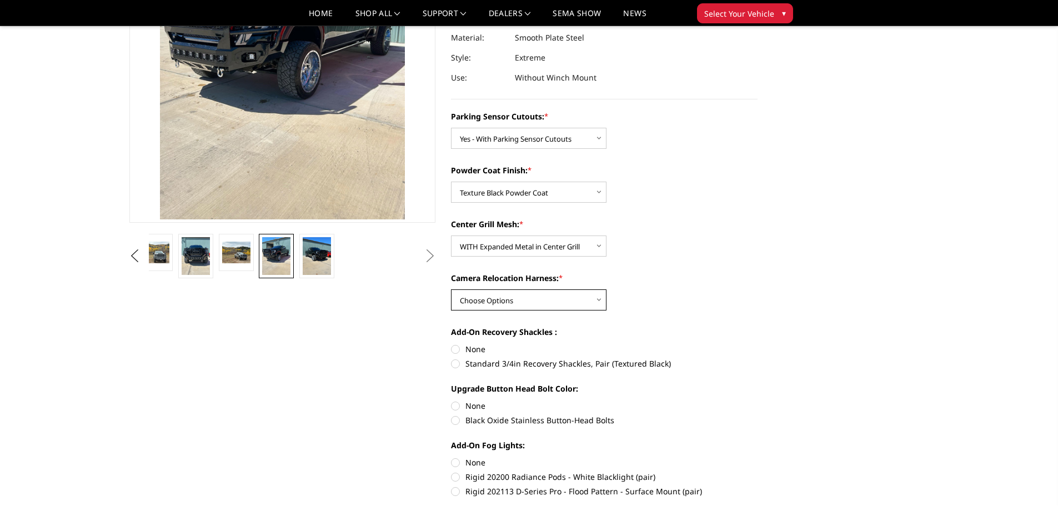
click at [579, 300] on select "Choose Options WITH Camera Relocation Harness WITHOUT Camera Relocation Harness" at bounding box center [529, 299] width 156 height 21
select select "2879"
click at [451, 289] on select "Choose Options WITH Camera Relocation Harness WITHOUT Camera Relocation Harness" at bounding box center [529, 299] width 156 height 21
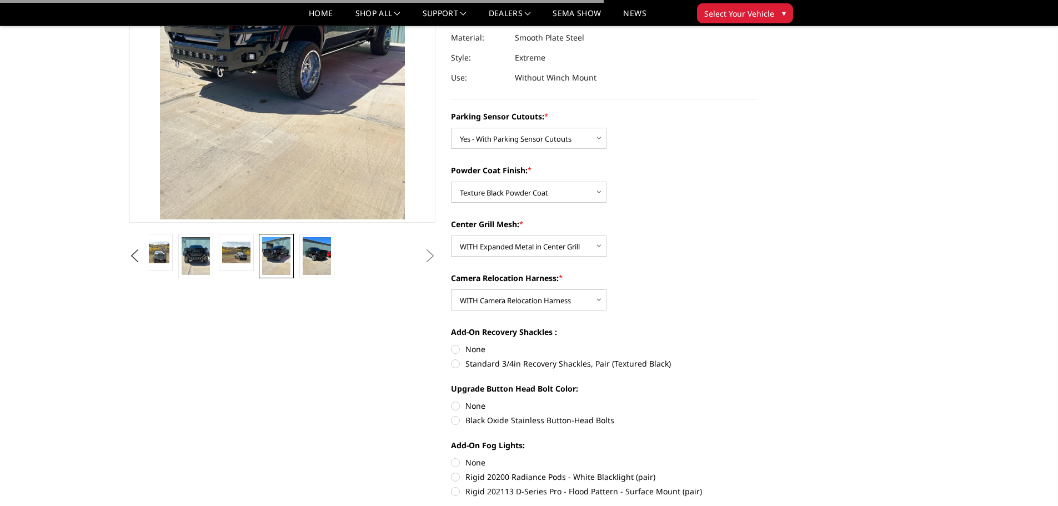
click at [464, 348] on label "None" at bounding box center [604, 349] width 307 height 12
click at [452, 344] on input "None" at bounding box center [451, 343] width 1 height 1
radio input "true"
click at [464, 419] on label "Black Oxide Stainless Button-Head Bolts" at bounding box center [604, 420] width 307 height 12
click at [758, 400] on input "Black Oxide Stainless Button-Head Bolts" at bounding box center [758, 400] width 1 height 1
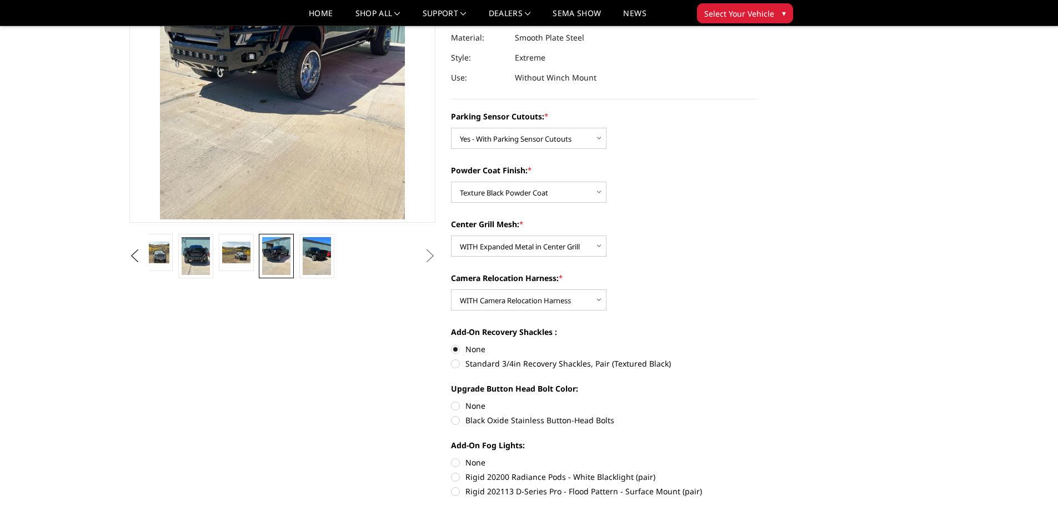
radio input "true"
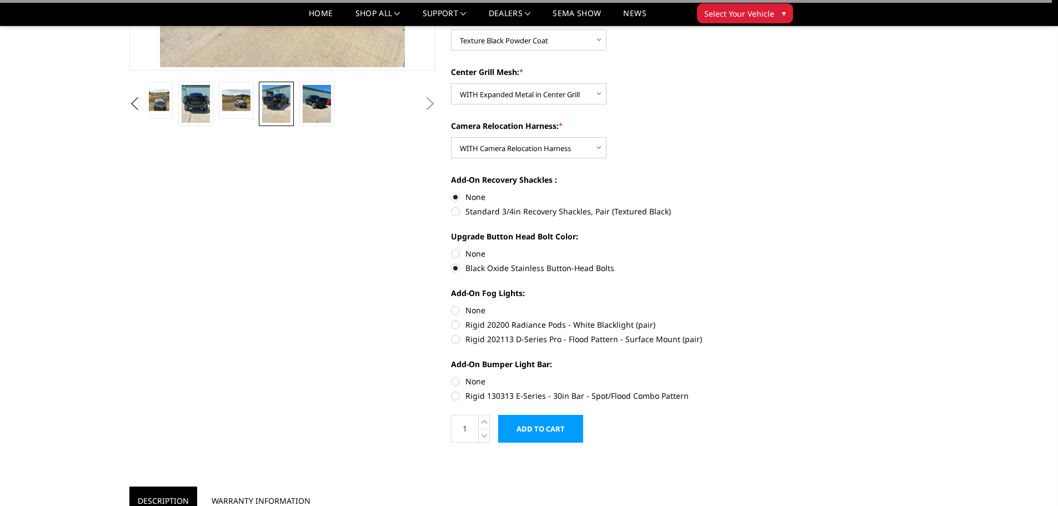
scroll to position [333, 0]
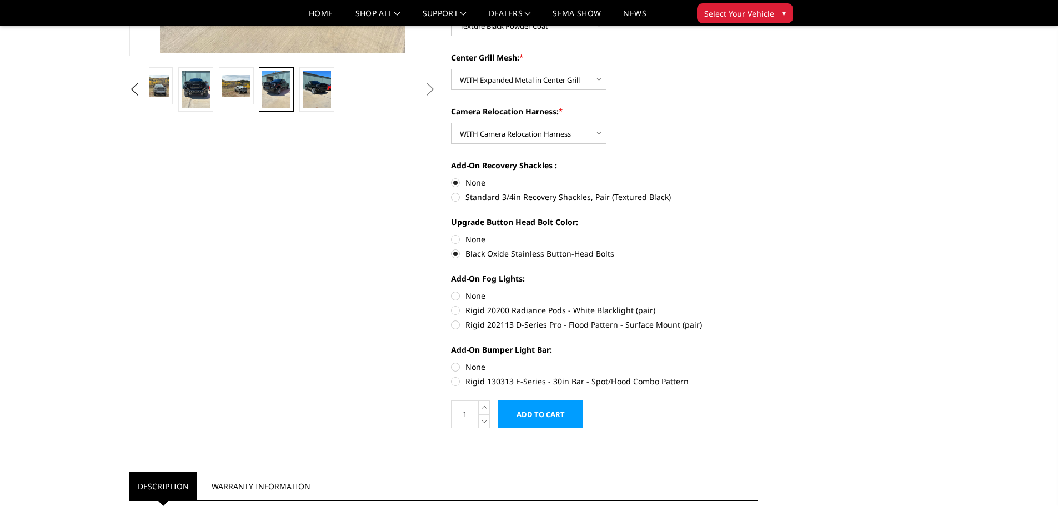
click at [500, 324] on label "Rigid 202113 D-Series Pro - Flood Pattern - Surface Mount (pair)" at bounding box center [604, 325] width 307 height 12
click at [758, 305] on input "Rigid 202113 D-Series Pro - Flood Pattern - Surface Mount (pair)" at bounding box center [758, 304] width 1 height 1
radio input "true"
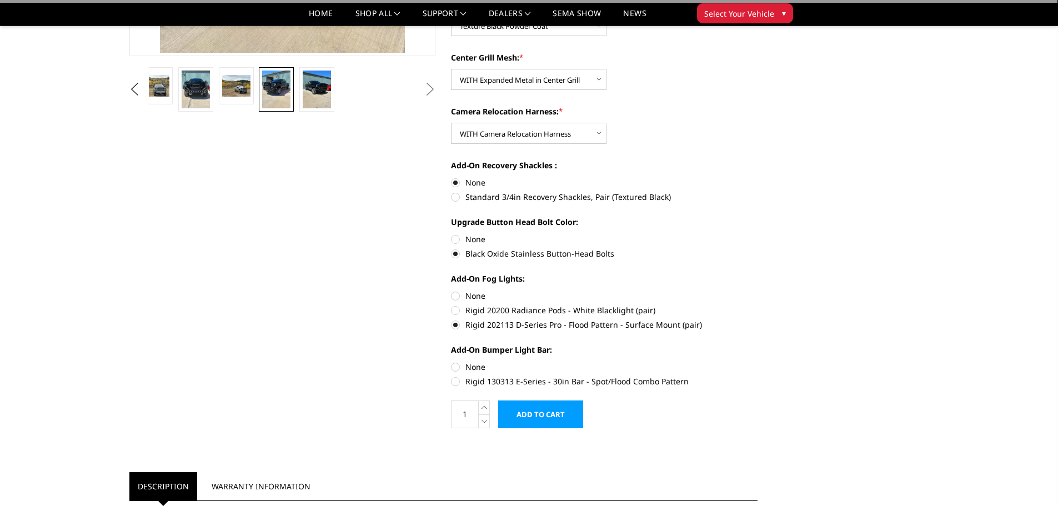
click at [476, 384] on label "Rigid 130313 E-Series - 30in Bar - Spot/Flood Combo Pattern" at bounding box center [604, 381] width 307 height 12
click at [758, 362] on input "Rigid 130313 E-Series - 30in Bar - Spot/Flood Combo Pattern" at bounding box center [758, 361] width 1 height 1
radio input "true"
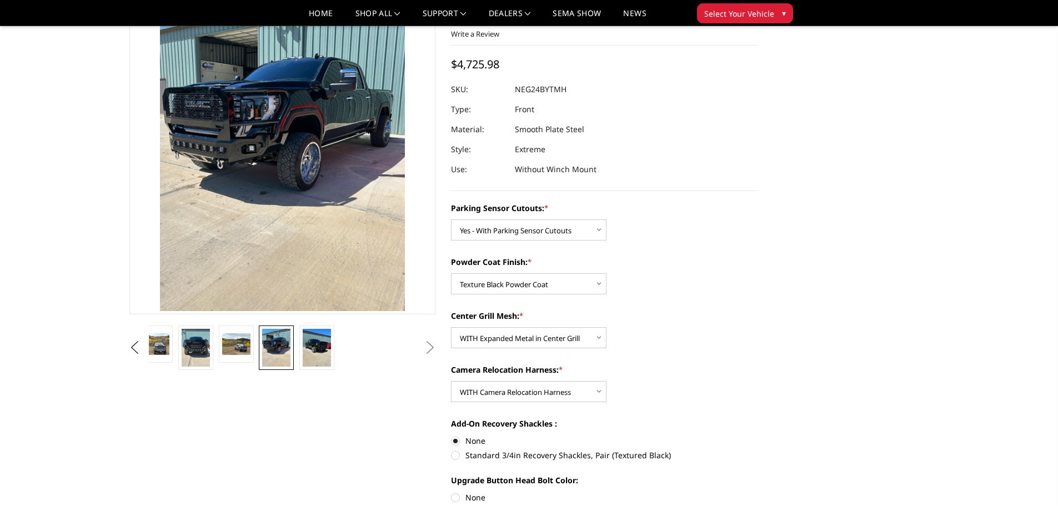
scroll to position [56, 0]
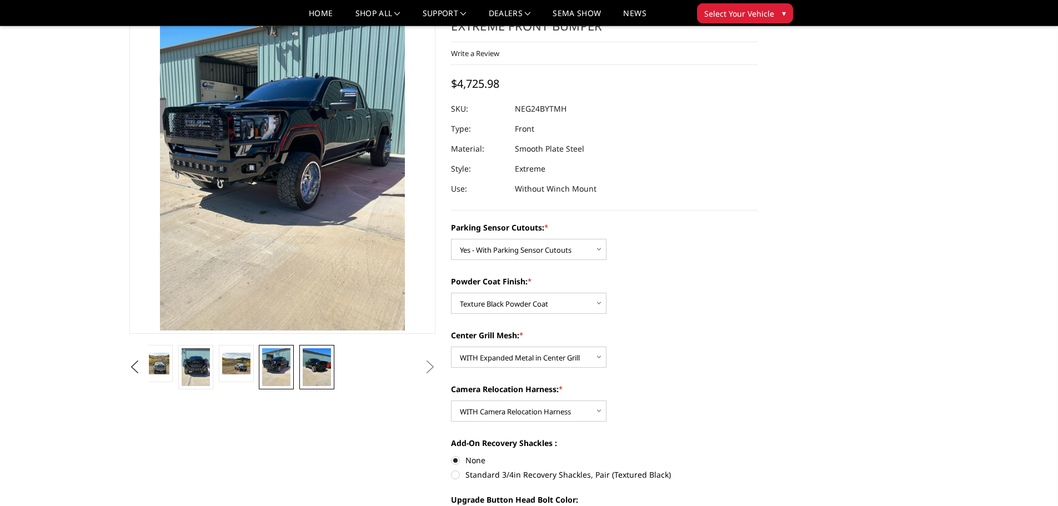
click at [322, 358] on img at bounding box center [317, 367] width 28 height 38
